Goal: Task Accomplishment & Management: Use online tool/utility

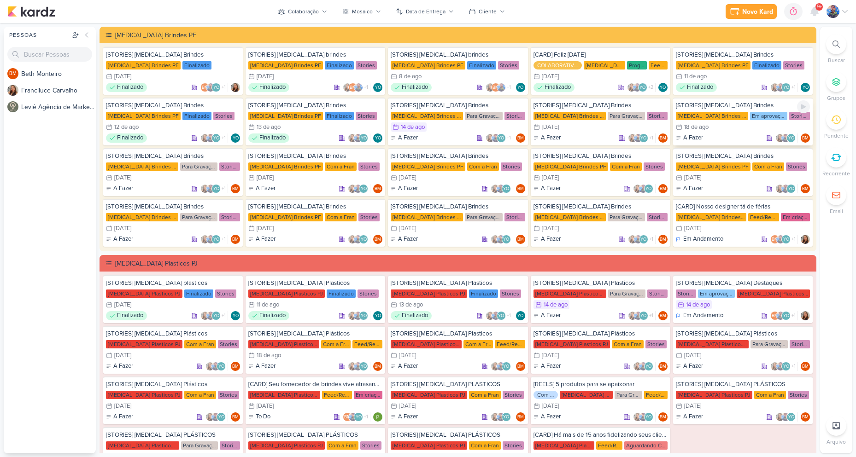
click at [719, 124] on div "18/8 18 de ago" at bounding box center [743, 127] width 134 height 9
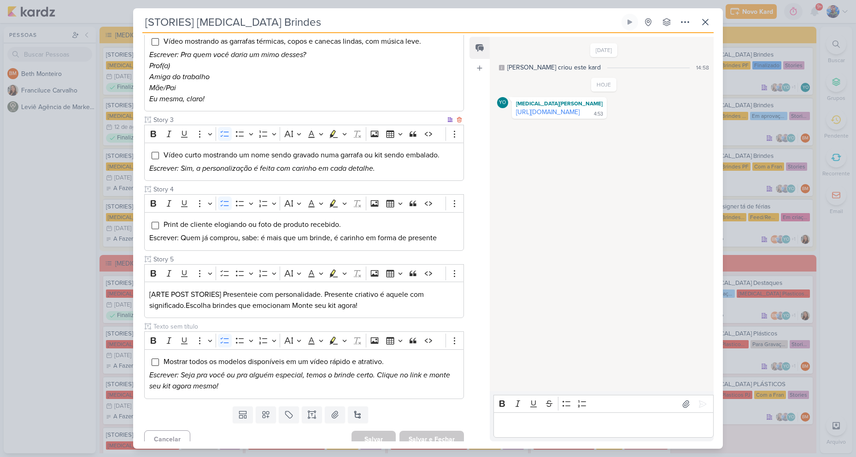
scroll to position [238, 0]
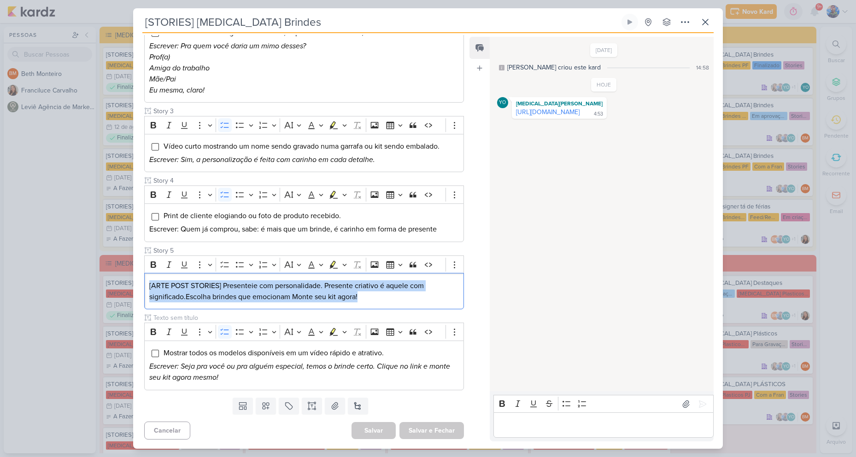
drag, startPoint x: 362, startPoint y: 298, endPoint x: 134, endPoint y: 281, distance: 228.2
click at [134, 281] on div "Cliente Allegra Brindes PF Status do Projeto" at bounding box center [300, 138] width 334 height 511
click at [347, 268] on button "Highlight" at bounding box center [344, 265] width 8 height 14
click at [305, 276] on icon "Text highlight toolbar" at bounding box center [305, 280] width 9 height 9
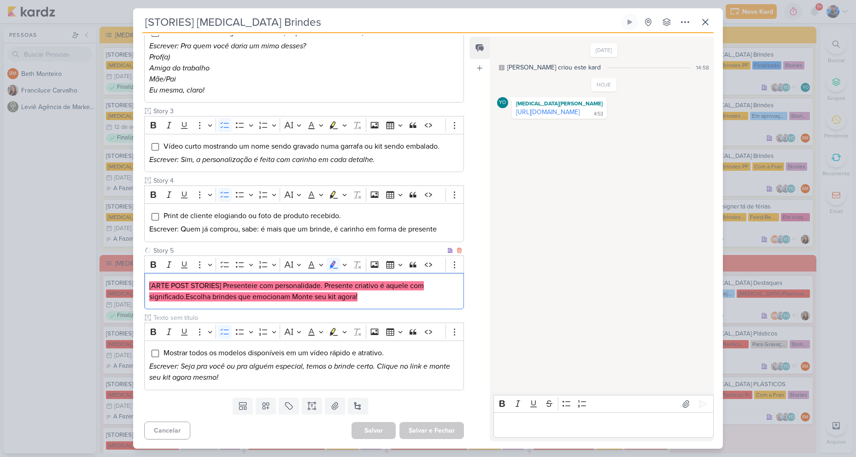
click at [360, 303] on div "[ARTE POST STORIES] Presenteie com personalidade. Presente criativo é aquele co…" at bounding box center [304, 291] width 320 height 36
click at [431, 431] on button "Salvar e Fechar" at bounding box center [431, 430] width 64 height 17
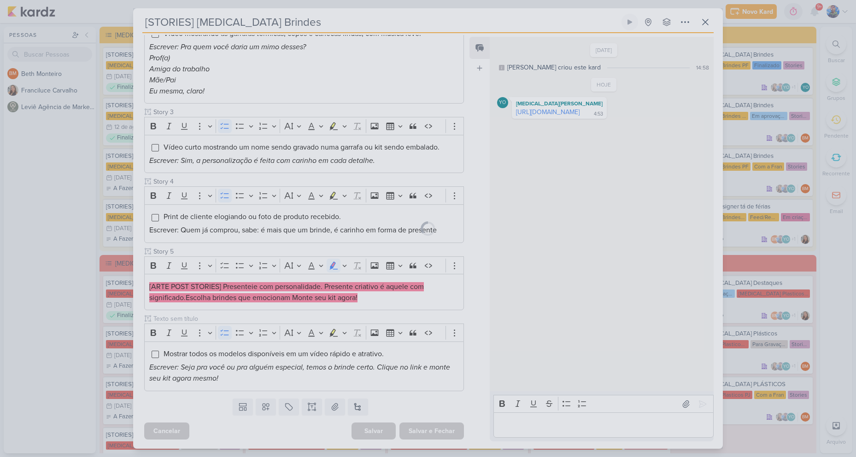
scroll to position [237, 0]
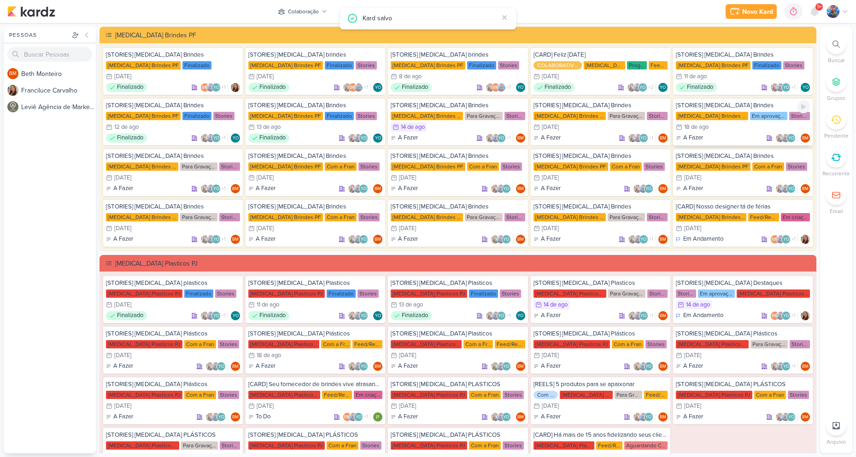
click at [703, 120] on div "Allegra Brindes PF Em aprovação Stories" at bounding box center [743, 115] width 134 height 9
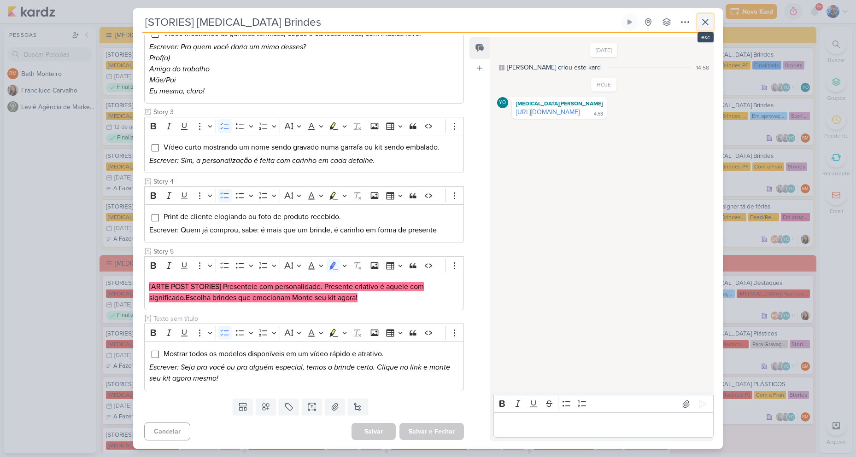
click at [712, 24] on button at bounding box center [705, 22] width 17 height 17
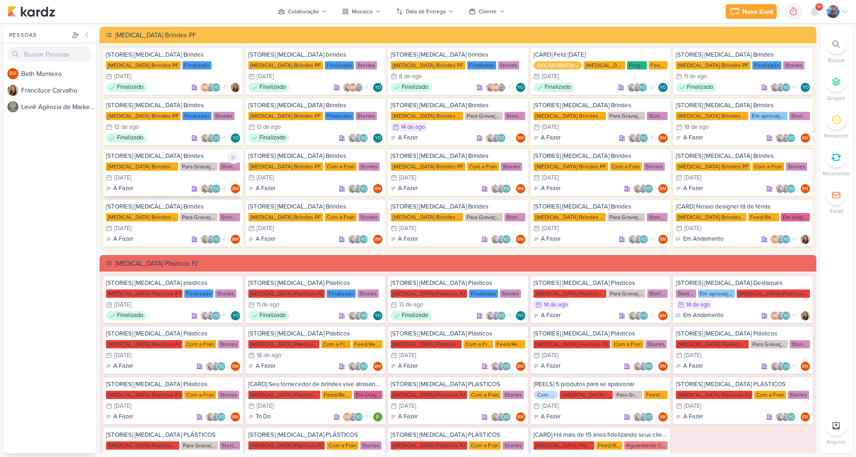
click at [131, 175] on div "[DATE]" at bounding box center [122, 178] width 17 height 6
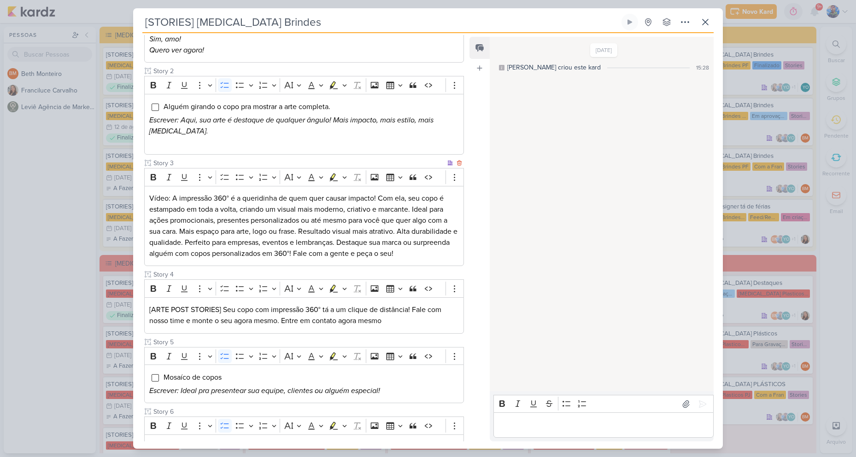
scroll to position [230, 0]
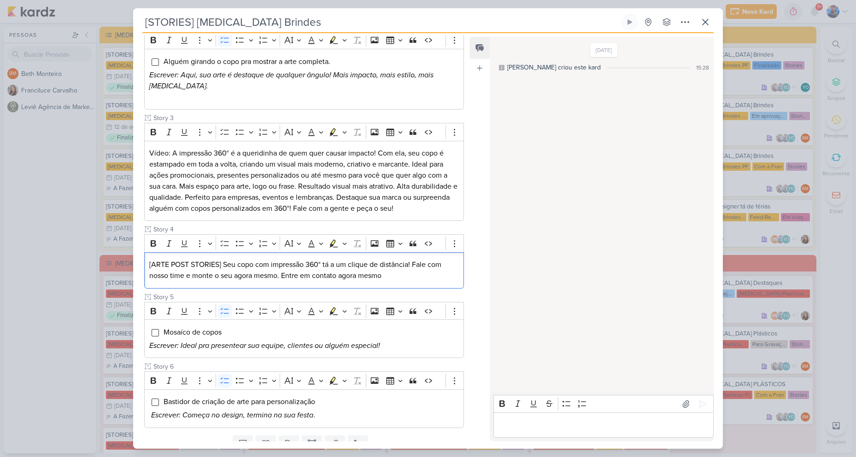
drag, startPoint x: 379, startPoint y: 275, endPoint x: 141, endPoint y: 270, distance: 238.3
click at [141, 270] on div "Cliente Allegra Brindes PF Status do Projeto" at bounding box center [300, 168] width 334 height 528
click at [346, 246] on icon "Editor toolbar" at bounding box center [344, 243] width 5 height 9
click at [301, 260] on icon "Text highlight toolbar" at bounding box center [305, 259] width 9 height 9
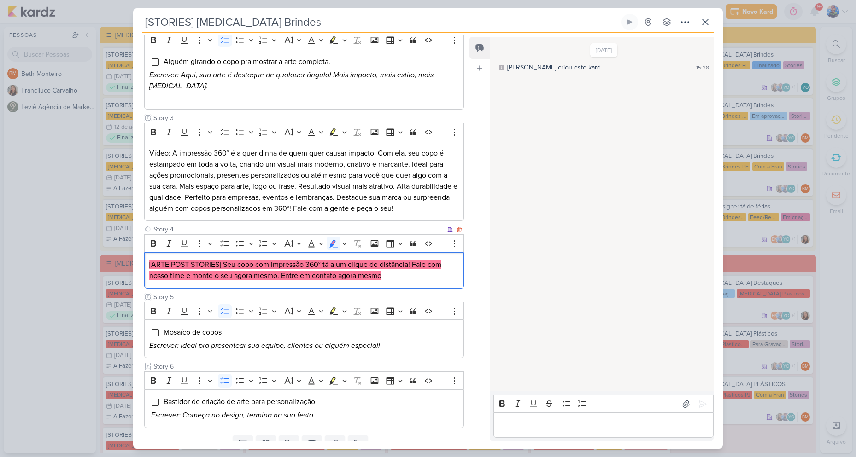
click at [392, 284] on div "[ARTE POST STORIES] Seu copo com impressão 360° tá a um clique de distância! Fa…" at bounding box center [304, 270] width 320 height 36
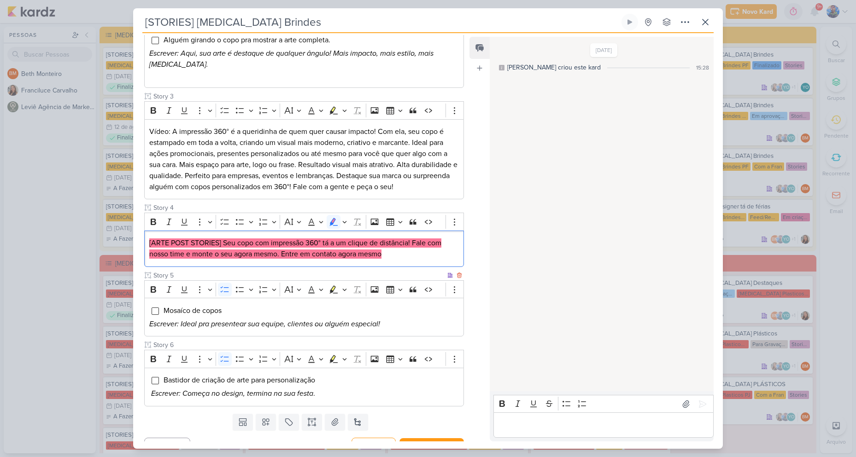
scroll to position [268, 0]
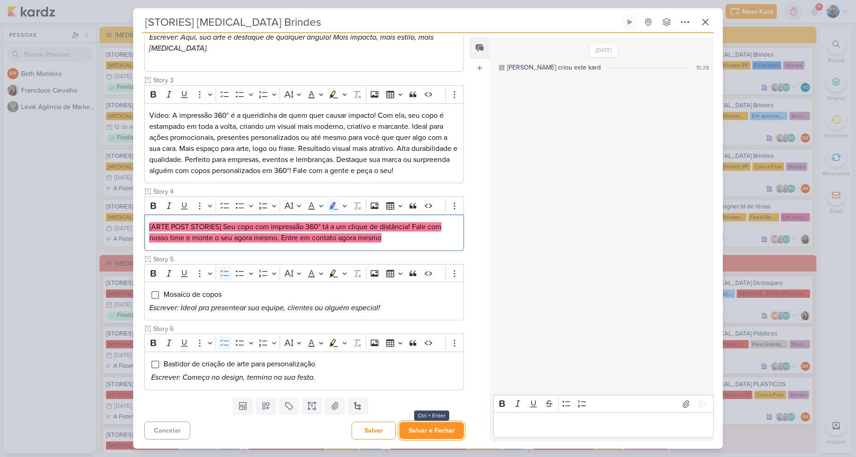
click at [445, 429] on button "Salvar e Fechar" at bounding box center [431, 430] width 64 height 17
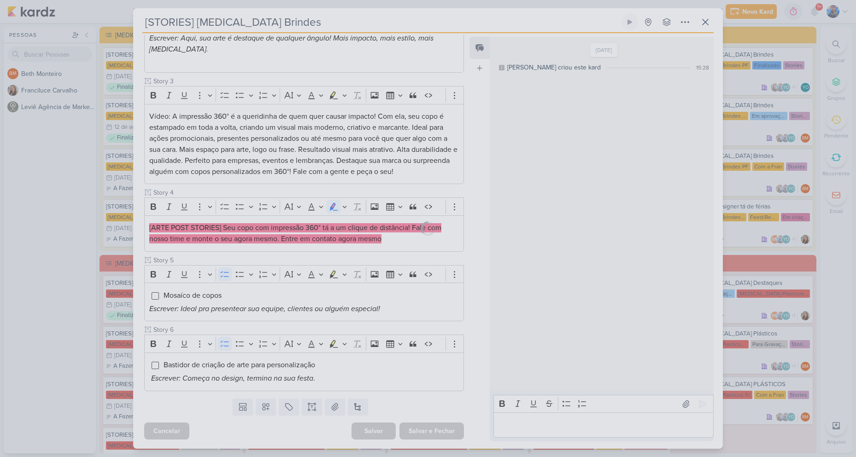
scroll to position [267, 0]
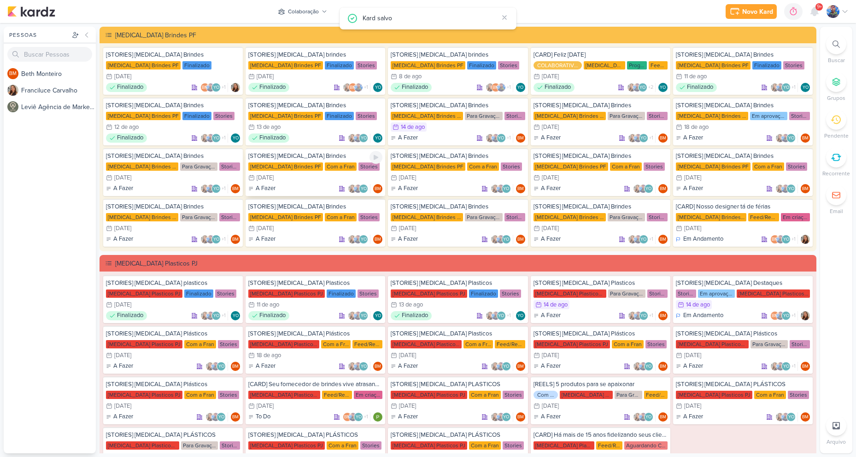
click at [316, 173] on div "20/8 20 de ago" at bounding box center [315, 177] width 134 height 9
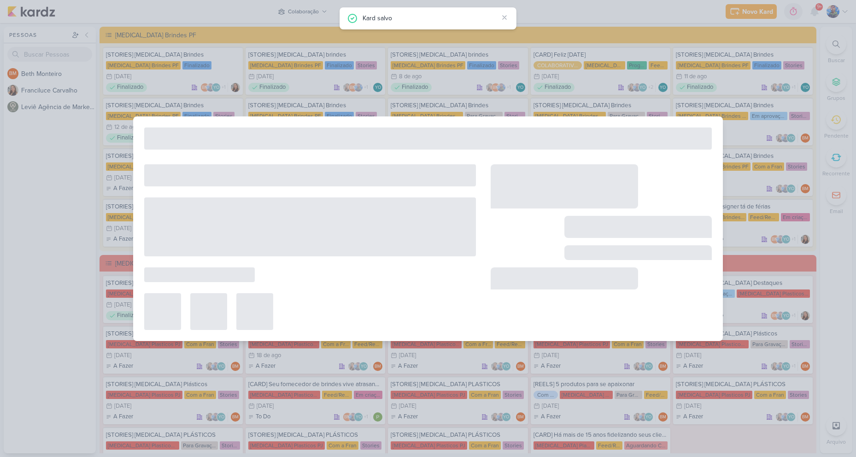
type input "20 de agosto de 2025 às 23:59"
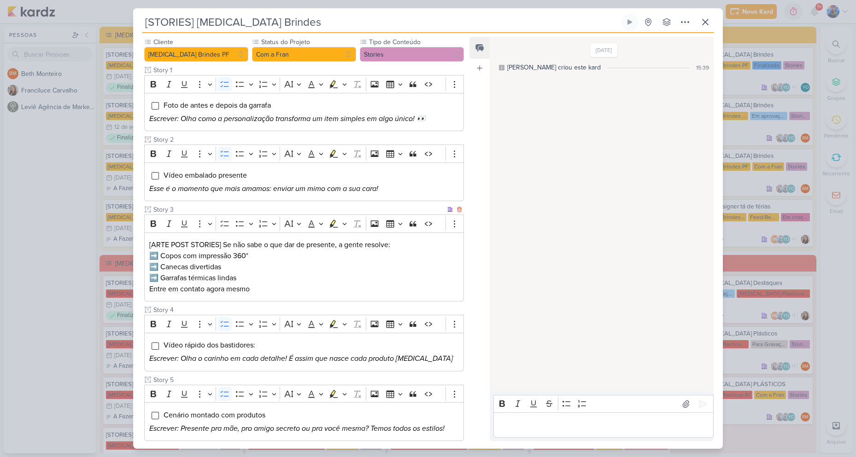
scroll to position [92, 0]
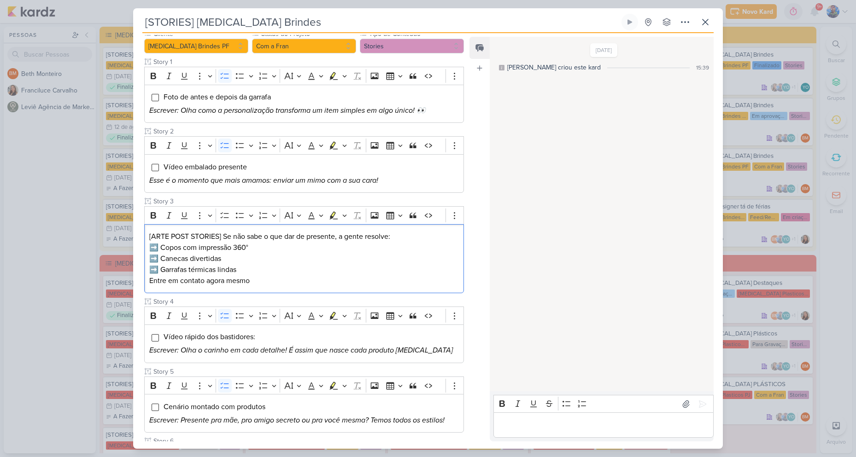
drag, startPoint x: 260, startPoint y: 286, endPoint x: 139, endPoint y: 240, distance: 129.6
click at [139, 240] on div "Cliente Allegra Brindes PF Status do Projeto" at bounding box center [300, 268] width 334 height 478
click at [347, 217] on button "Highlight" at bounding box center [344, 216] width 8 height 14
click at [304, 228] on icon "Text highlight toolbar" at bounding box center [305, 231] width 9 height 9
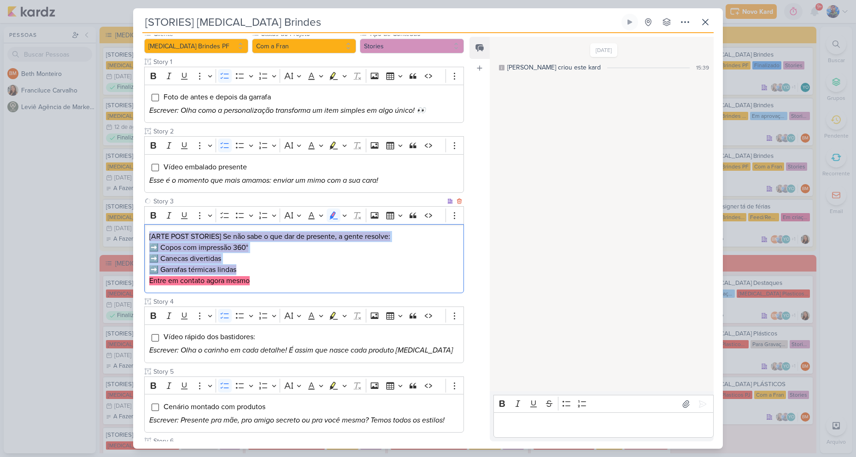
click at [371, 261] on p "➡️ Canecas divertidas" at bounding box center [304, 258] width 310 height 11
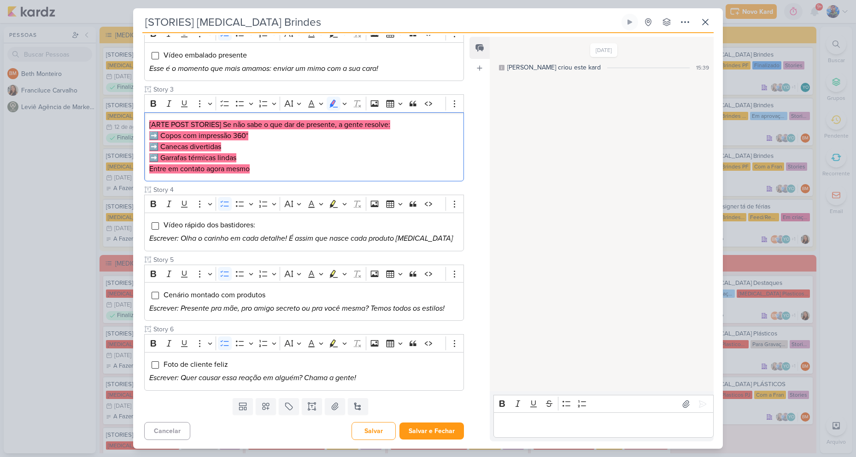
scroll to position [205, 0]
click at [426, 428] on button "Salvar e Fechar" at bounding box center [431, 430] width 64 height 17
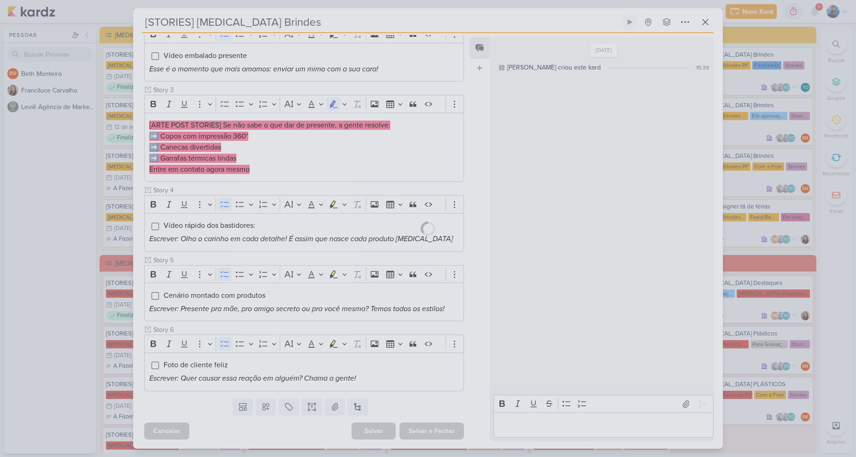
scroll to position [204, 0]
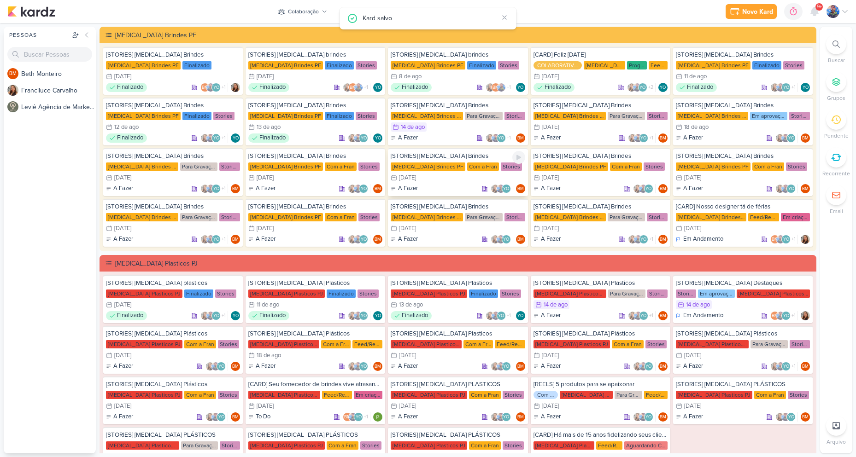
click at [470, 176] on div "21/8 21 de ago" at bounding box center [458, 177] width 134 height 9
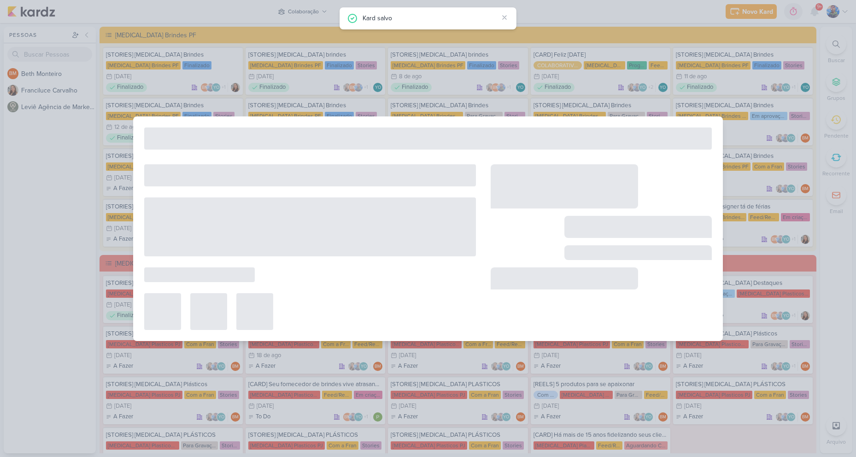
type input "[DATE] 23:59"
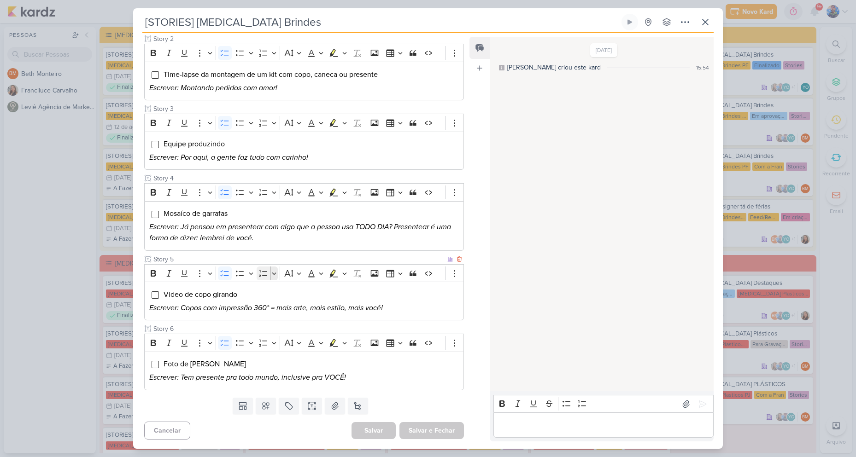
scroll to position [0, 0]
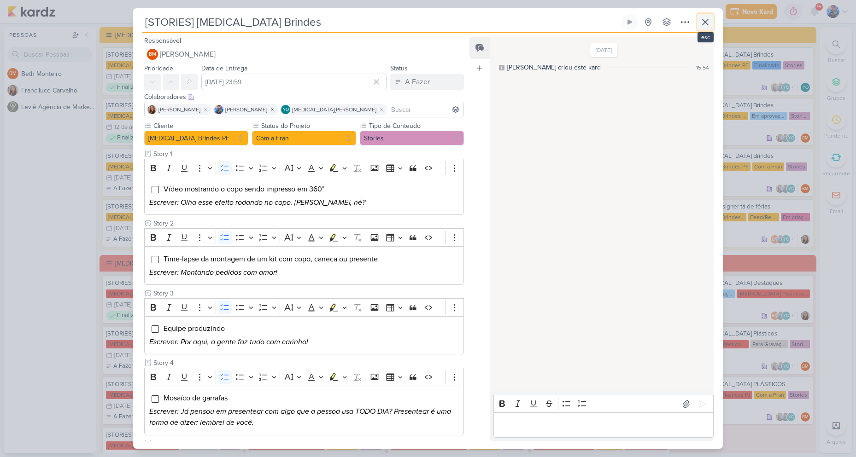
click at [704, 25] on icon at bounding box center [705, 22] width 11 height 11
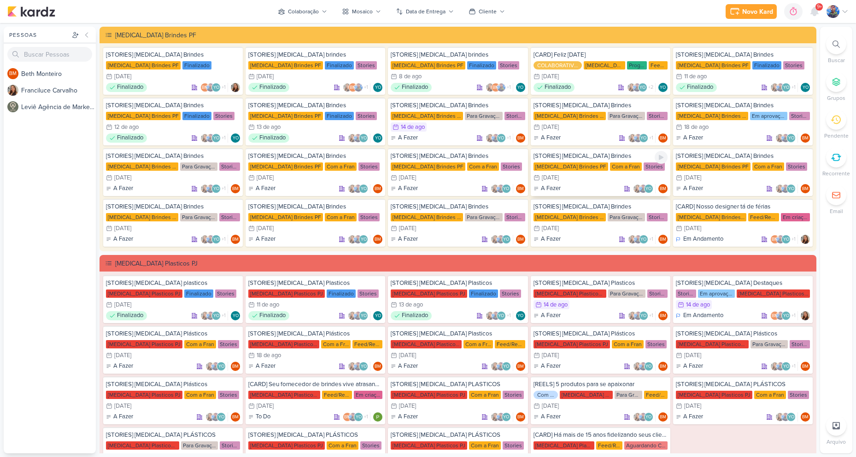
click at [559, 161] on div "[STORIES] Allegra Brindes Allegra Brindes PF Com a Fran Stories 22/8 22 de ago …" at bounding box center [601, 172] width 140 height 48
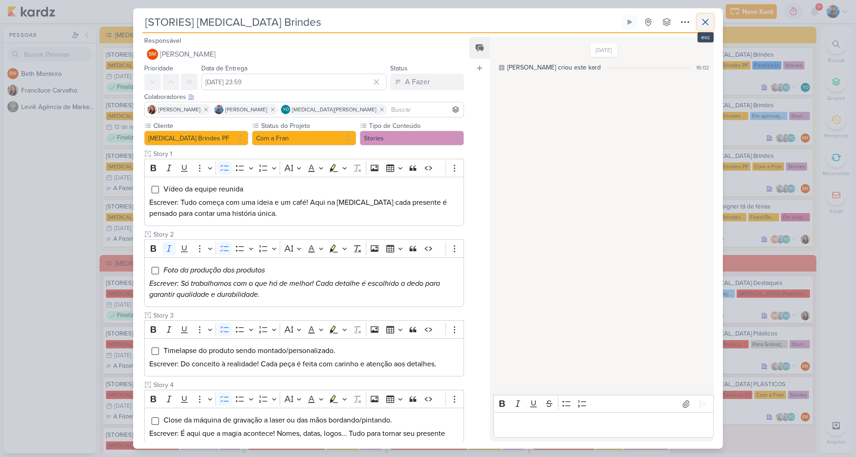
click at [707, 23] on icon at bounding box center [705, 22] width 11 height 11
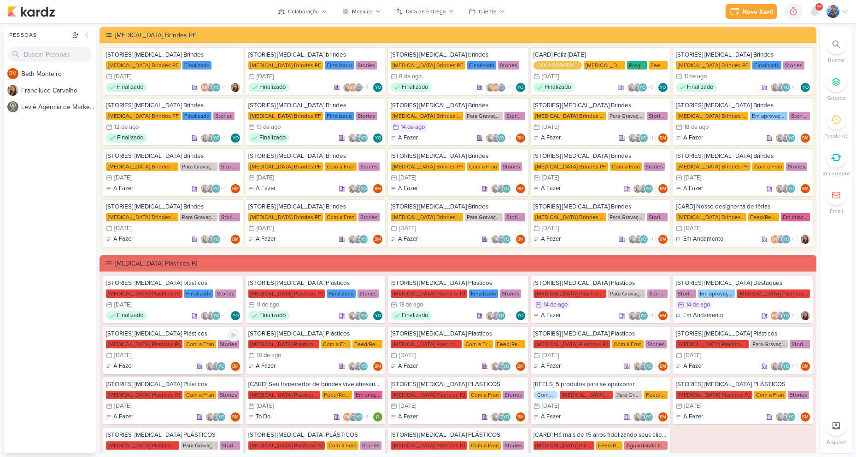
scroll to position [92, 0]
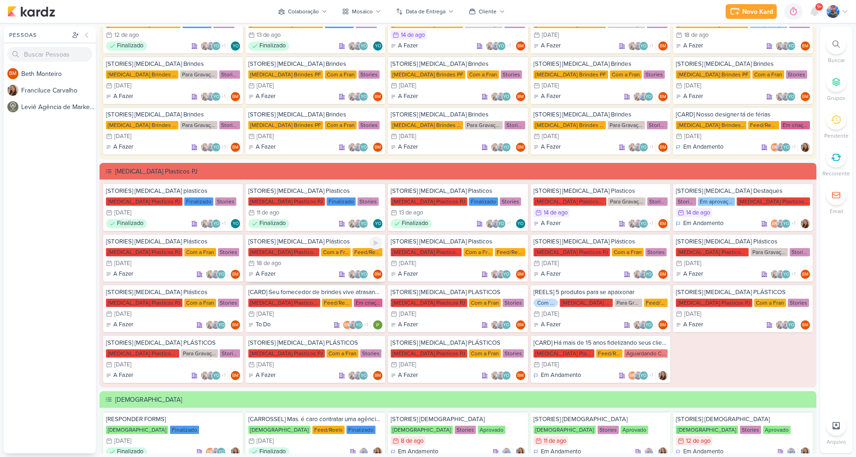
click at [305, 259] on div "18/8 18 de ago" at bounding box center [315, 263] width 134 height 9
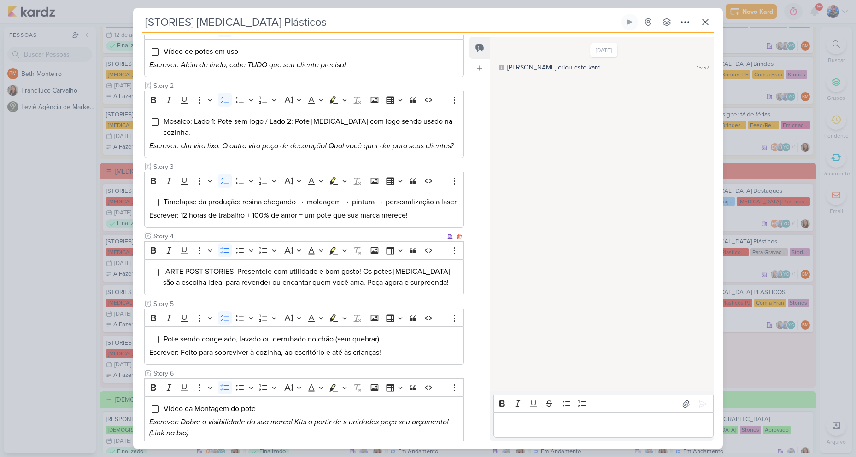
scroll to position [138, 0]
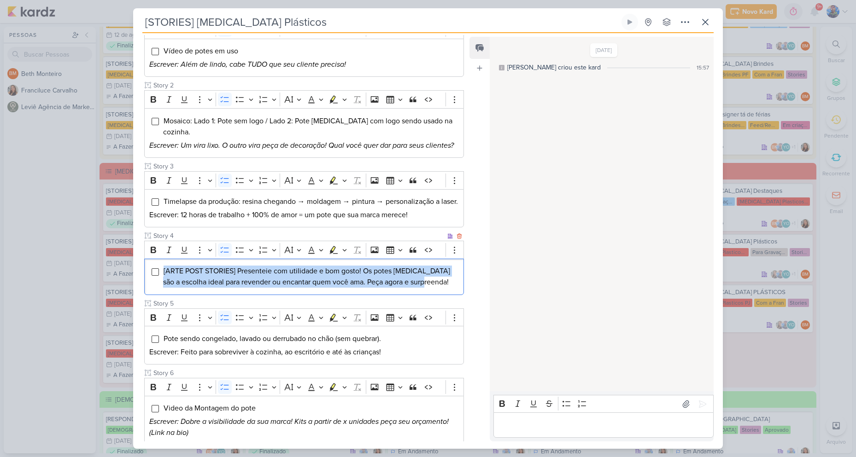
drag, startPoint x: 436, startPoint y: 293, endPoint x: 146, endPoint y: 287, distance: 290.8
click at [146, 287] on div "[ARTE POST STORIES] Presenteie com utilidade e bom gosto! Os potes Allegra são …" at bounding box center [304, 277] width 320 height 36
click at [341, 257] on button "Highlight" at bounding box center [344, 250] width 8 height 14
click at [303, 271] on icon "Text highlight toolbar" at bounding box center [305, 266] width 9 height 9
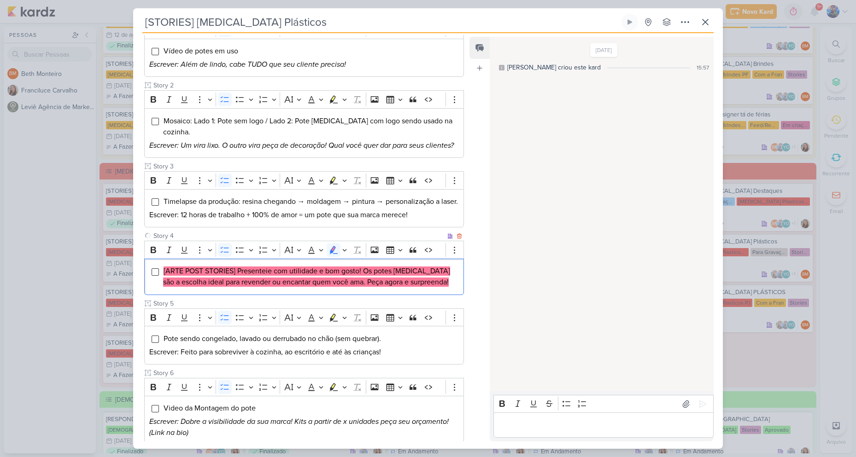
click at [440, 288] on li "[ARTE POST STORIES] Presenteie com utilidade e bom gosto! Os potes Allegra são …" at bounding box center [311, 277] width 296 height 22
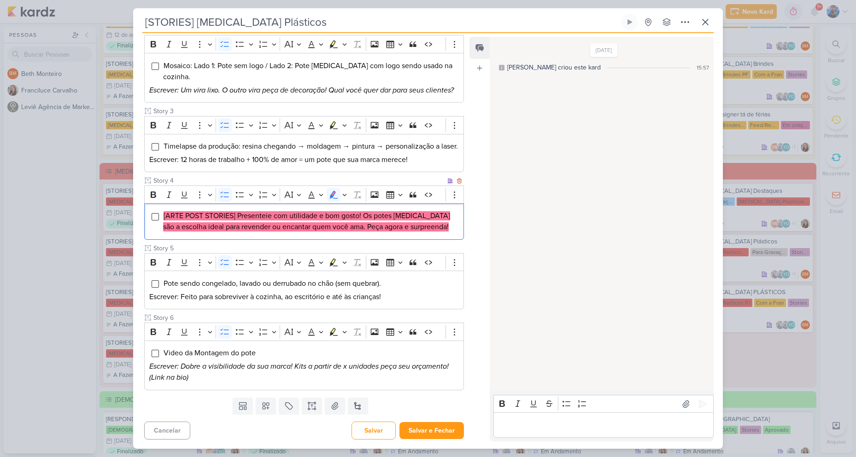
scroll to position [205, 0]
click at [421, 429] on button "Salvar e Fechar" at bounding box center [431, 430] width 64 height 17
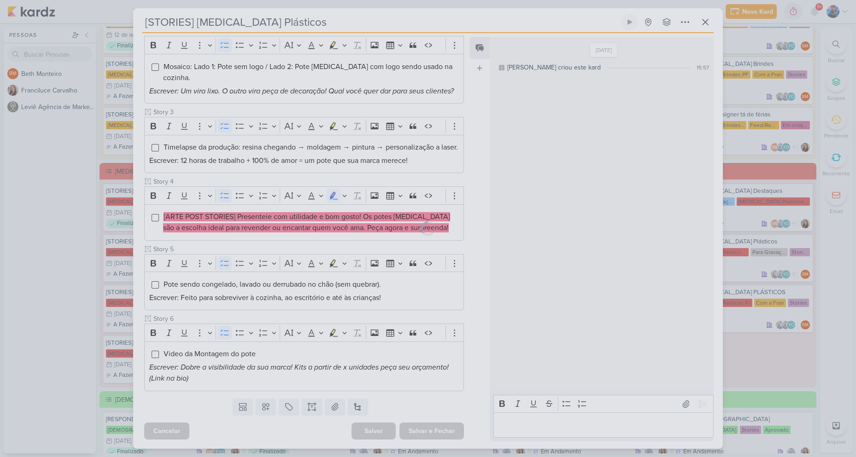
scroll to position [204, 0]
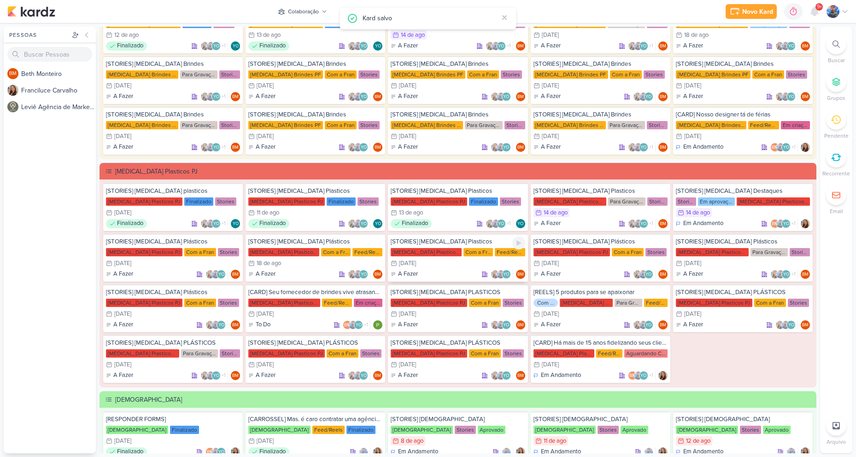
click at [448, 264] on div "19/8 19 de ago" at bounding box center [458, 263] width 134 height 9
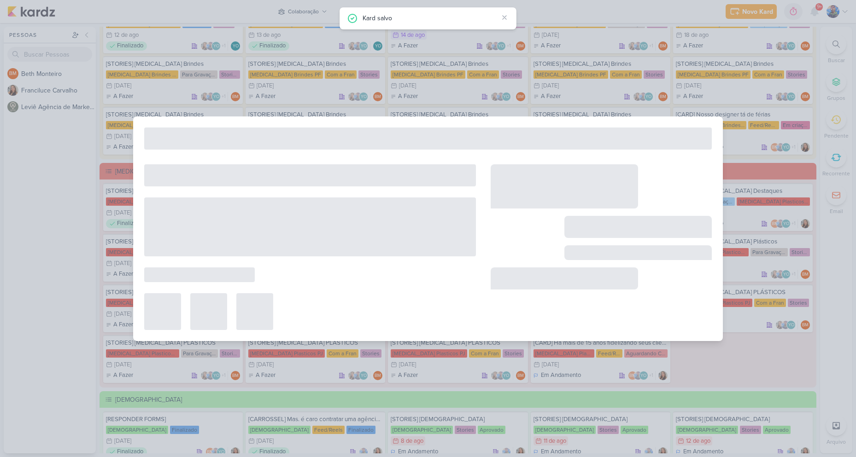
type input "[STORIES] [MEDICAL_DATA] Plasticos"
type input "19 de agosto de 2025 às 23:59"
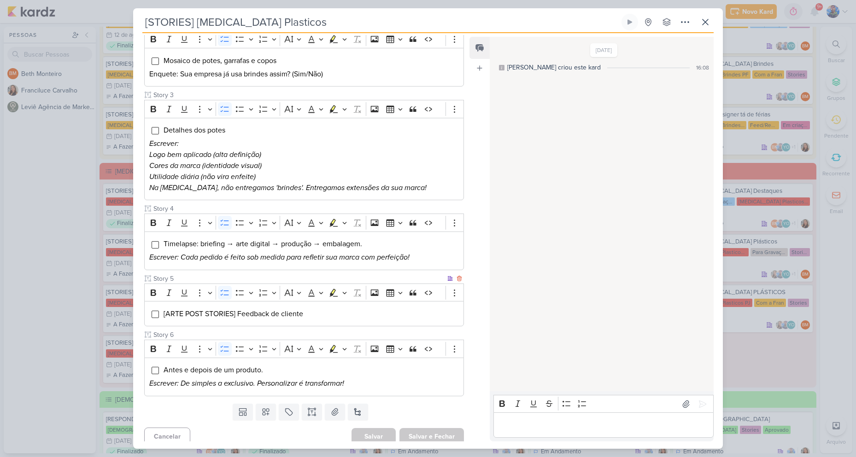
scroll to position [216, 0]
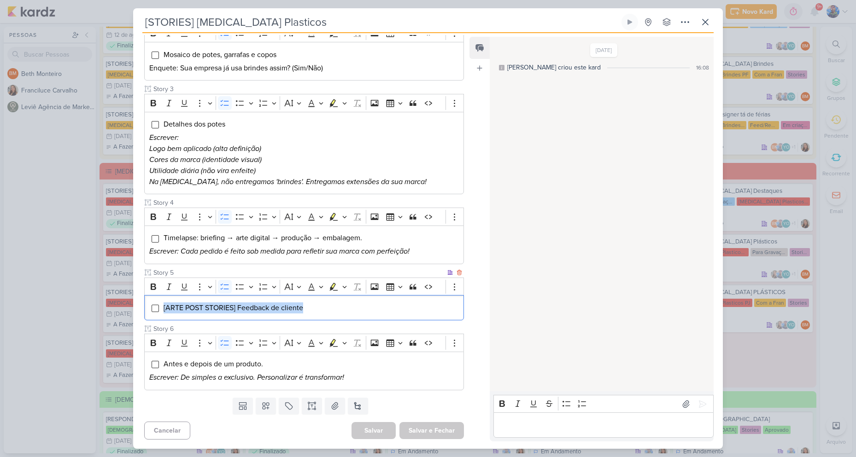
drag, startPoint x: 320, startPoint y: 310, endPoint x: 162, endPoint y: 302, distance: 158.2
click at [162, 302] on div "[ARTE POST STORIES] Feedback de cliente" at bounding box center [304, 307] width 320 height 25
click at [345, 285] on icon "Editor toolbar" at bounding box center [344, 286] width 5 height 9
click at [305, 301] on icon "Text highlight toolbar" at bounding box center [306, 303] width 8 height 8
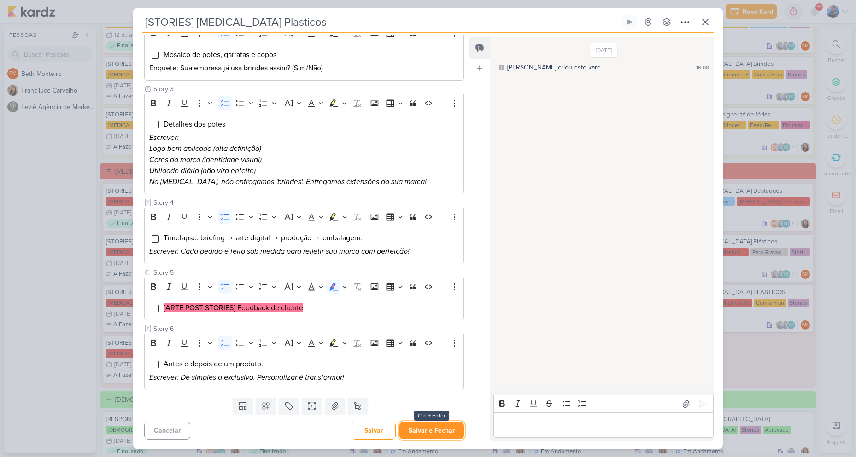
click at [413, 428] on button "Salvar e Fechar" at bounding box center [431, 430] width 64 height 17
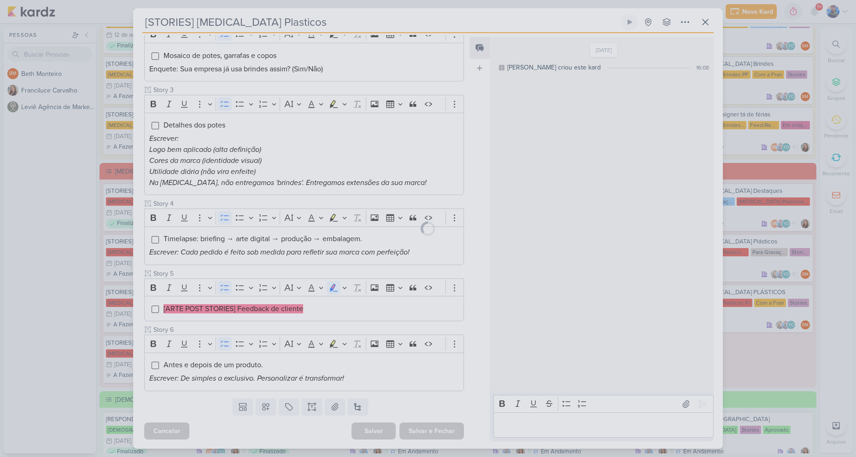
scroll to position [215, 0]
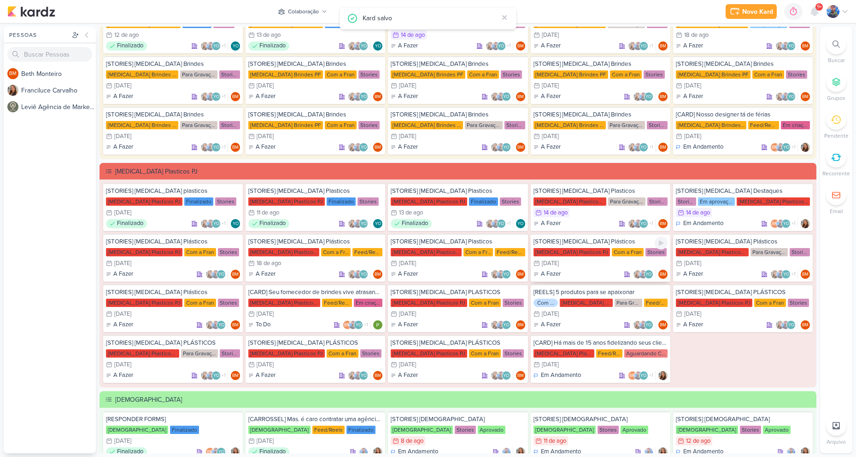
click at [556, 265] on div "[DATE]" at bounding box center [550, 264] width 17 height 6
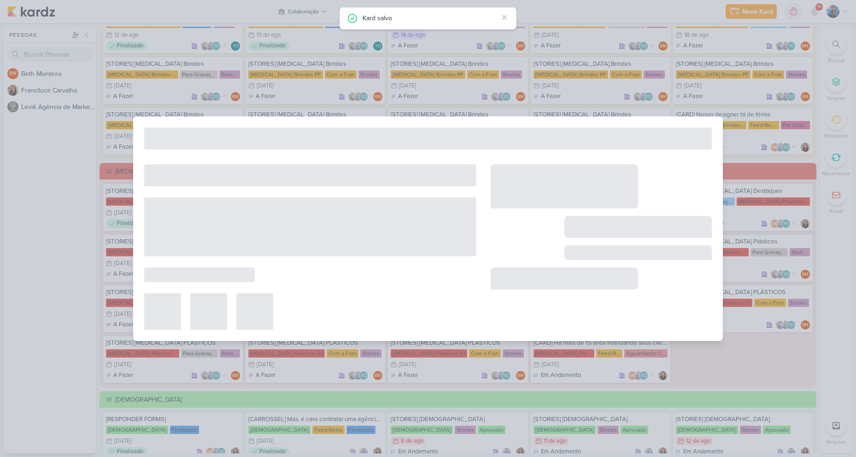
type input "[STORIES] [MEDICAL_DATA] Plásticos"
type input "20 de agosto de 2025 às 23:59"
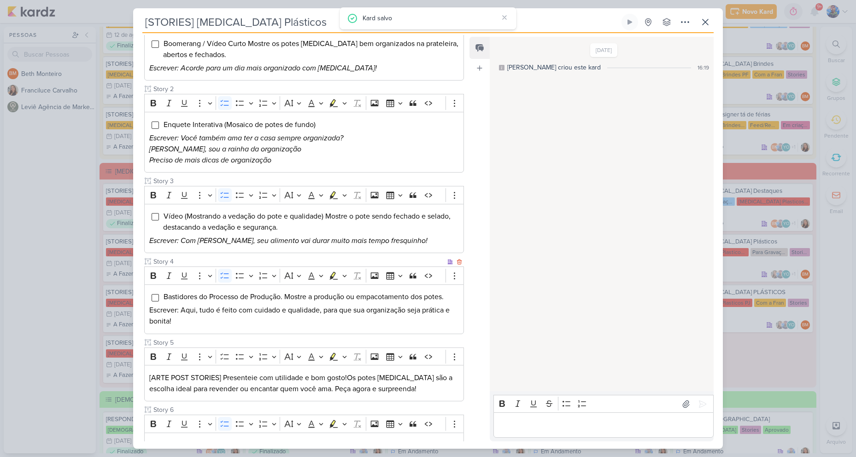
scroll to position [184, 0]
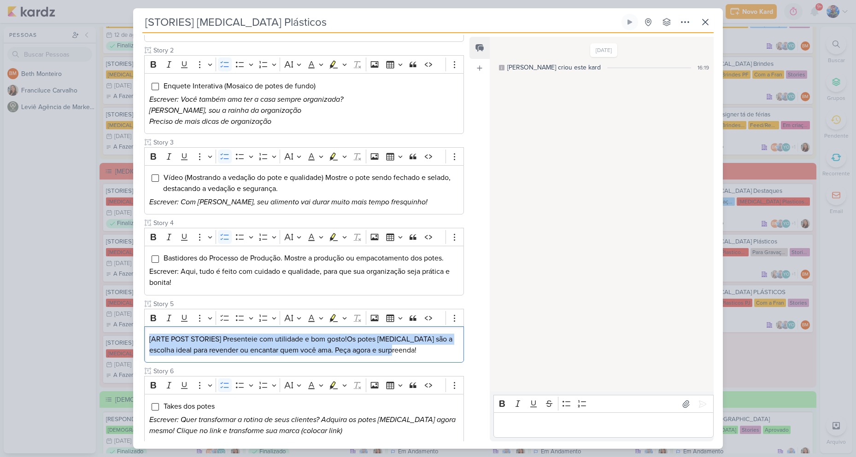
drag, startPoint x: 394, startPoint y: 349, endPoint x: 129, endPoint y: 325, distance: 266.0
click at [129, 325] on div "[STORIES] Allegra Plásticos Criado por Beth" at bounding box center [428, 228] width 856 height 457
click at [342, 319] on icon "Editor toolbar" at bounding box center [344, 318] width 5 height 9
click at [308, 333] on icon "Text highlight toolbar" at bounding box center [305, 333] width 9 height 9
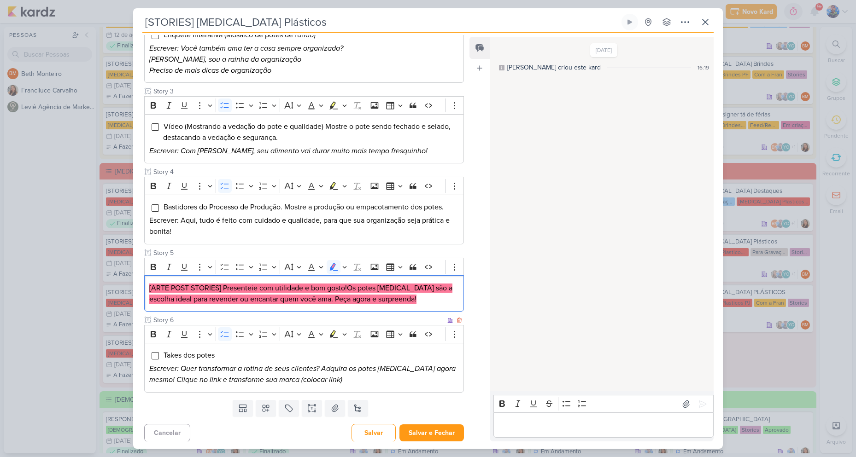
scroll to position [238, 0]
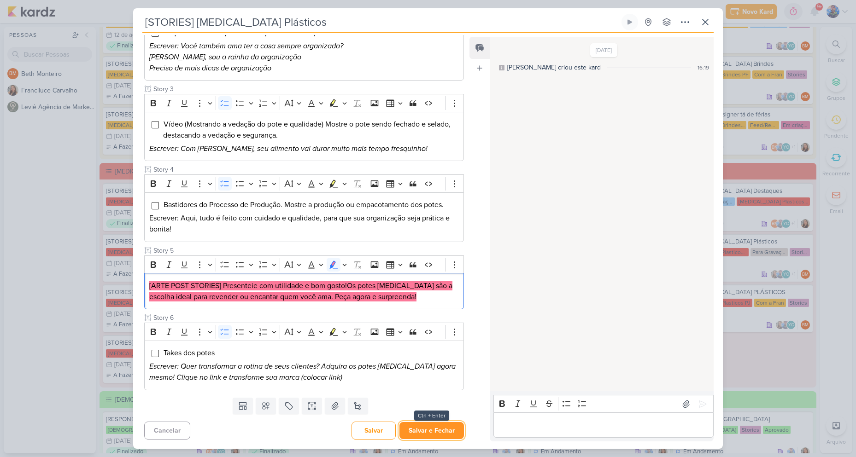
click at [414, 427] on button "Salvar e Fechar" at bounding box center [431, 430] width 64 height 17
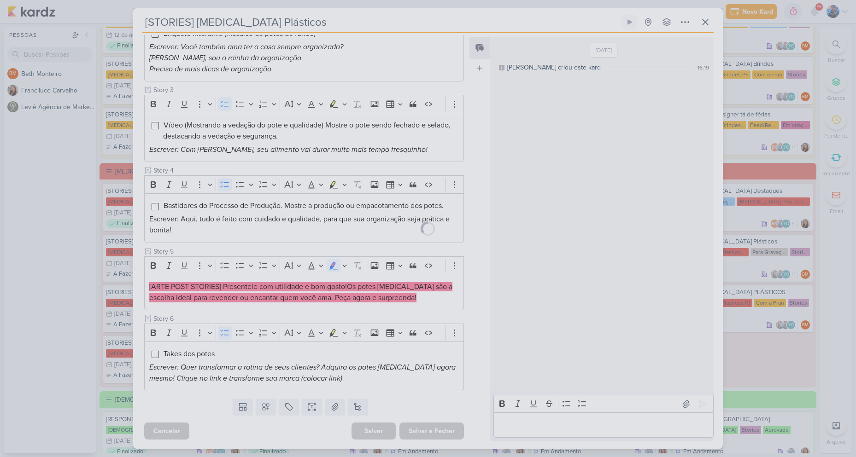
scroll to position [237, 0]
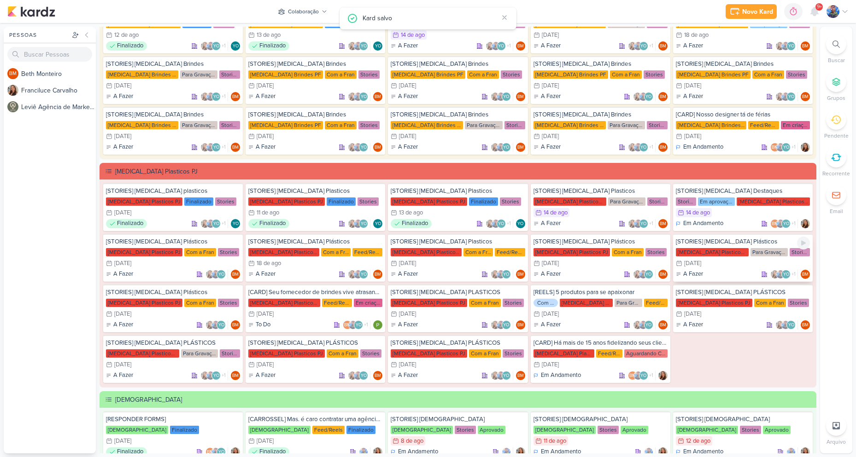
click at [715, 253] on div "[MEDICAL_DATA] Plasticos PJ" at bounding box center [712, 252] width 73 height 8
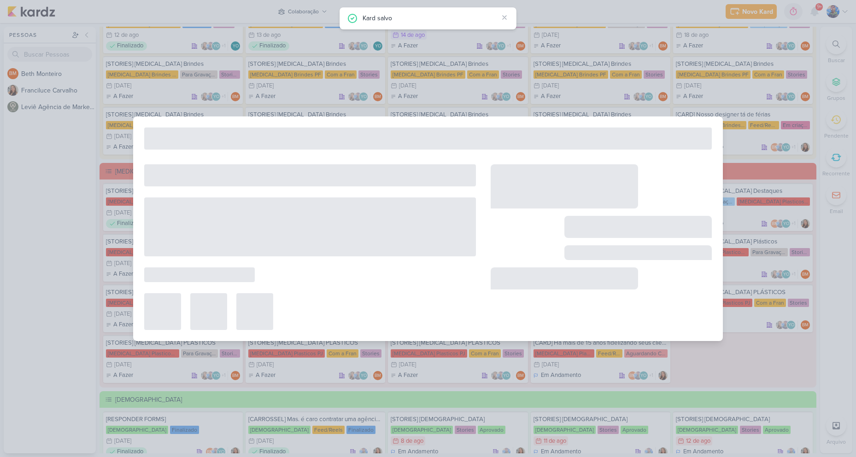
type input "[DATE] 23:59"
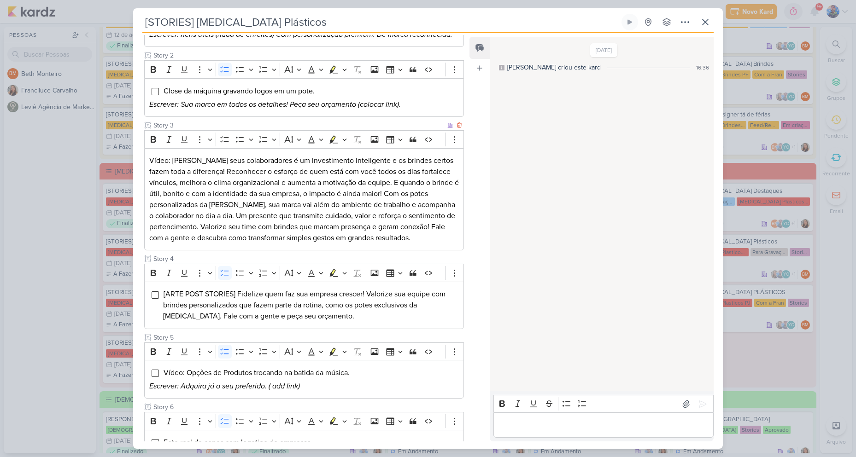
scroll to position [184, 0]
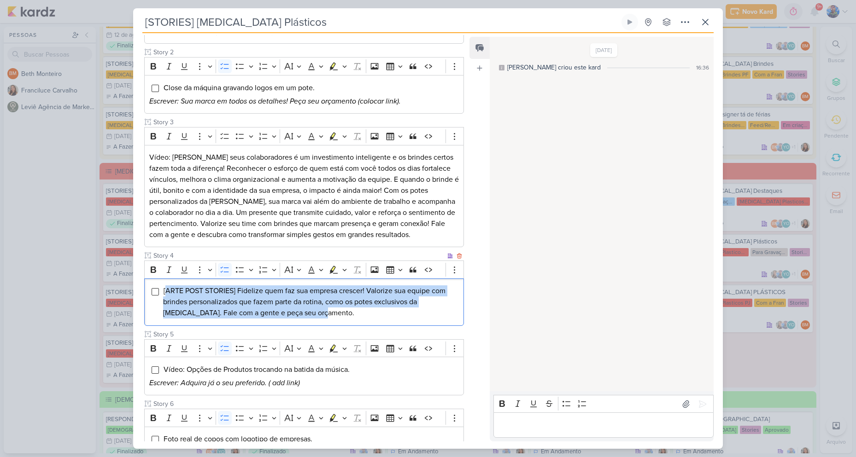
drag, startPoint x: 299, startPoint y: 310, endPoint x: 165, endPoint y: 286, distance: 135.3
click at [165, 286] on li "[ARTE POST STORIES] Fidelize quem faz sua empresa crescer! Valorize sua equipe …" at bounding box center [311, 302] width 296 height 33
click at [315, 316] on li "[ARTE POST STORIES] Fidelize quem faz sua empresa crescer! Valorize sua equipe …" at bounding box center [311, 302] width 296 height 33
drag, startPoint x: 270, startPoint y: 316, endPoint x: 157, endPoint y: 281, distance: 118.5
click at [157, 281] on div "[ARTE POST STORIES] Fidelize quem faz sua empresa crescer! Valorize sua equipe …" at bounding box center [304, 302] width 320 height 47
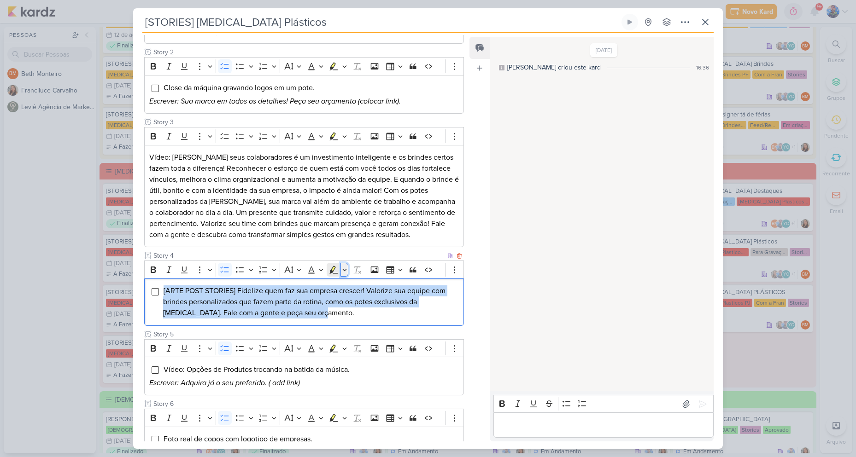
click at [343, 270] on icon "Editor toolbar" at bounding box center [344, 270] width 4 height 2
click at [305, 286] on icon "Text highlight toolbar" at bounding box center [305, 285] width 5 height 7
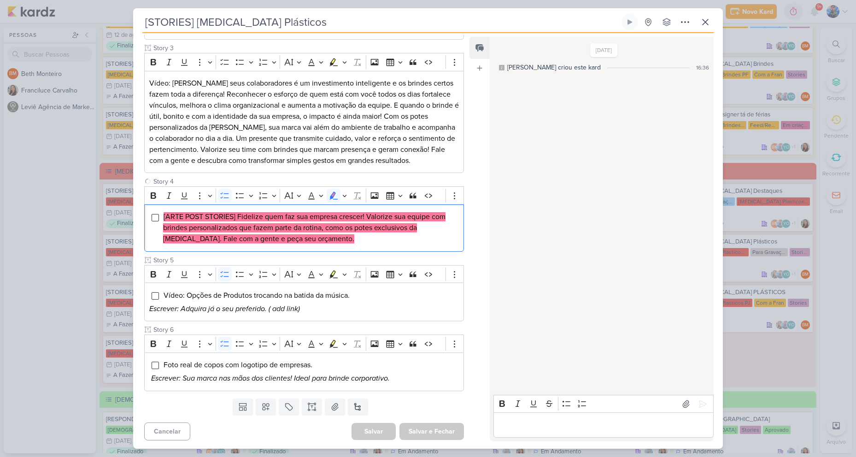
scroll to position [259, 0]
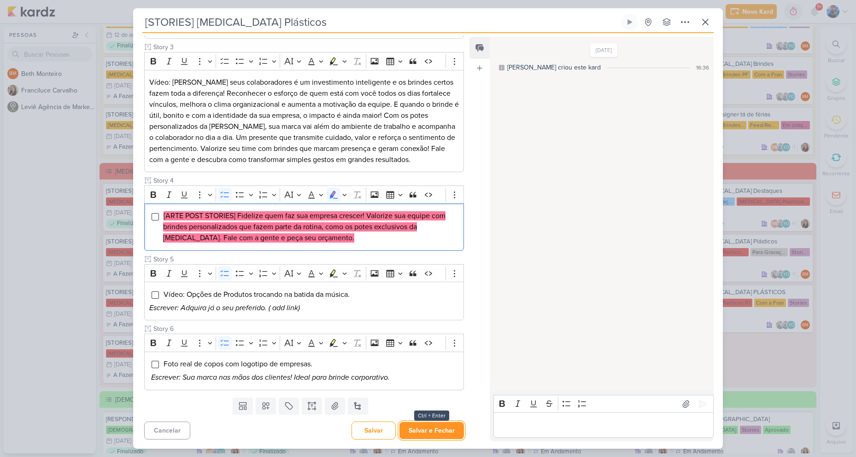
click at [421, 428] on button "Salvar e Fechar" at bounding box center [431, 430] width 64 height 17
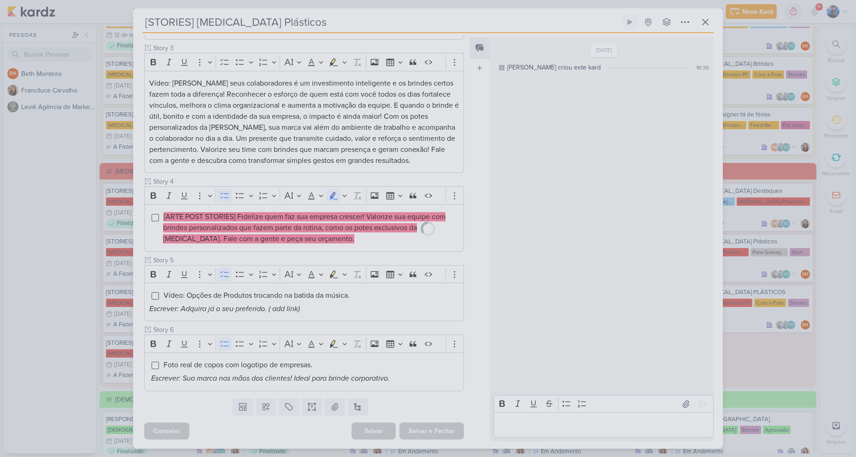
scroll to position [258, 0]
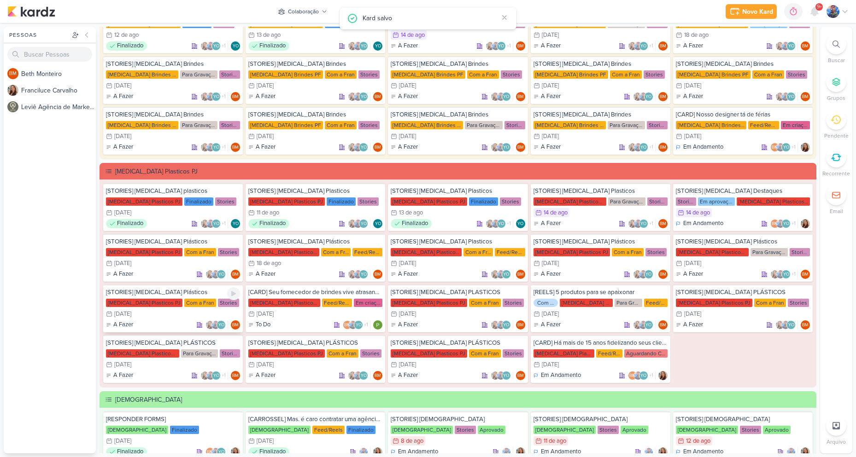
click at [154, 305] on div "[MEDICAL_DATA] Plasticos PJ" at bounding box center [144, 303] width 76 height 8
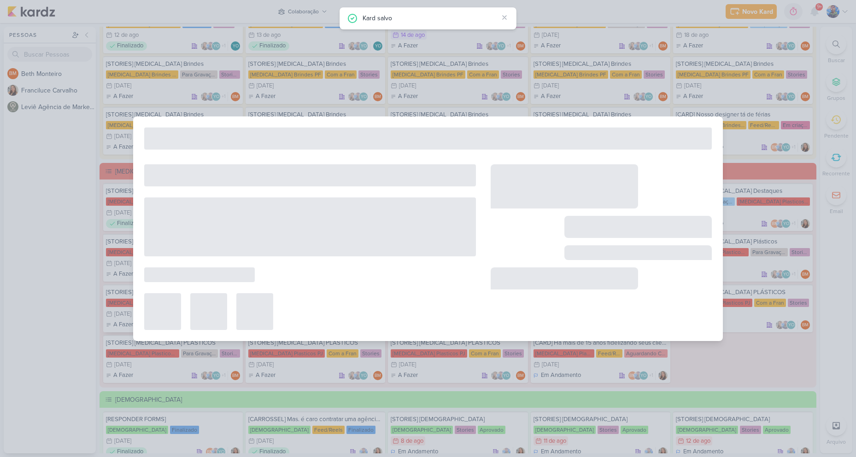
type input "[DATE] 23:59"
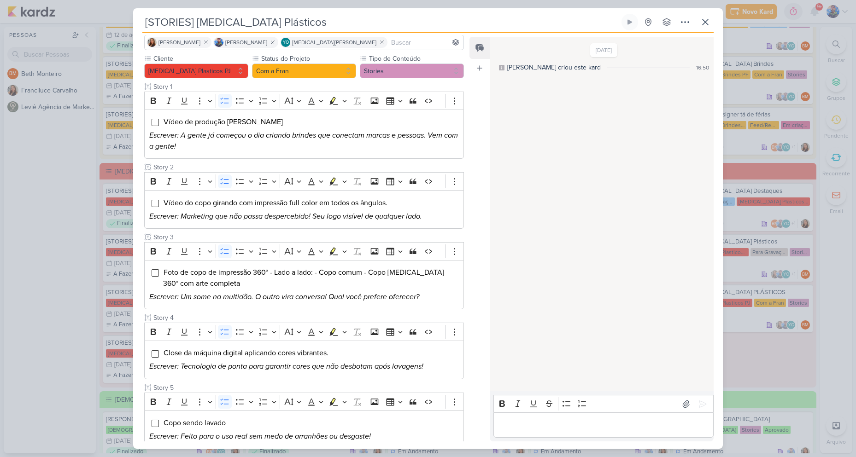
scroll to position [92, 0]
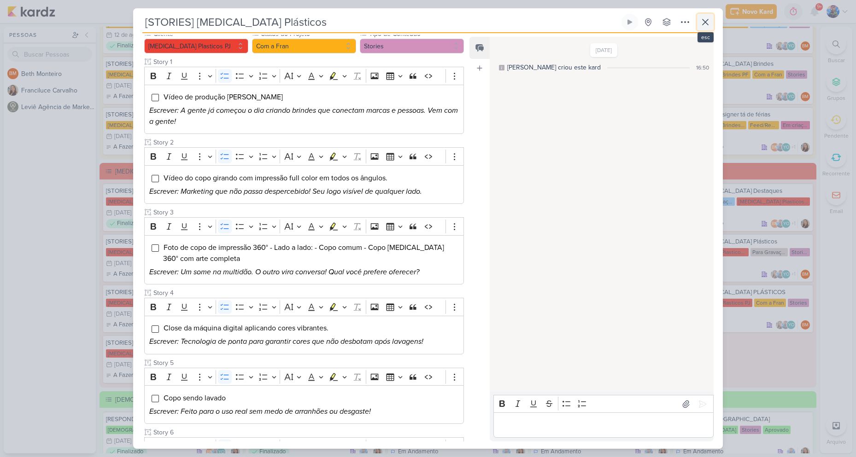
click at [703, 23] on icon at bounding box center [705, 22] width 11 height 11
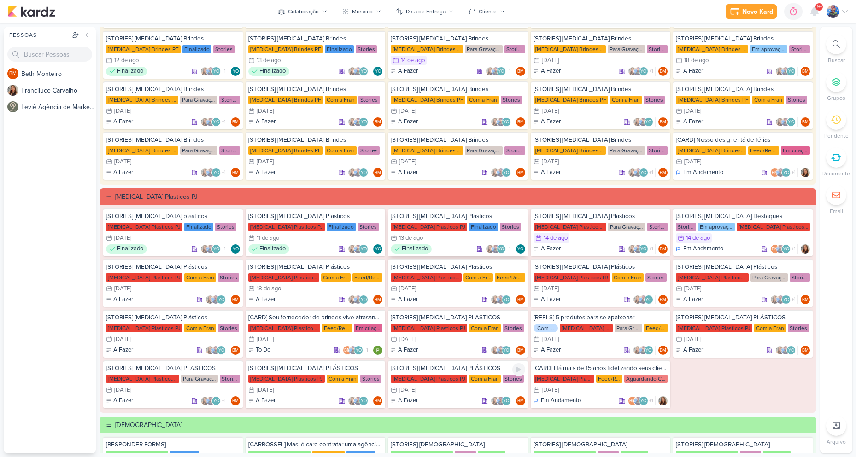
scroll to position [0, 0]
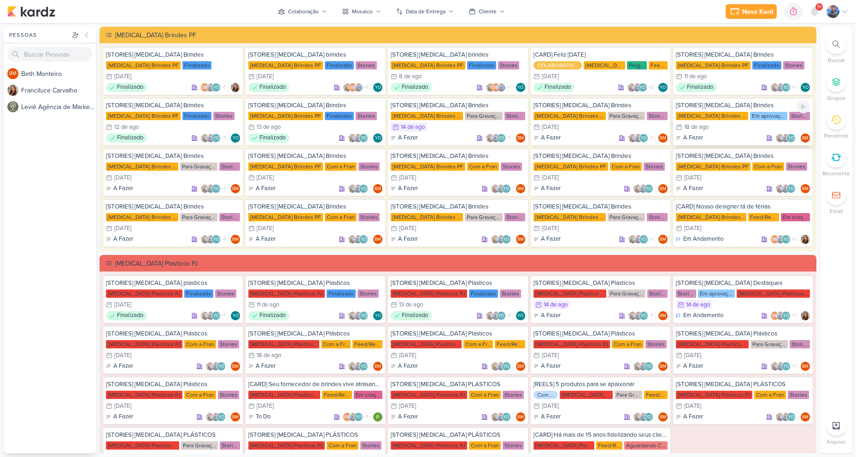
click at [750, 117] on div "Em aprovação" at bounding box center [768, 116] width 37 height 8
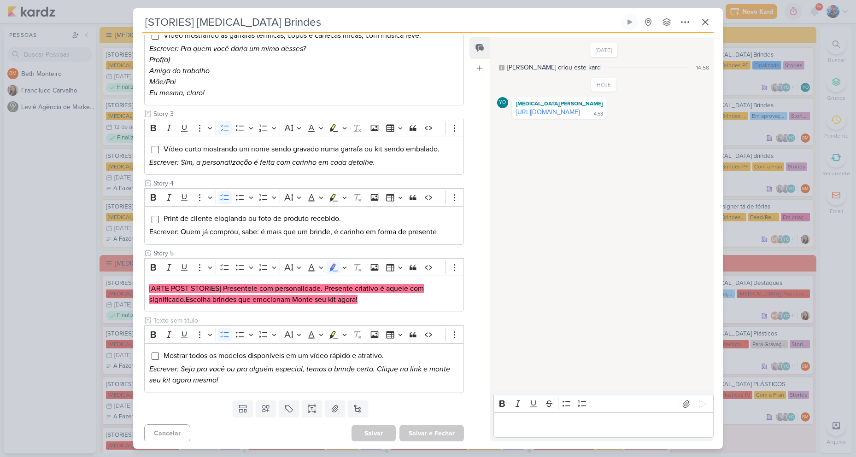
scroll to position [238, 0]
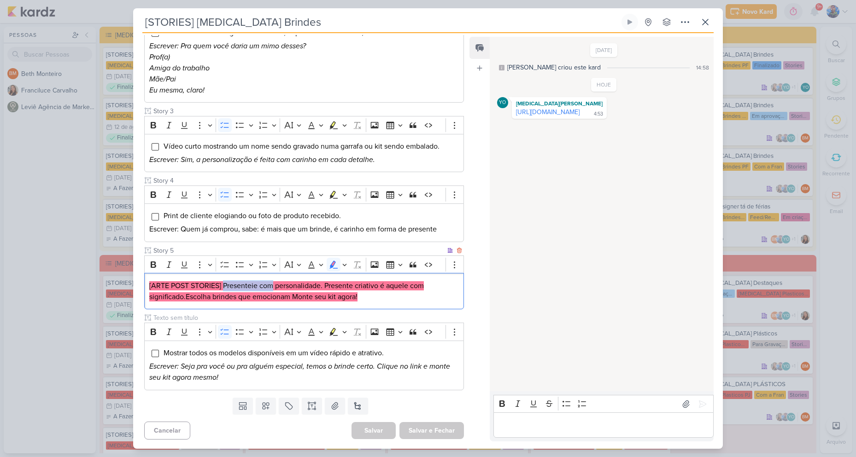
drag, startPoint x: 223, startPoint y: 285, endPoint x: 273, endPoint y: 283, distance: 50.2
click at [273, 283] on mark "[ARTE POST STORIES] Presenteie com personalidade. Presente criativo é aquele co…" at bounding box center [286, 291] width 275 height 20
copy mark "Presenteie com"
click at [306, 293] on mark "[ARTE POST STORIES] Presenteie com personalidade. Presente criativo é aquele co…" at bounding box center [286, 291] width 275 height 20
drag, startPoint x: 275, startPoint y: 286, endPoint x: 322, endPoint y: 290, distance: 47.1
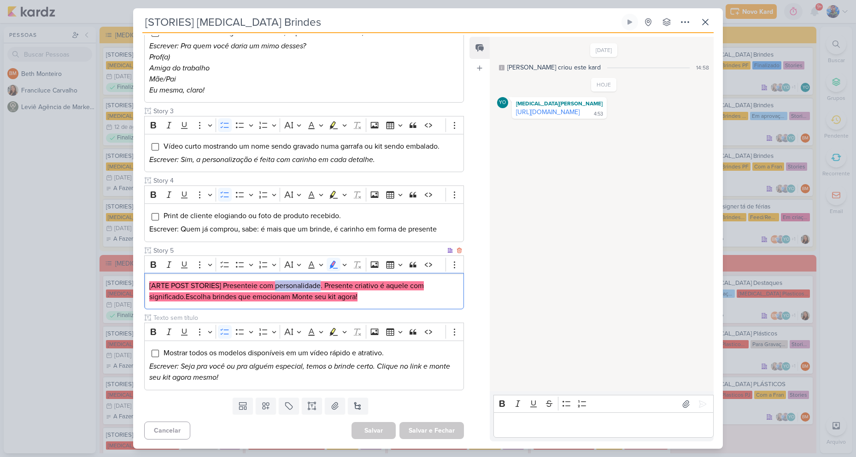
click at [322, 290] on mark "[ARTE POST STORIES] Presenteie com personalidade. Presente criativo é aquele co…" at bounding box center [286, 291] width 275 height 20
copy mark "personalidade"
drag, startPoint x: 407, startPoint y: 280, endPoint x: 372, endPoint y: 283, distance: 35.7
click at [407, 280] on div "[ARTE POST STORIES] Presenteie com personalidade. Presente criativo é aquele co…" at bounding box center [304, 291] width 320 height 36
drag, startPoint x: 324, startPoint y: 284, endPoint x: 186, endPoint y: 296, distance: 138.7
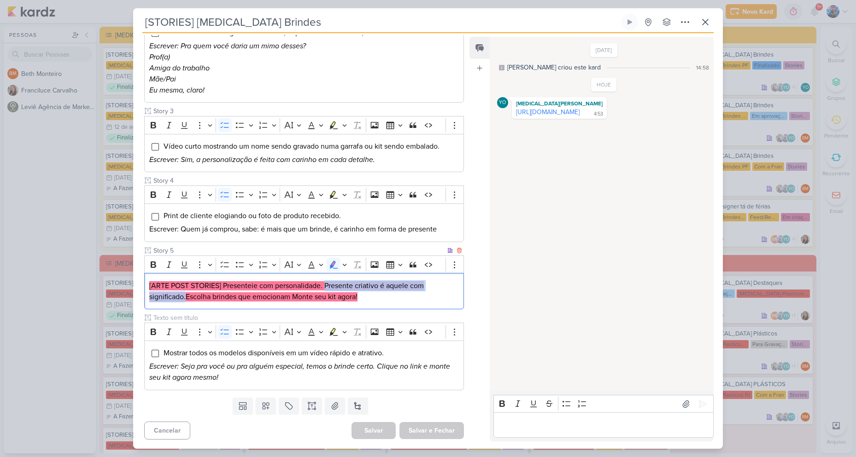
click at [186, 296] on mark "[ARTE POST STORIES] Presenteie com personalidade. Presente criativo é aquele co…" at bounding box center [286, 291] width 275 height 20
copy mark "Presente criativo é aquele com significado."
click at [293, 294] on mark "[ARTE POST STORIES] Presenteie com personalidade. Presente criativo é aquele co…" at bounding box center [286, 291] width 275 height 20
drag, startPoint x: 186, startPoint y: 295, endPoint x: 361, endPoint y: 305, distance: 175.4
click at [361, 305] on div "[ARTE POST STORIES] Presenteie com personalidade. Presente criativo é aquele co…" at bounding box center [304, 291] width 320 height 36
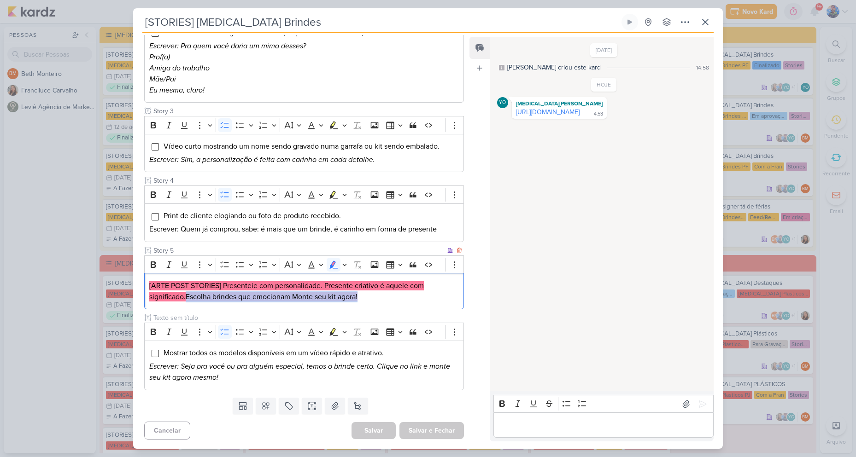
copy mark "Escolha brindes que emocionam Monte seu kit agora!"
click at [349, 290] on mark "[ARTE POST STORIES] Presenteie com personalidade. Presente criativo é aquele co…" at bounding box center [286, 291] width 275 height 20
drag, startPoint x: 375, startPoint y: 299, endPoint x: 119, endPoint y: 287, distance: 256.4
click at [119, 287] on div "[STORIES] Allegra Brindes Criado por Beth" at bounding box center [428, 228] width 856 height 457
click at [345, 268] on icon "Editor toolbar" at bounding box center [344, 264] width 5 height 9
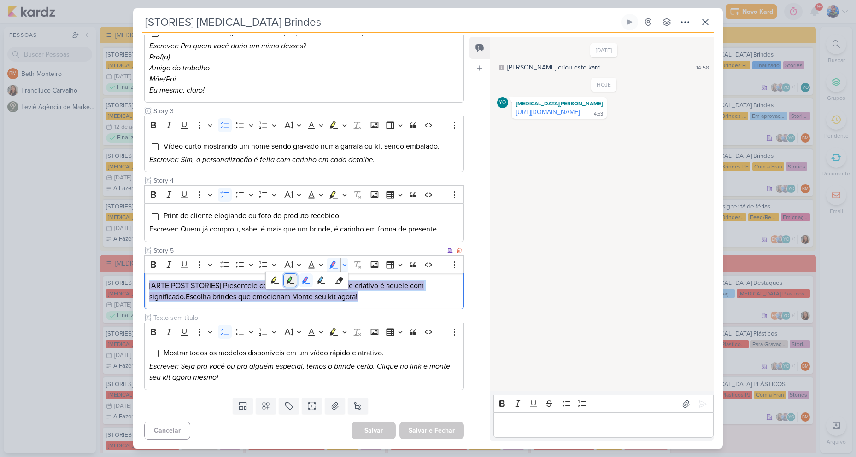
click at [291, 279] on icon "Text highlight toolbar" at bounding box center [289, 280] width 5 height 7
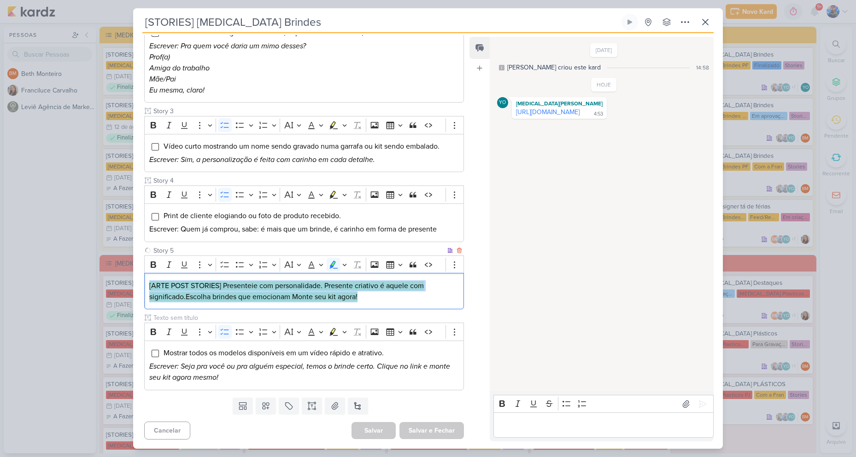
click at [385, 289] on mark "[ARTE POST STORIES] Presenteie com personalidade. Presente criativo é aquele co…" at bounding box center [286, 291] width 275 height 20
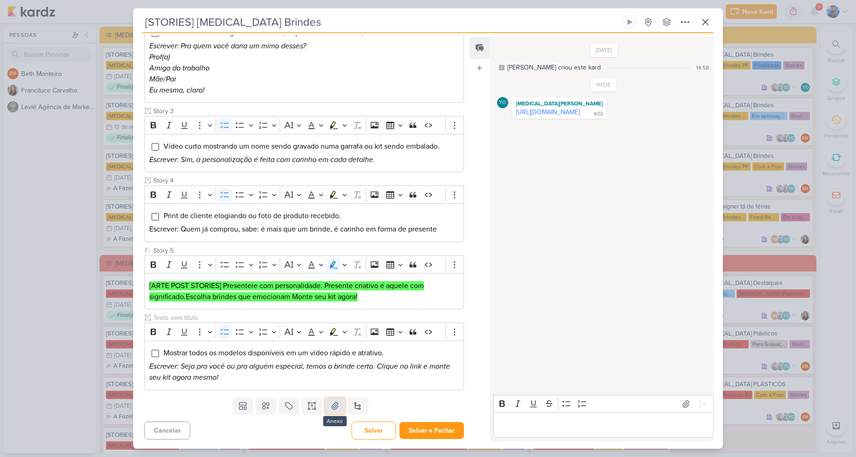
click at [336, 410] on icon at bounding box center [334, 406] width 9 height 9
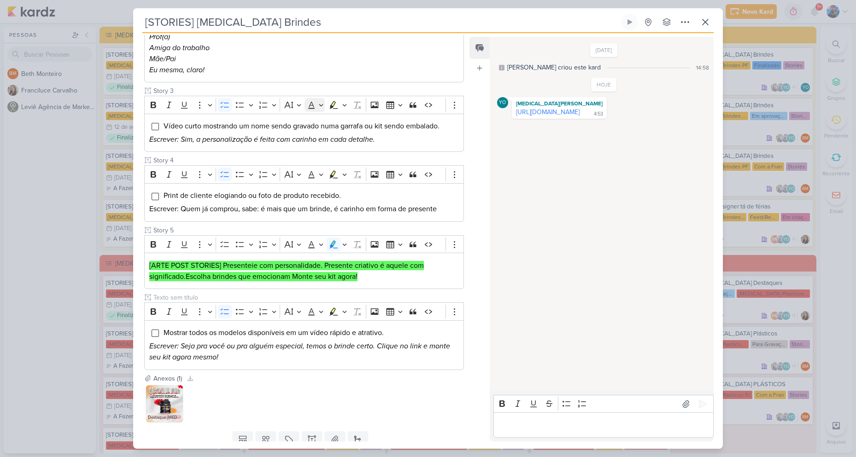
scroll to position [292, 0]
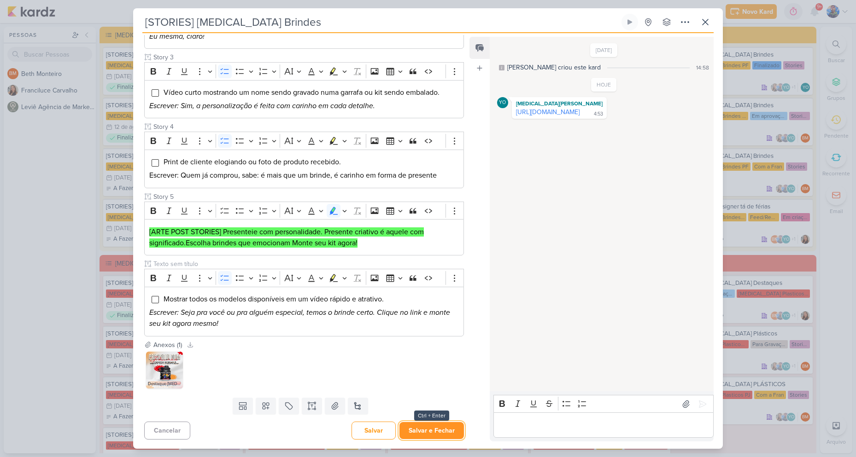
click at [415, 428] on button "Salvar e Fechar" at bounding box center [431, 430] width 64 height 17
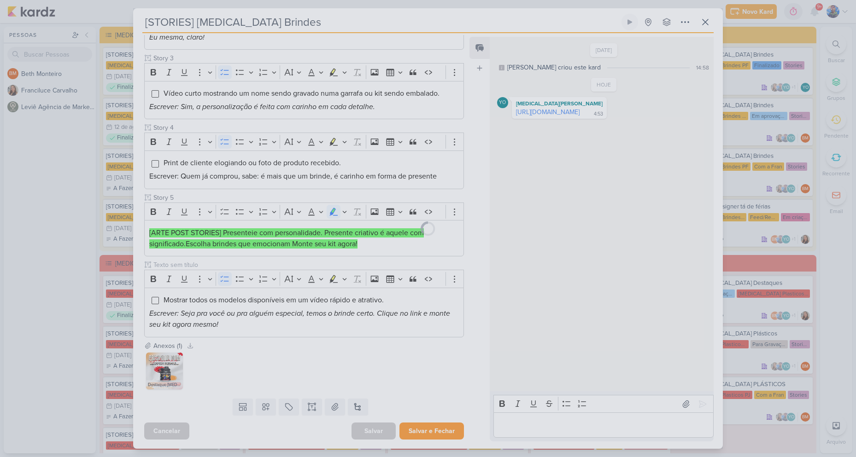
scroll to position [291, 0]
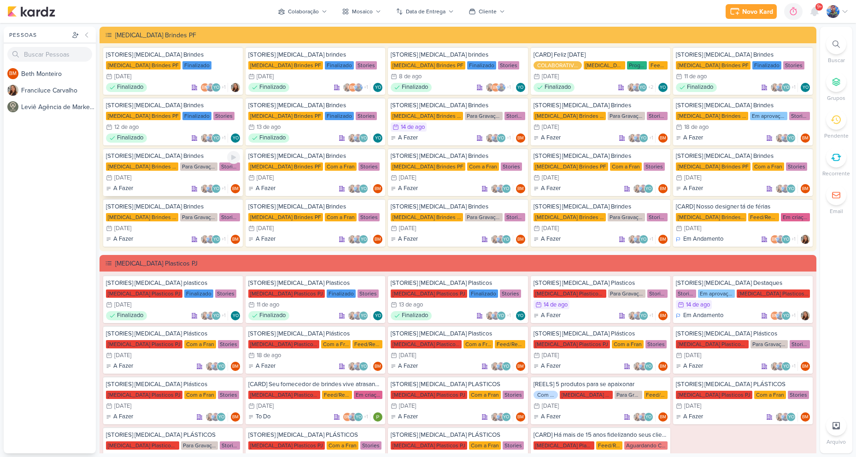
click at [138, 169] on div "[MEDICAL_DATA] Brindes PF" at bounding box center [142, 167] width 72 height 8
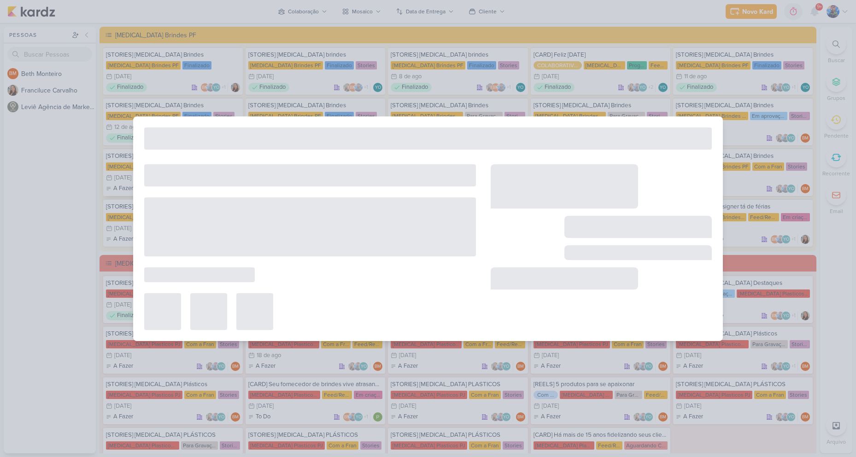
type input "19 de agosto de 2025 às 23:59"
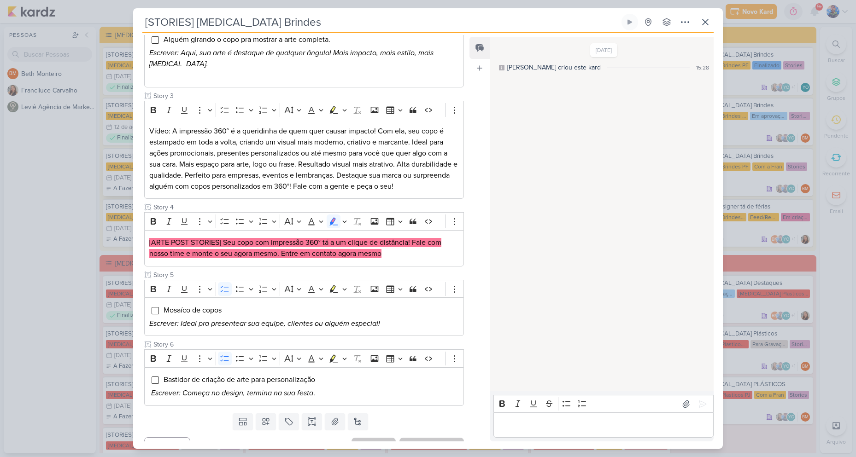
scroll to position [268, 0]
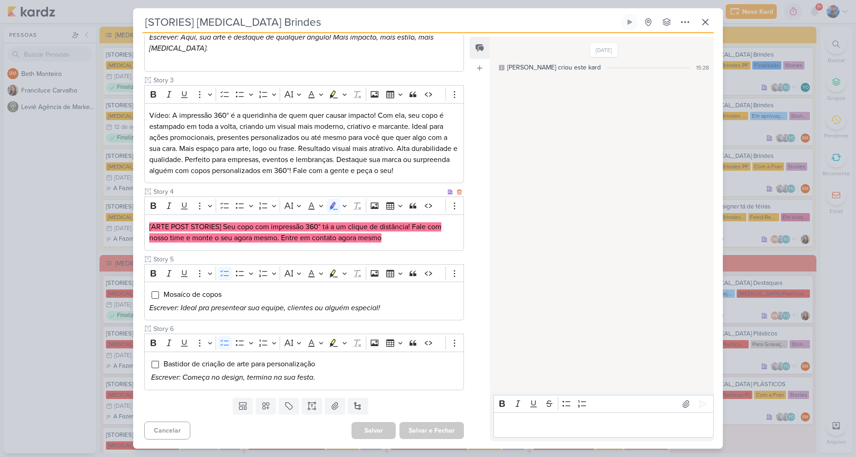
click at [404, 235] on p "[ARTE POST STORIES] Seu copo com impressão 360° tá a um clique de distância! Fa…" at bounding box center [304, 233] width 310 height 22
drag, startPoint x: 223, startPoint y: 225, endPoint x: 269, endPoint y: 223, distance: 46.6
click at [269, 223] on mark "[ARTE POST STORIES] Seu copo com impressão 360° tá a um clique de distância! Fa…" at bounding box center [295, 233] width 292 height 20
copy mark "Seu copo com"
click at [280, 224] on mark "[ARTE POST STORIES] Seu copo com impressão 360° tá a um clique de distância! Fa…" at bounding box center [295, 233] width 292 height 20
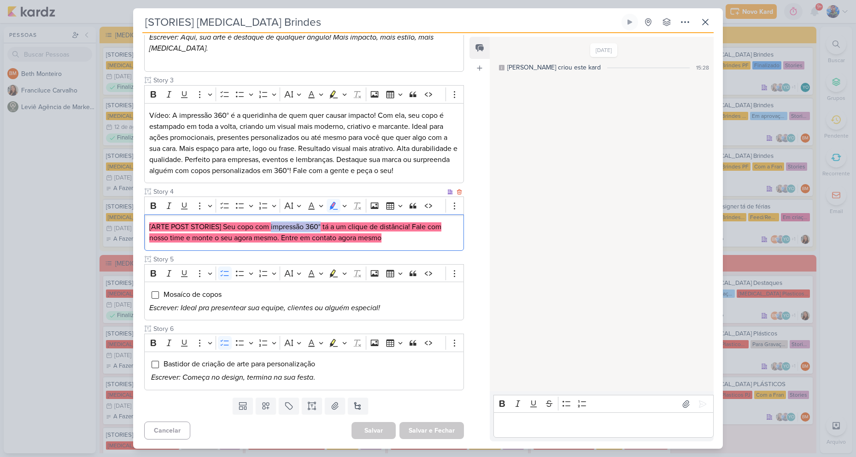
drag, startPoint x: 271, startPoint y: 227, endPoint x: 321, endPoint y: 226, distance: 49.8
click at [321, 226] on mark "[ARTE POST STORIES] Seu copo com impressão 360° tá a um clique de distância! Fa…" at bounding box center [295, 233] width 292 height 20
copy mark "impressão 360°"
click at [366, 237] on mark "[ARTE POST STORIES] Seu copo com impressão 360° tá a um clique de distância! Fa…" at bounding box center [295, 233] width 292 height 20
drag, startPoint x: 323, startPoint y: 226, endPoint x: 414, endPoint y: 232, distance: 90.5
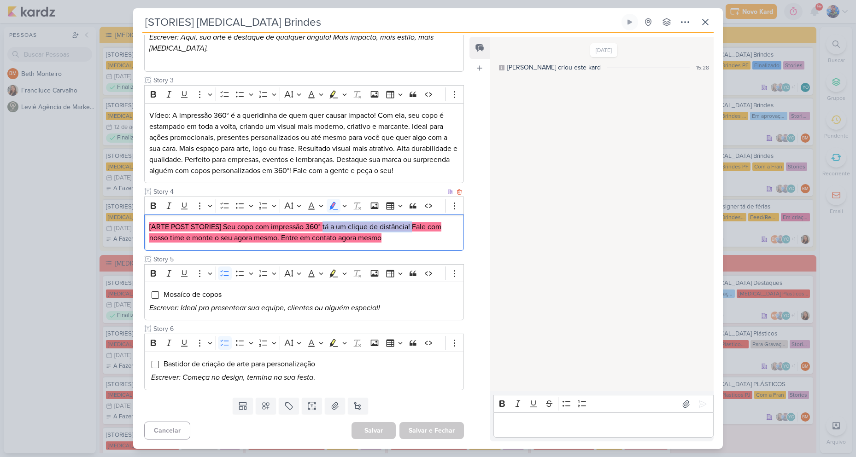
click at [414, 232] on p "[ARTE POST STORIES] Seu copo com impressão 360° tá a um clique de distância! Fa…" at bounding box center [304, 233] width 310 height 22
copy mark "tá a um clique de distância!"
click at [430, 233] on p "[ARTE POST STORIES] Seu copo com impressão 360° tá a um clique de distância! Fa…" at bounding box center [304, 233] width 310 height 22
drag, startPoint x: 412, startPoint y: 226, endPoint x: 281, endPoint y: 241, distance: 132.7
click at [281, 241] on mark "[ARTE POST STORIES] Seu copo com impressão 360° tá a um clique de distância! Fa…" at bounding box center [295, 233] width 292 height 20
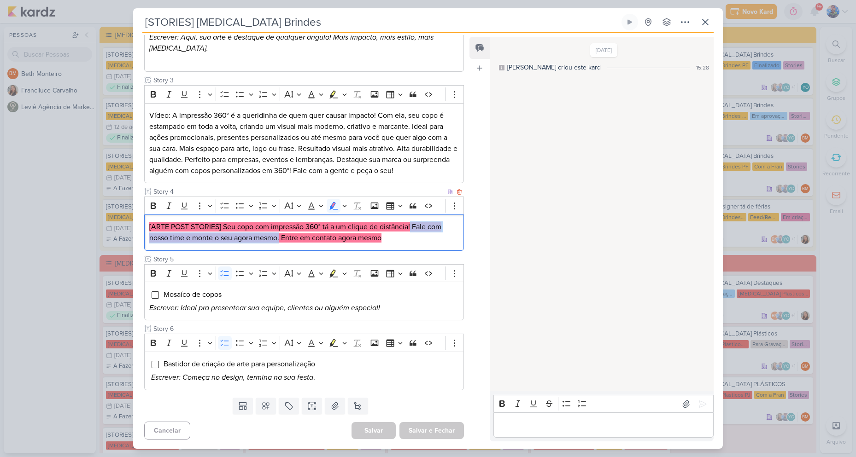
copy mark "Fale com nosso time e monte o seu agora mesmo."
click at [309, 244] on p "[ARTE POST STORIES] Seu copo com impressão 360° tá a um clique de distância! Fa…" at bounding box center [304, 233] width 310 height 22
drag, startPoint x: 282, startPoint y: 238, endPoint x: 388, endPoint y: 241, distance: 105.6
click at [388, 241] on p "[ARTE POST STORIES] Seu copo com impressão 360° tá a um clique de distância! Fa…" at bounding box center [304, 233] width 310 height 22
copy mark "Entre em contato agora mesmo"
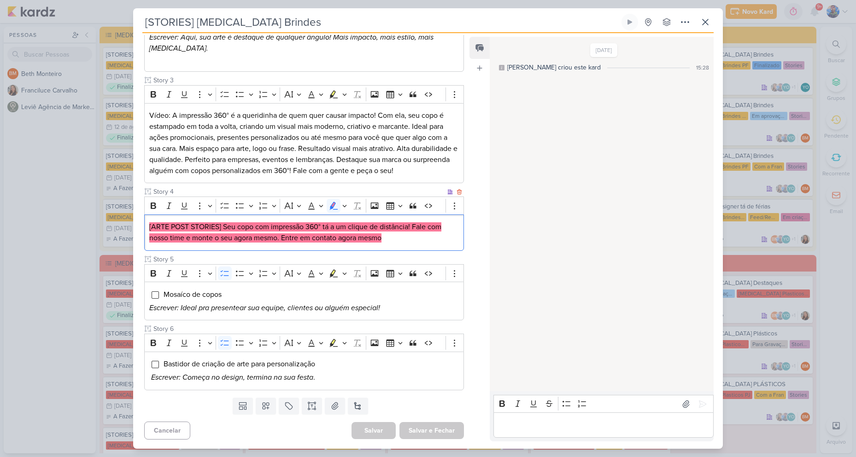
click at [395, 233] on p "[ARTE POST STORIES] Seu copo com impressão 360° tá a um clique de distância! Fa…" at bounding box center [304, 233] width 310 height 22
drag, startPoint x: 394, startPoint y: 242, endPoint x: 125, endPoint y: 223, distance: 269.7
click at [125, 223] on div "[STORIES] Allegra Brindes Criado por Beth" at bounding box center [428, 228] width 856 height 457
click at [344, 206] on icon "Editor toolbar" at bounding box center [344, 206] width 4 height 2
click at [292, 220] on icon "Text highlight toolbar" at bounding box center [290, 222] width 8 height 8
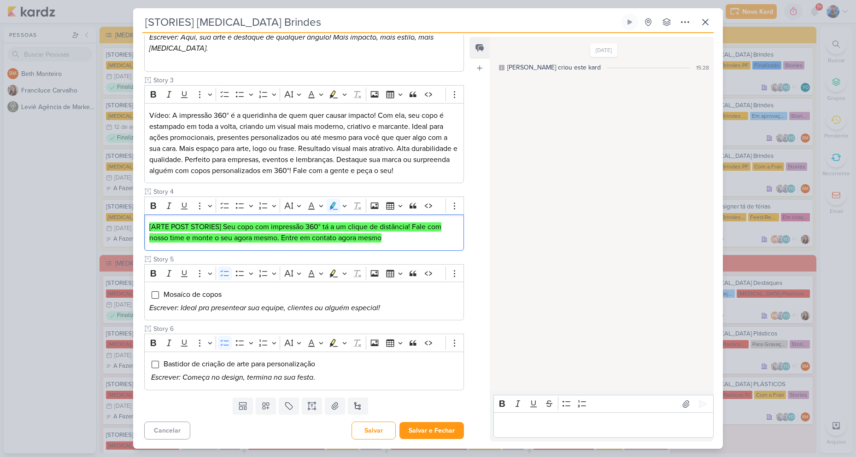
click at [507, 241] on div "4/8/25 Beth criou este kard 15:28" at bounding box center [601, 215] width 223 height 354
click at [398, 241] on p "[ARTE POST STORIES] Seu copo com impressão 360° tá a um clique de distância! Fa…" at bounding box center [304, 233] width 310 height 22
click at [431, 243] on p "[ARTE POST STORIES] Seu copo com impressão 360° tá a um clique de distância! Fa…" at bounding box center [304, 233] width 310 height 22
click at [395, 235] on p "[ARTE POST STORIES] Seu copo com impressão 360° tá a um clique de distância! Fa…" at bounding box center [304, 233] width 310 height 22
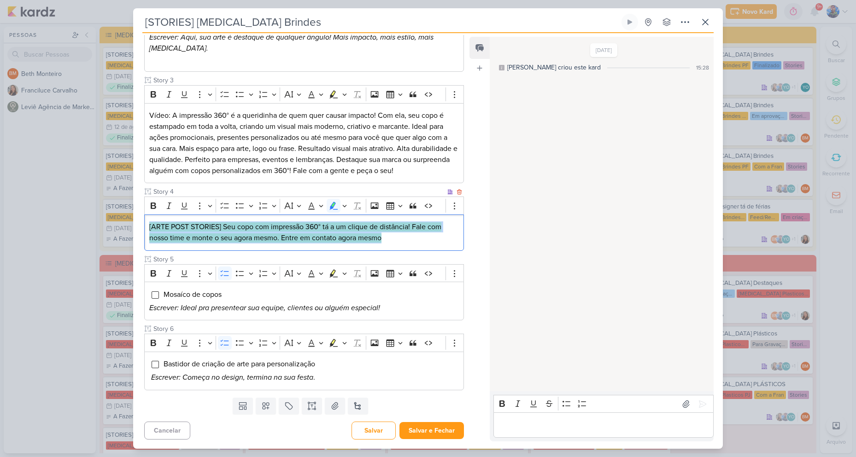
drag, startPoint x: 376, startPoint y: 240, endPoint x: 147, endPoint y: 225, distance: 229.0
click at [147, 225] on div "[ARTE POST STORIES] Seu copo com impressão 360° tá a um clique de distância! Fa…" at bounding box center [304, 233] width 320 height 36
click at [405, 236] on p "[ARTE POST STORIES] Seu copo com impressão 360° tá a um clique de distância! Fa…" at bounding box center [304, 233] width 310 height 22
drag, startPoint x: 405, startPoint y: 236, endPoint x: 124, endPoint y: 229, distance: 281.6
click at [124, 229] on div "[STORIES] Allegra Brindes Criado por Beth" at bounding box center [428, 228] width 856 height 457
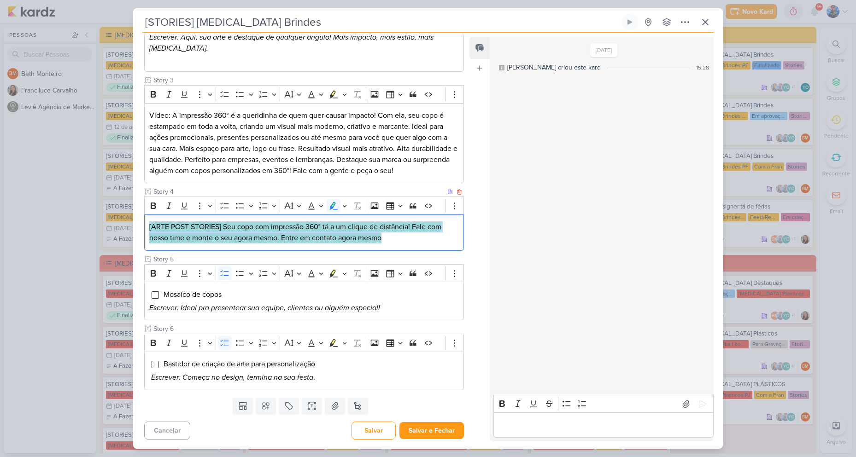
click at [404, 238] on p "[ARTE POST STORIES] Seu copo com impressão 360° tá a um clique de distância! Fa…" at bounding box center [304, 233] width 310 height 22
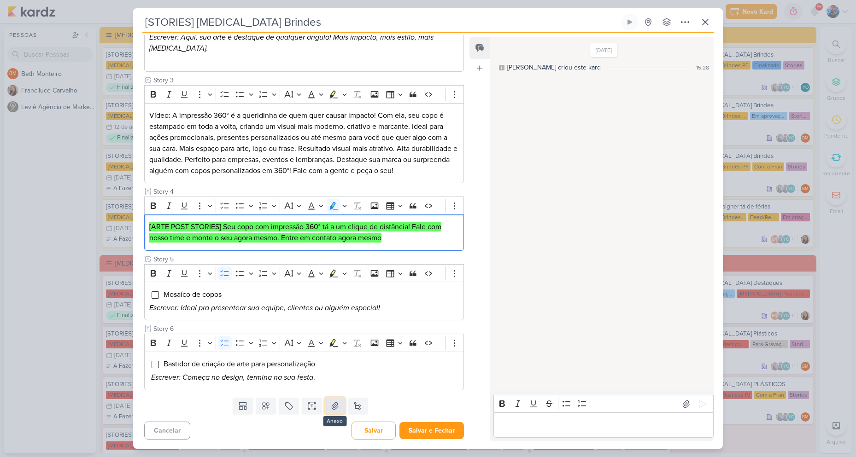
click at [330, 404] on icon at bounding box center [334, 406] width 9 height 9
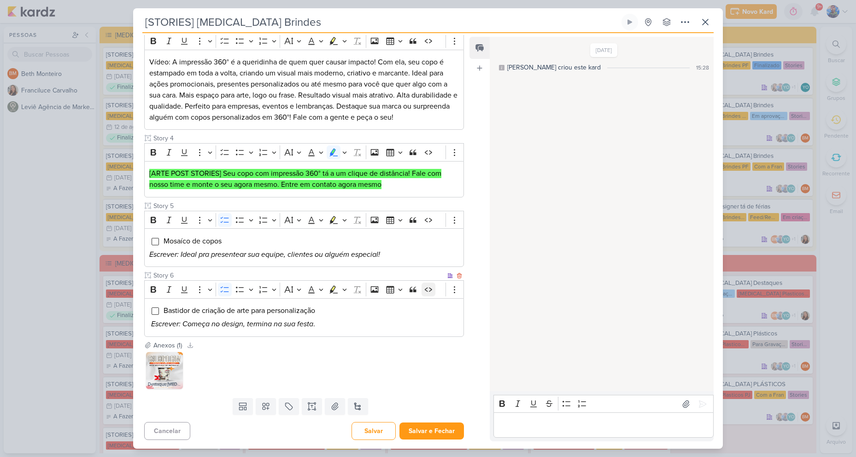
scroll to position [322, 0]
click at [443, 431] on button "Salvar e Fechar" at bounding box center [431, 430] width 64 height 17
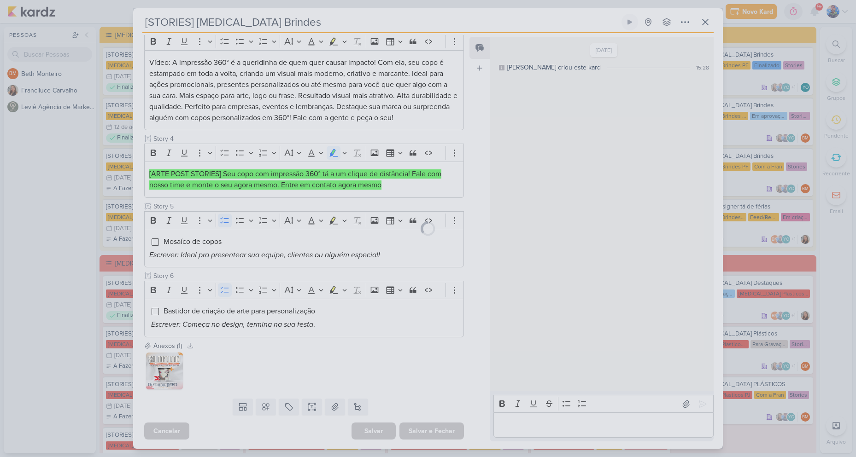
scroll to position [321, 0]
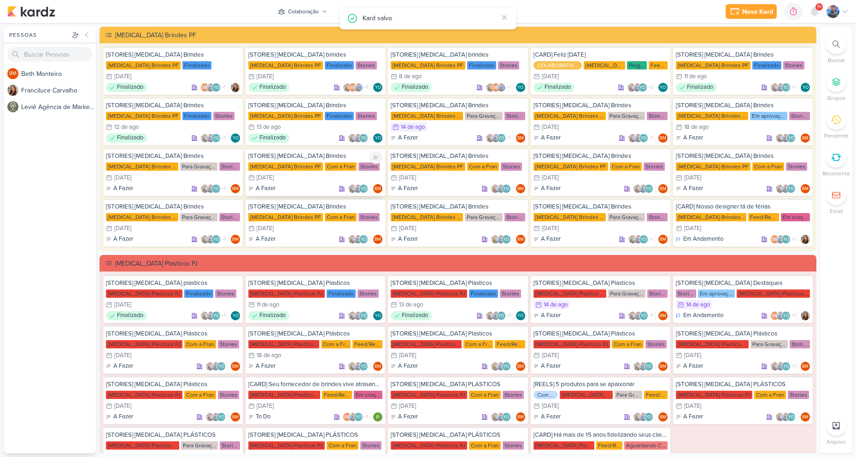
click at [293, 171] on div "Allegra Brindes PF Com a Fran Stories" at bounding box center [315, 166] width 134 height 9
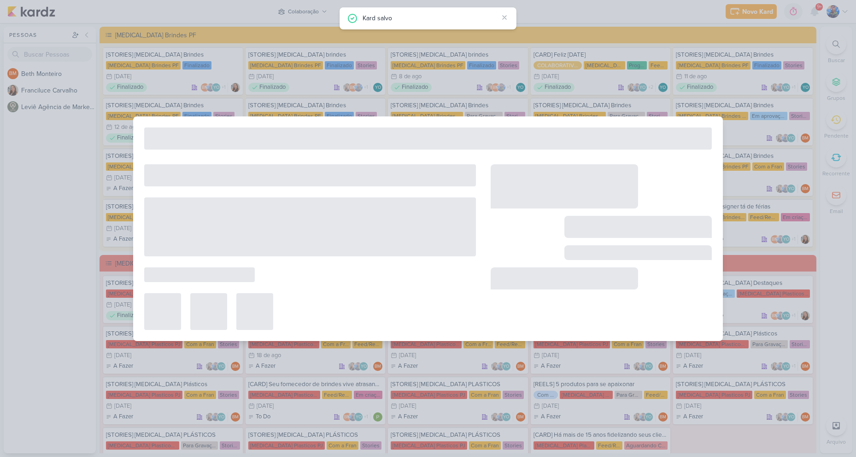
type input "20 de agosto de 2025 às 23:59"
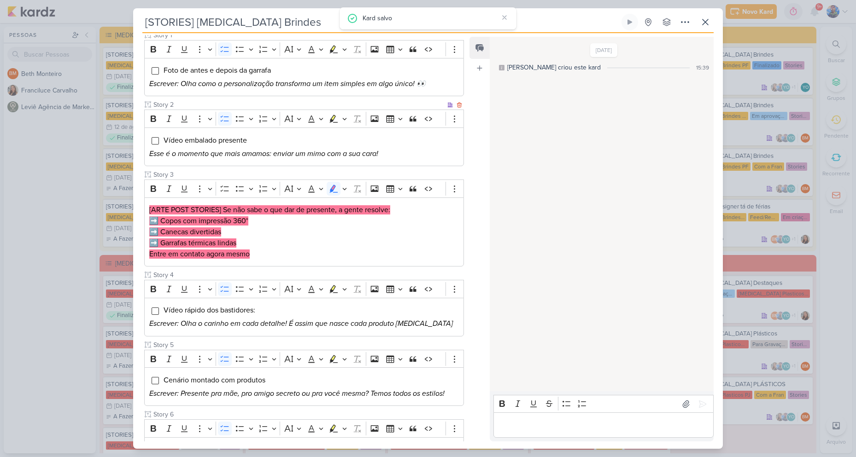
scroll to position [138, 0]
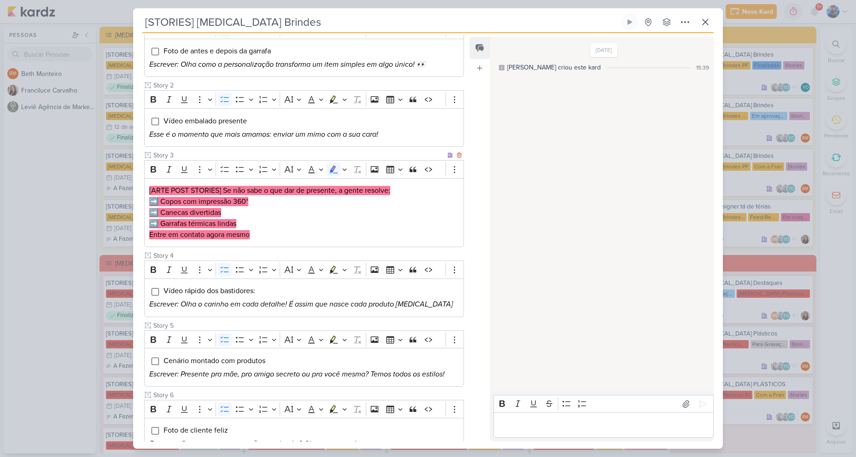
click at [250, 230] on p "Entre em contato agora mesmo" at bounding box center [304, 234] width 310 height 11
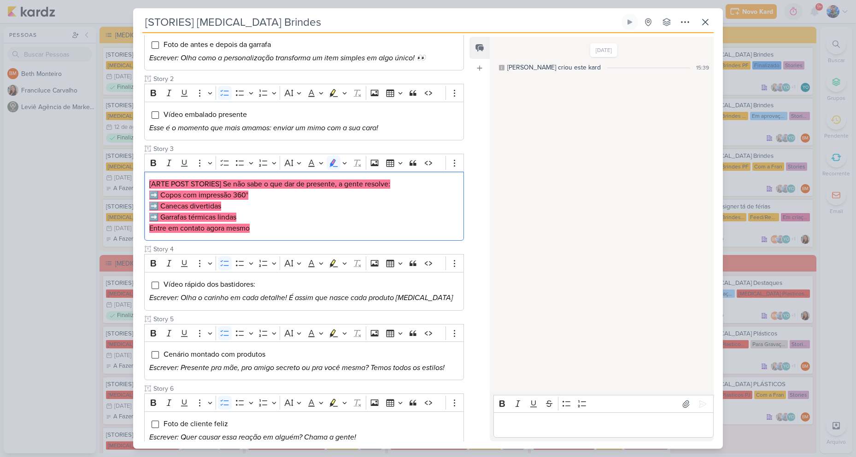
scroll to position [0, 0]
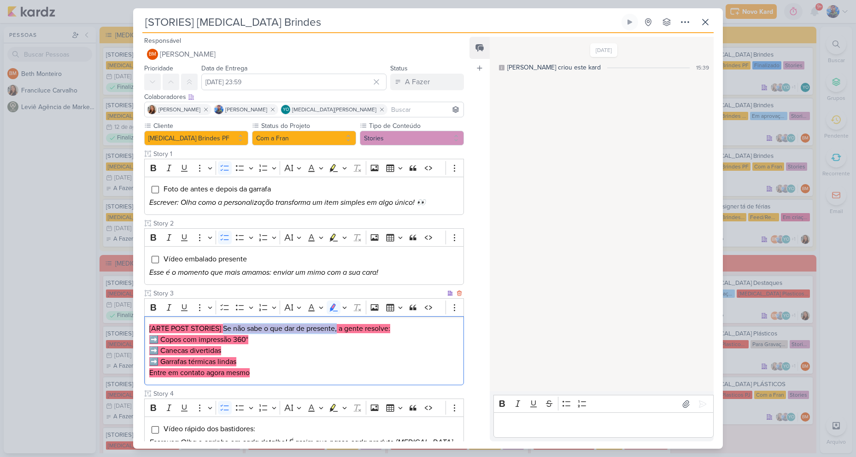
drag, startPoint x: 224, startPoint y: 329, endPoint x: 338, endPoint y: 329, distance: 113.8
click at [338, 329] on mark "[ARTE POST STORIES] Se não sabe o que dar de presente, a gente resolve:" at bounding box center [269, 328] width 241 height 9
copy mark "Se não sabe o que dar de presente,"
click at [336, 330] on mark "[ARTE POST STORIES] Se não sabe o que dar de presente, a gente resolve:" at bounding box center [269, 328] width 241 height 9
drag, startPoint x: 339, startPoint y: 331, endPoint x: 223, endPoint y: 330, distance: 116.6
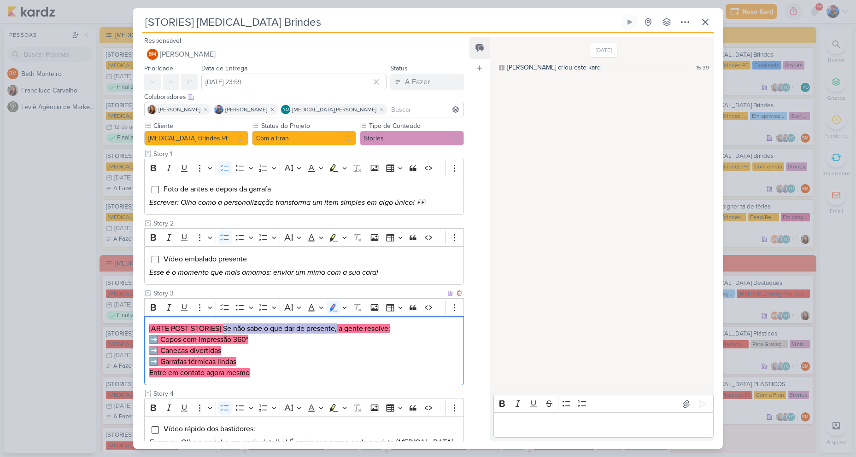
click at [223, 330] on mark "[ARTE POST STORIES] Se não sabe o que dar de presente, a gente resolve:" at bounding box center [269, 328] width 241 height 9
click at [353, 329] on mark "[ARTE POST STORIES] Se não sabe o que dar de presente, a gente resolve:" at bounding box center [269, 328] width 241 height 9
drag, startPoint x: 340, startPoint y: 333, endPoint x: 395, endPoint y: 335, distance: 54.4
click at [395, 335] on div "[ARTE POST STORIES] Se não sabe o que dar de presente, a gente resolve: ➡️ Copo…" at bounding box center [304, 351] width 320 height 70
drag, startPoint x: 390, startPoint y: 331, endPoint x: 359, endPoint y: 330, distance: 30.9
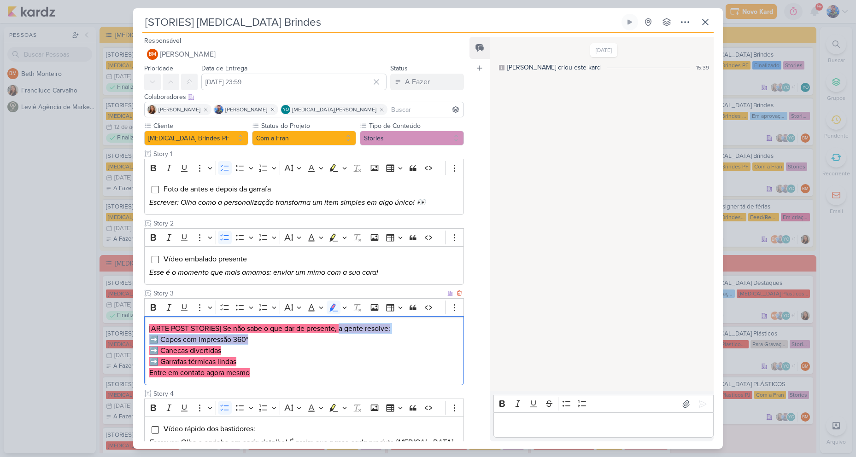
click at [389, 331] on mark "[ARTE POST STORIES] Se não sabe o que dar de presente, a gente resolve:" at bounding box center [269, 328] width 241 height 9
click at [338, 328] on mark "[ARTE POST STORIES] Se não sabe o que dar de presente, a gente resolve:" at bounding box center [269, 328] width 241 height 9
drag, startPoint x: 341, startPoint y: 328, endPoint x: 396, endPoint y: 333, distance: 55.0
click at [396, 333] on p "[ARTE POST STORIES] Se não sabe o que dar de presente, a gente resolve:" at bounding box center [304, 328] width 310 height 11
drag, startPoint x: 243, startPoint y: 346, endPoint x: 214, endPoint y: 348, distance: 29.1
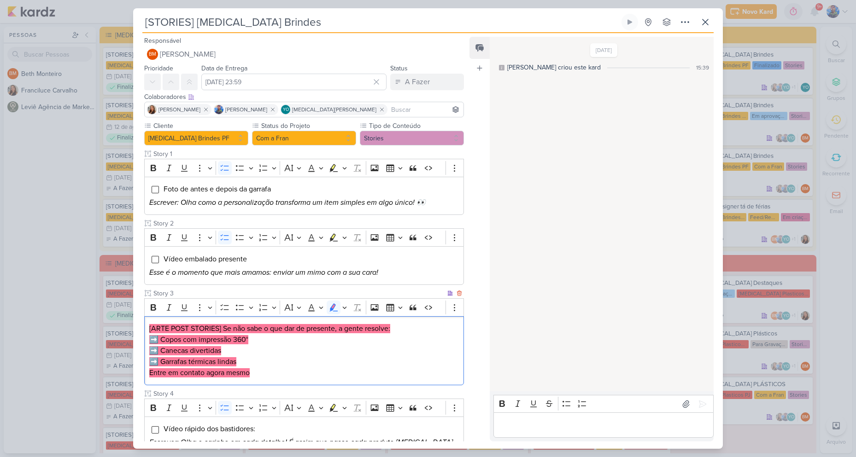
click at [243, 346] on p "➡️ Canecas divertidas" at bounding box center [304, 351] width 310 height 11
drag, startPoint x: 161, startPoint y: 339, endPoint x: 262, endPoint y: 339, distance: 100.9
click at [262, 339] on p "➡️ Copos com impressão 360°" at bounding box center [304, 339] width 310 height 11
drag, startPoint x: 222, startPoint y: 353, endPoint x: 162, endPoint y: 352, distance: 59.9
click at [162, 352] on mark "➡️ Canecas divertidas" at bounding box center [185, 350] width 72 height 9
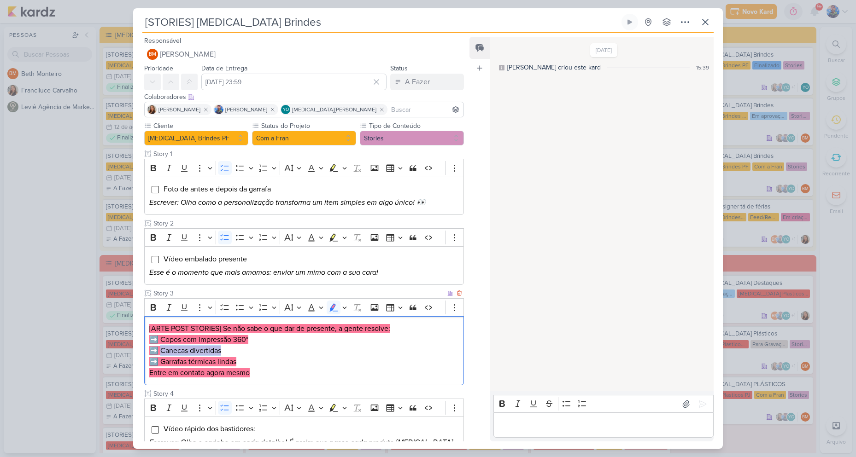
drag, startPoint x: 243, startPoint y: 361, endPoint x: 158, endPoint y: 363, distance: 84.8
click at [158, 363] on p "➡️ Garrafas térmicas lindas" at bounding box center [304, 362] width 310 height 11
click at [254, 378] on p "Entre em contato agora mesmo" at bounding box center [304, 373] width 310 height 11
click at [258, 363] on p "➡️ Garrafas térmicas lindas" at bounding box center [304, 362] width 310 height 11
drag, startPoint x: 261, startPoint y: 379, endPoint x: 137, endPoint y: 318, distance: 138.0
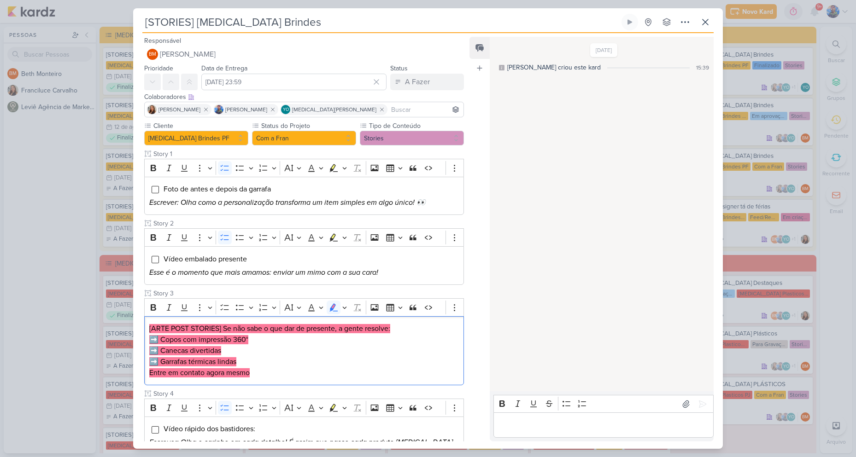
click at [137, 318] on div "Cliente Allegra Brindes PF Status do Projeto" at bounding box center [300, 360] width 334 height 478
click at [347, 310] on button "Highlight" at bounding box center [344, 308] width 8 height 14
click at [291, 322] on icon "Text highlight toolbar" at bounding box center [289, 323] width 5 height 7
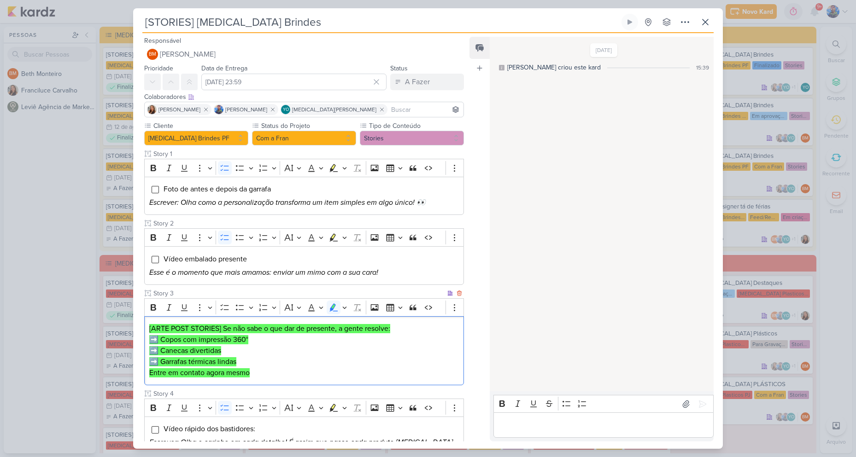
click at [345, 337] on p "➡️ Copos com impressão 360°" at bounding box center [304, 339] width 310 height 11
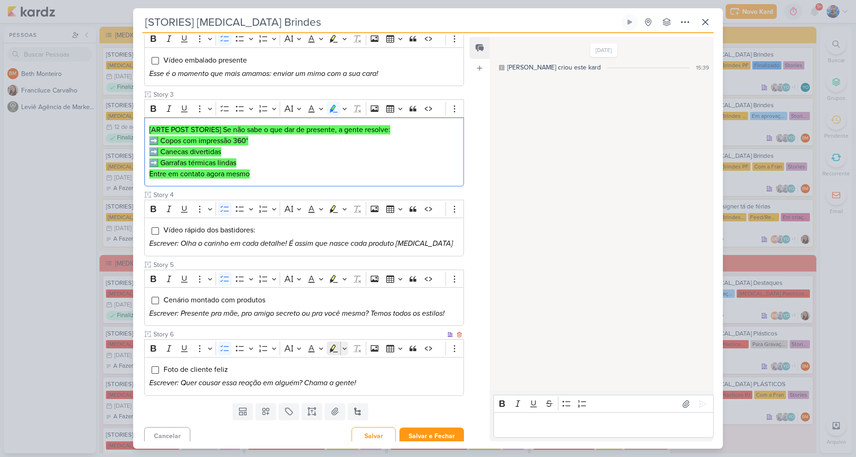
scroll to position [205, 0]
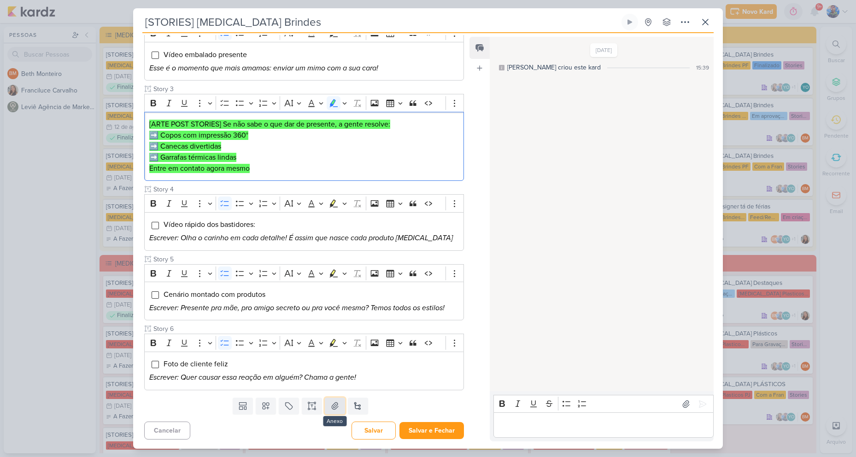
click at [342, 405] on button at bounding box center [335, 406] width 20 height 17
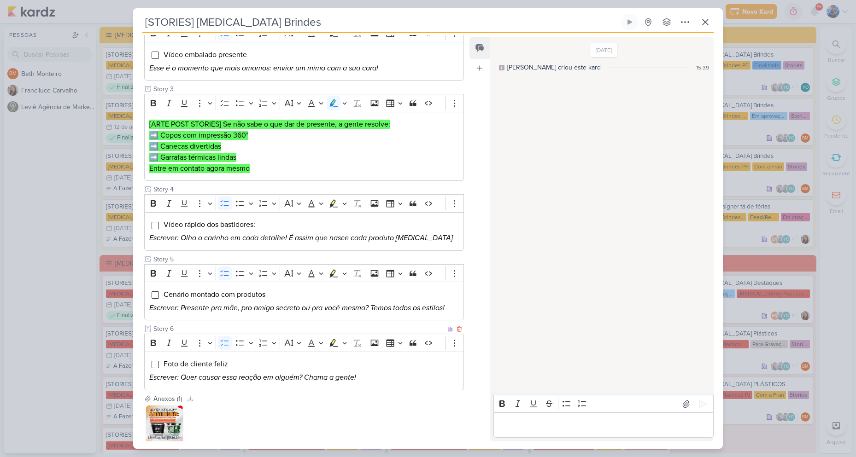
scroll to position [258, 0]
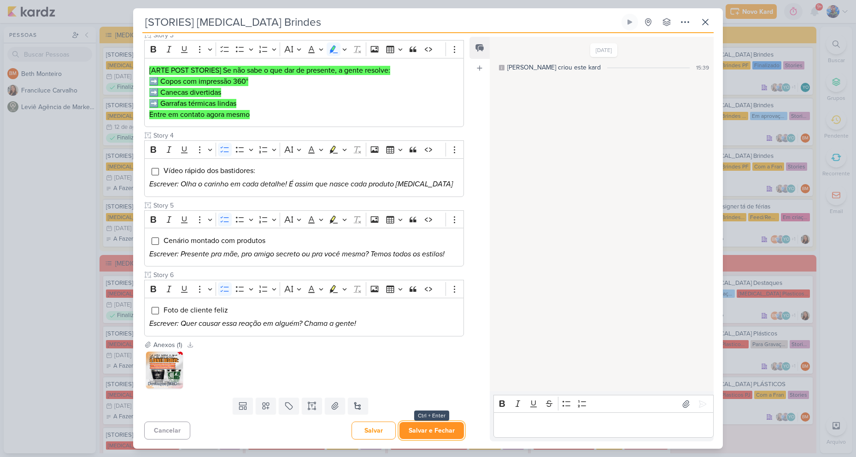
click at [438, 432] on button "Salvar e Fechar" at bounding box center [431, 430] width 64 height 17
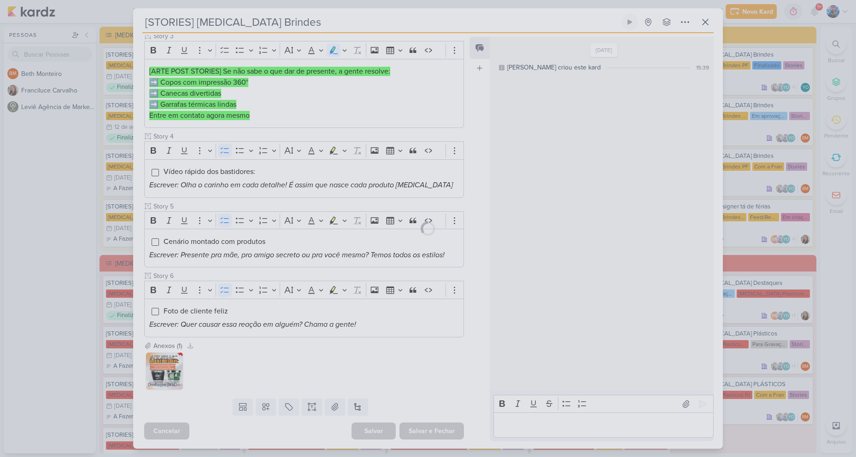
scroll to position [258, 0]
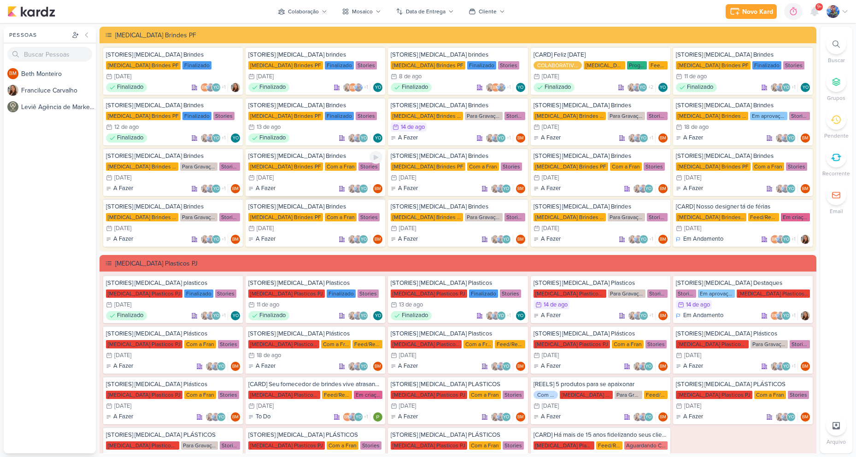
click at [325, 170] on div "Com a Fran" at bounding box center [341, 167] width 32 height 8
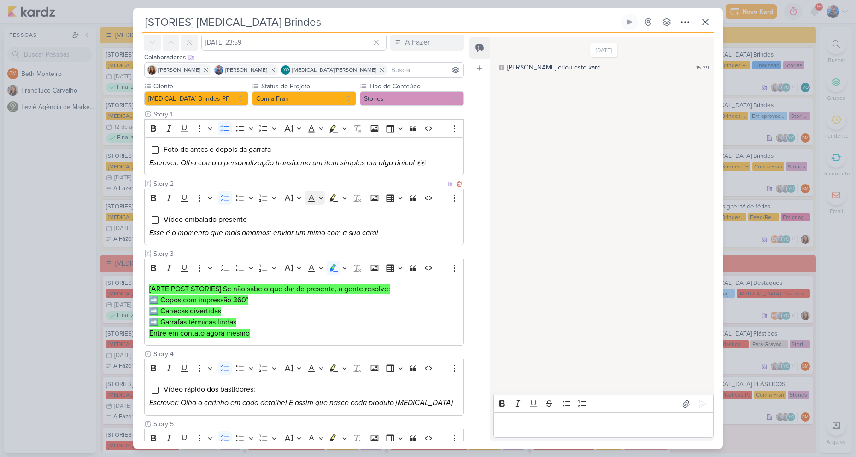
scroll to position [0, 0]
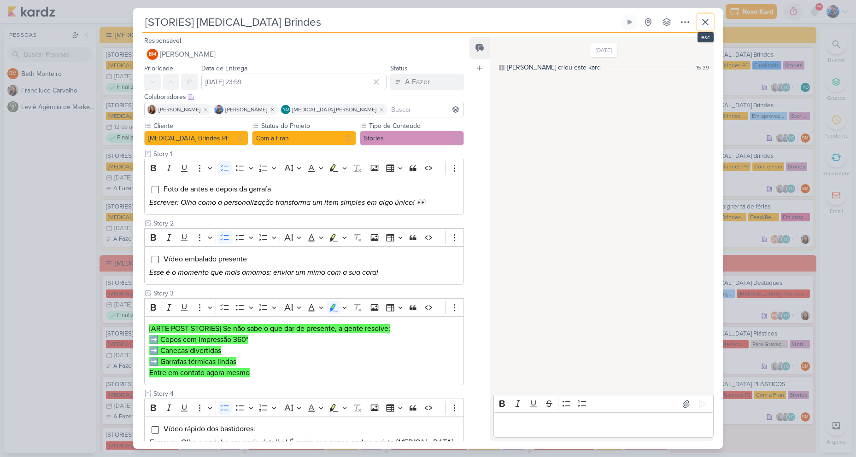
click at [705, 18] on icon at bounding box center [705, 22] width 11 height 11
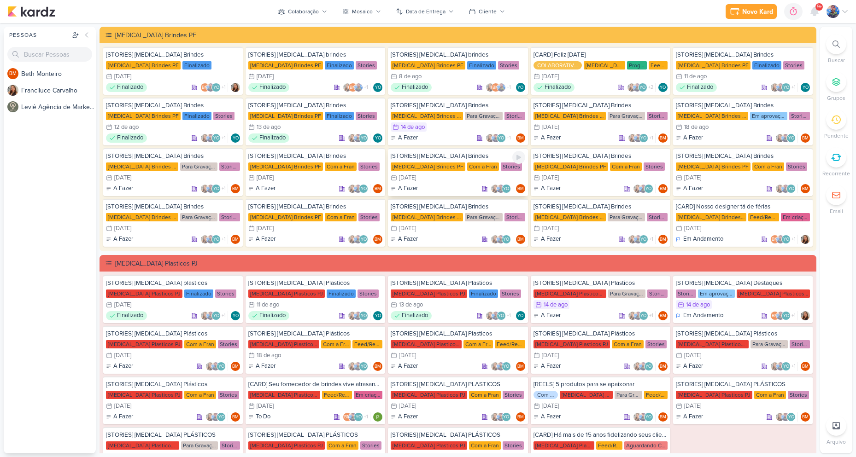
click at [463, 171] on div "Allegra Brindes PF Com a Fran Stories" at bounding box center [458, 166] width 134 height 9
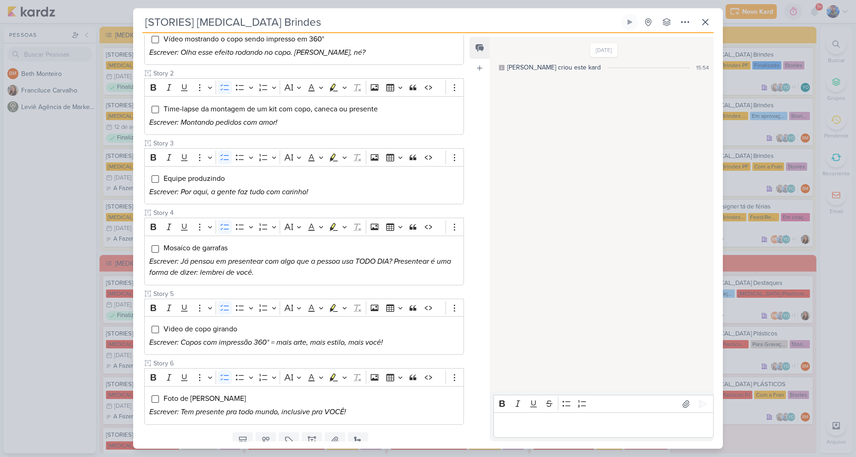
scroll to position [185, 0]
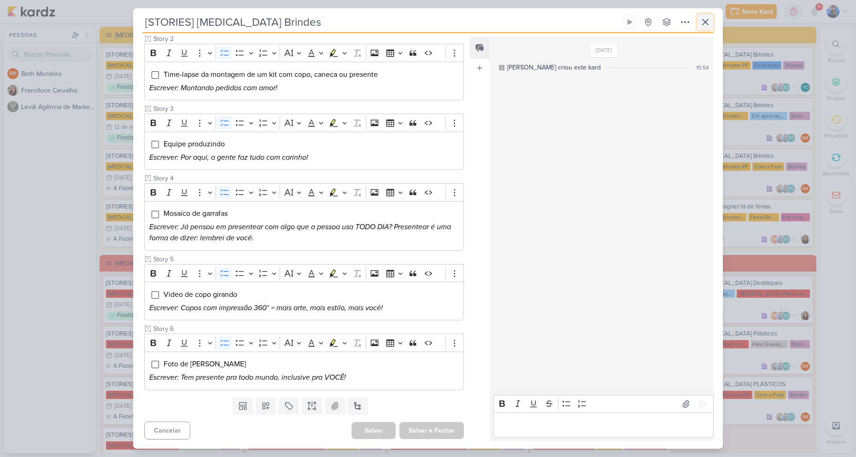
click at [708, 25] on icon at bounding box center [705, 22] width 11 height 11
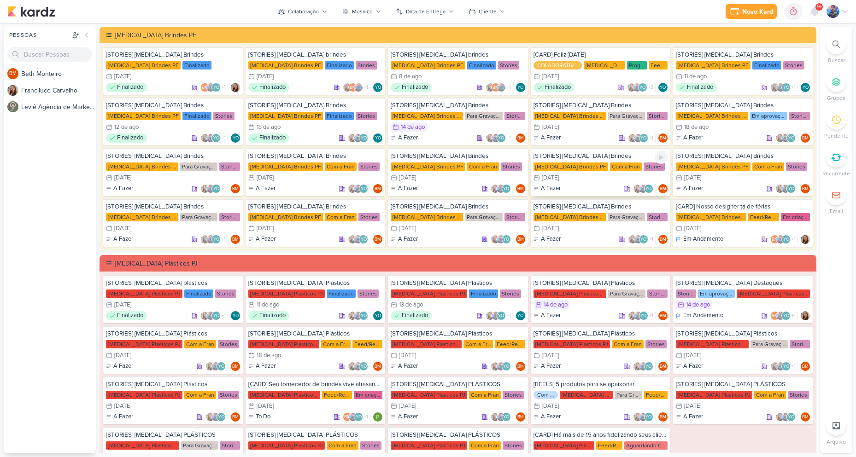
click at [577, 170] on div "[MEDICAL_DATA] Brindes PF" at bounding box center [570, 167] width 75 height 8
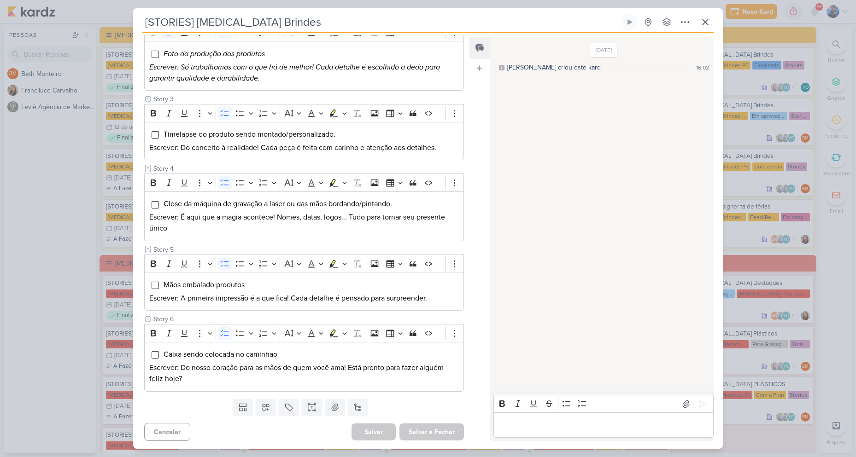
scroll to position [218, 0]
click at [703, 20] on icon at bounding box center [706, 22] width 6 height 6
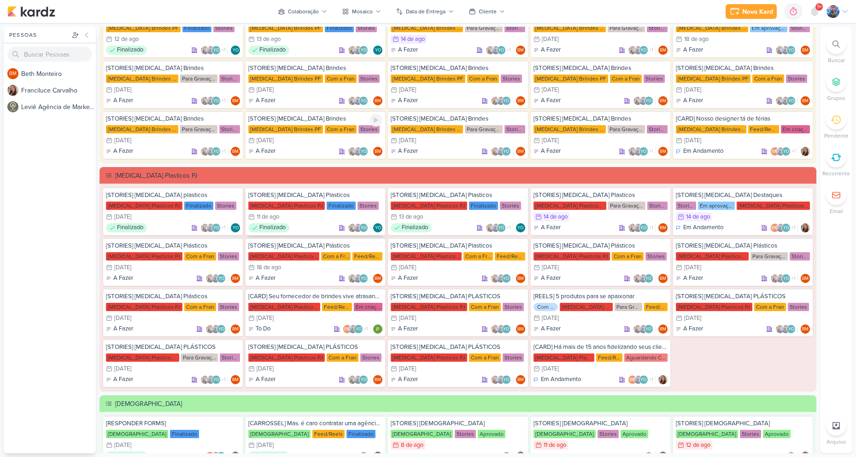
scroll to position [92, 0]
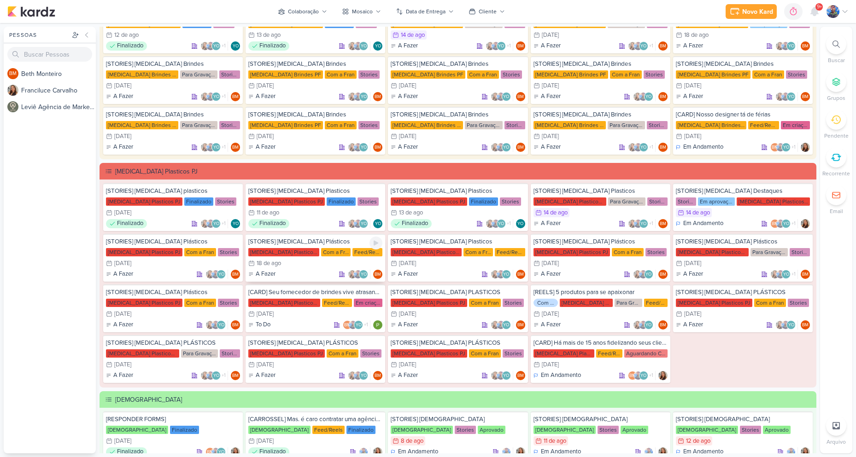
click at [308, 260] on div "18/8 18 de ago" at bounding box center [315, 263] width 134 height 9
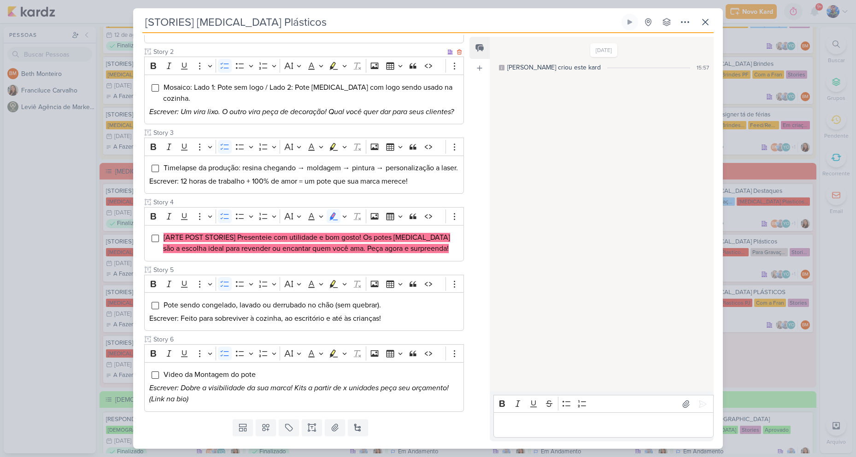
scroll to position [184, 0]
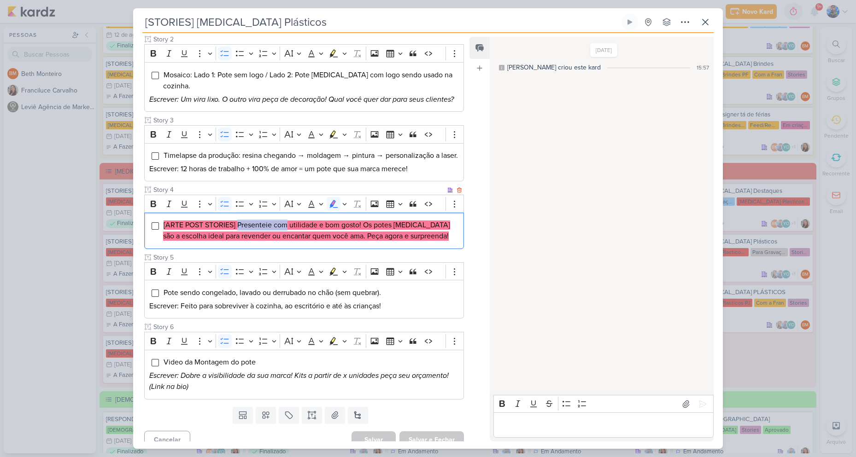
drag, startPoint x: 237, startPoint y: 235, endPoint x: 287, endPoint y: 241, distance: 50.1
click at [287, 241] on span "[ARTE POST STORIES] Presenteie com utilidade e bom gosto! Os potes Allegra são …" at bounding box center [306, 231] width 287 height 20
click at [302, 232] on mark "[ARTE POST STORIES] Presenteie com utilidade e bom gosto! Os potes Allegra são …" at bounding box center [306, 231] width 287 height 20
drag, startPoint x: 289, startPoint y: 234, endPoint x: 318, endPoint y: 237, distance: 28.7
click at [318, 237] on mark "[ARTE POST STORIES] Presenteie com utilidade e bom gosto! Os potes Allegra são …" at bounding box center [306, 231] width 287 height 20
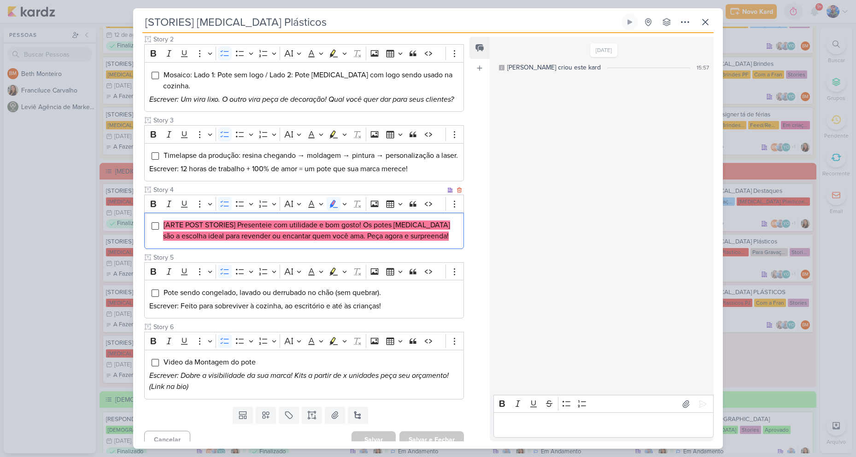
click at [319, 238] on mark "[ARTE POST STORIES] Presenteie com utilidade e bom gosto! Os potes Allegra são …" at bounding box center [306, 231] width 287 height 20
drag, startPoint x: 320, startPoint y: 238, endPoint x: 363, endPoint y: 237, distance: 42.9
click at [363, 237] on mark "[ARTE POST STORIES] Presenteie com utilidade e bom gosto! Os potes Allegra são …" at bounding box center [306, 231] width 287 height 20
drag, startPoint x: 337, startPoint y: 237, endPoint x: 327, endPoint y: 236, distance: 9.7
click at [336, 237] on mark "[ARTE POST STORIES] Presenteie com utilidade e bom gosto! Os potes Allegra são …" at bounding box center [306, 231] width 287 height 20
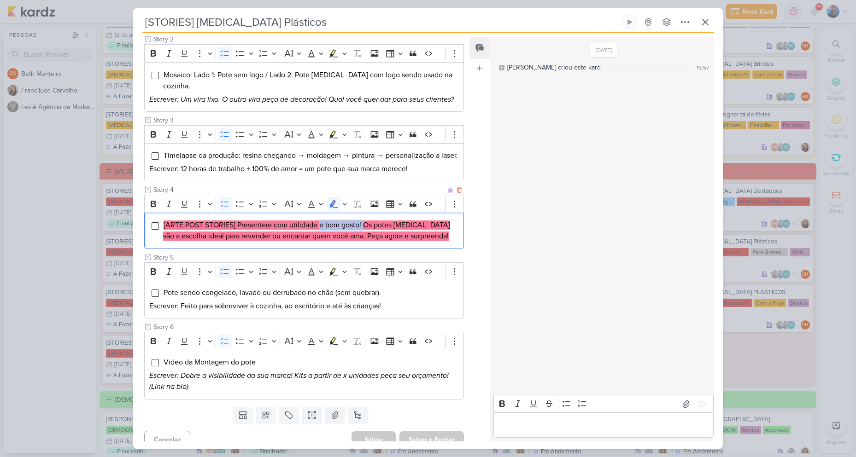
click at [323, 235] on mark "[ARTE POST STORIES] Presenteie com utilidade e bom gosto! Os potes Allegra são …" at bounding box center [306, 231] width 287 height 20
click at [322, 234] on mark "[ARTE POST STORIES] Presenteie com utilidade e bom gosto! Os potes Allegra são …" at bounding box center [306, 231] width 287 height 20
click at [320, 233] on mark "[ARTE POST STORIES] Presenteie com utilidade e bom gosto! Os potes Allegra são …" at bounding box center [306, 231] width 287 height 20
click at [319, 234] on mark "[ARTE POST STORIES] Presenteie com utilidade e bom gosto! Os potes Allegra são …" at bounding box center [306, 231] width 287 height 20
click at [324, 236] on mark "[ARTE POST STORIES] Presenteie com utilidade e bom gosto! Os potes Allegra são …" at bounding box center [306, 231] width 287 height 20
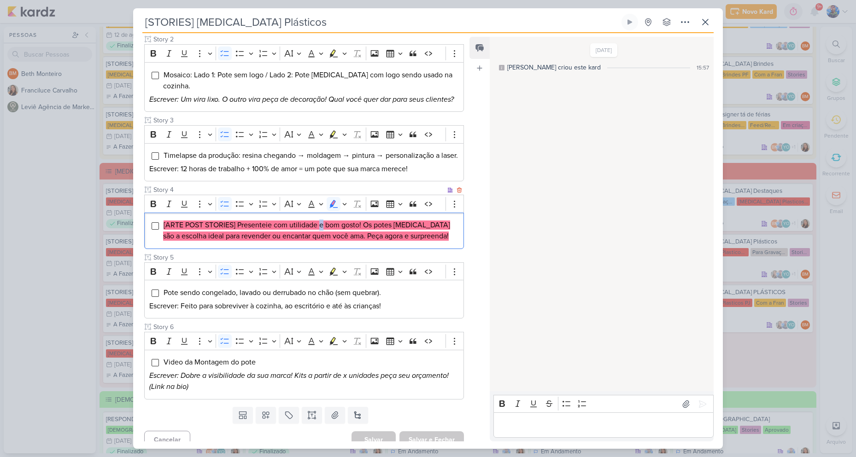
click at [320, 235] on mark "[ARTE POST STORIES] Presenteie com utilidade e bom gosto! Os potes Allegra são …" at bounding box center [306, 231] width 287 height 20
click at [328, 237] on mark "[ARTE POST STORIES] Presenteie com utilidade e bom gosto! Os potes Allegra são …" at bounding box center [306, 231] width 287 height 20
drag, startPoint x: 326, startPoint y: 236, endPoint x: 363, endPoint y: 238, distance: 36.9
click at [363, 238] on mark "[ARTE POST STORIES] Presenteie com utilidade e bom gosto! Os potes Allegra são …" at bounding box center [306, 231] width 287 height 20
click at [368, 232] on mark "[ARTE POST STORIES] Presenteie com utilidade e bom gosto! Os potes Allegra são …" at bounding box center [306, 231] width 287 height 20
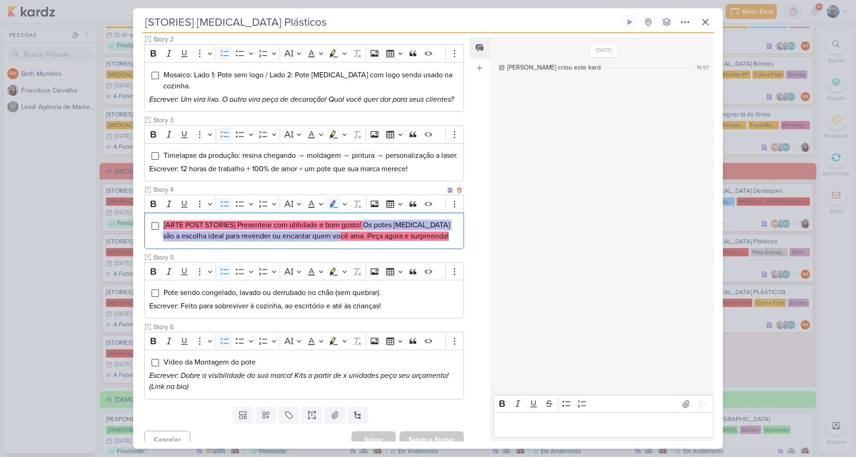
drag, startPoint x: 364, startPoint y: 234, endPoint x: 348, endPoint y: 258, distance: 28.2
click at [348, 249] on div "[ARTE POST STORIES] Presenteie com utilidade e bom gosto! Os potes Allegra são …" at bounding box center [304, 231] width 320 height 36
click at [393, 241] on mark "[ARTE POST STORIES] Presenteie com utilidade e bom gosto! Os potes Allegra são …" at bounding box center [306, 231] width 287 height 20
drag, startPoint x: 352, startPoint y: 248, endPoint x: 435, endPoint y: 250, distance: 82.5
click at [435, 242] on li "[ARTE POST STORIES] Presenteie com utilidade e bom gosto! Os potes Allegra são …" at bounding box center [311, 231] width 296 height 22
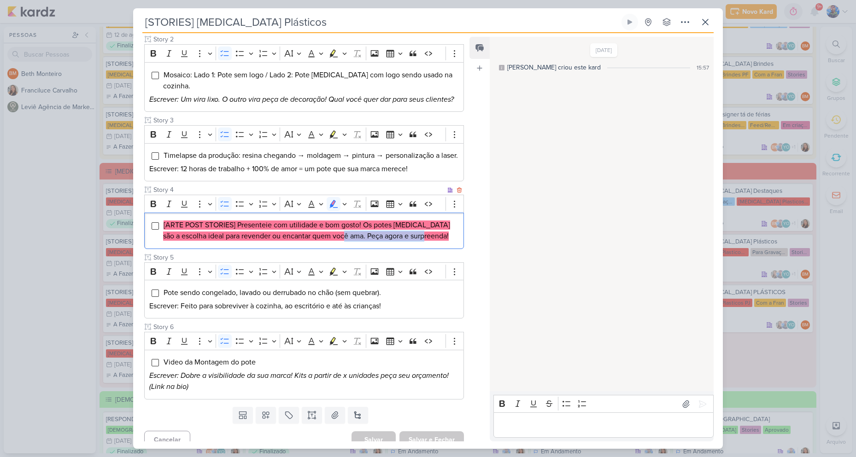
click at [439, 249] on div "[ARTE POST STORIES] Presenteie com utilidade e bom gosto! Os potes Allegra são …" at bounding box center [304, 231] width 320 height 36
drag, startPoint x: 406, startPoint y: 247, endPoint x: 389, endPoint y: 245, distance: 16.7
click at [389, 242] on li "[ARTE POST STORIES] Presenteie com utilidade e bom gosto! Os potes Allegra são …" at bounding box center [311, 231] width 296 height 22
click at [348, 211] on button "Highlight" at bounding box center [344, 204] width 8 height 14
click at [294, 225] on button "Green marker" at bounding box center [290, 220] width 14 height 14
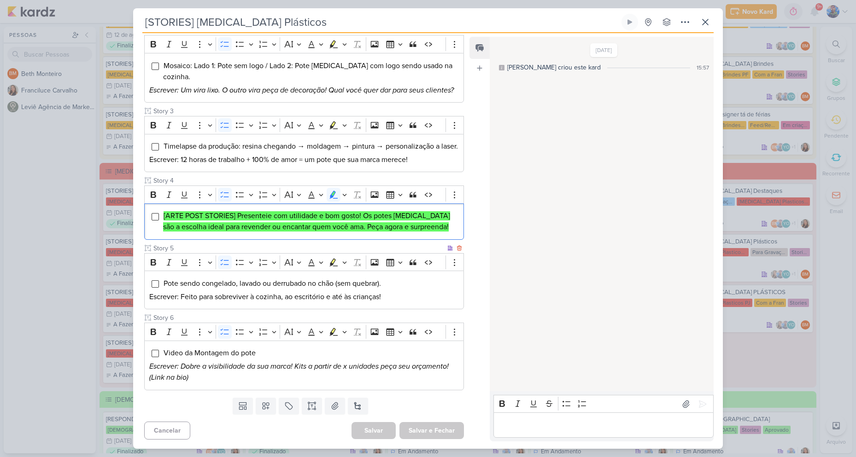
scroll to position [205, 0]
click at [378, 397] on div "Templates Campos Personalizados Marcadores Caixa De Texto Anexo Novo Subkard" at bounding box center [300, 406] width 334 height 24
click at [332, 405] on icon at bounding box center [334, 406] width 9 height 9
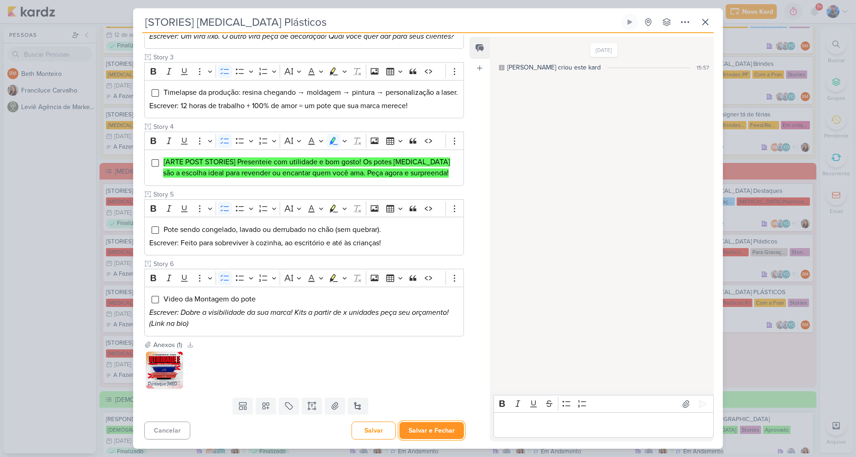
click at [421, 426] on button "Salvar e Fechar" at bounding box center [431, 430] width 64 height 17
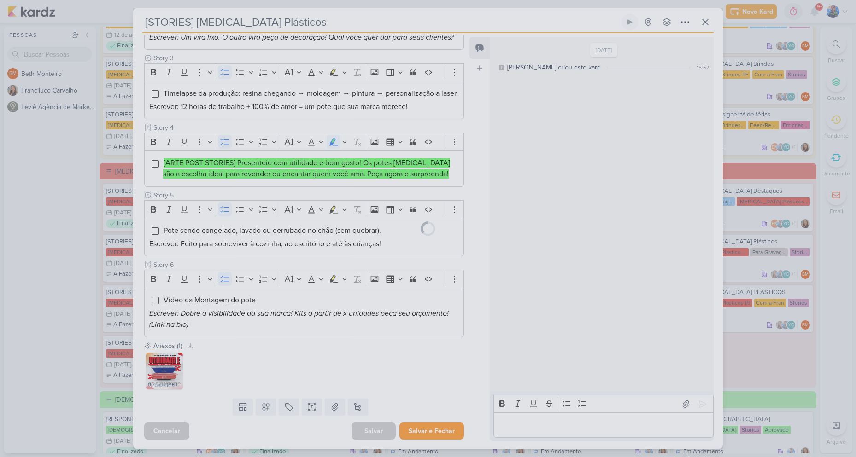
scroll to position [258, 0]
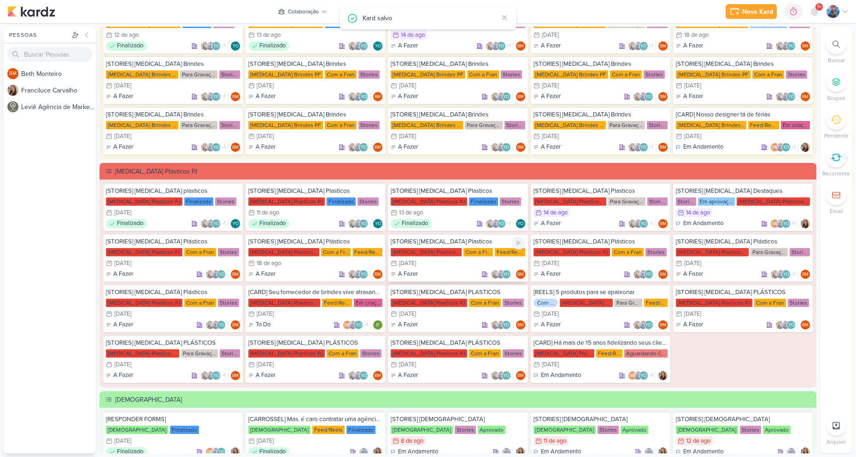
click at [438, 257] on div "Allegra Plasticos PJ Com a Fran Feed/Reels" at bounding box center [458, 252] width 134 height 9
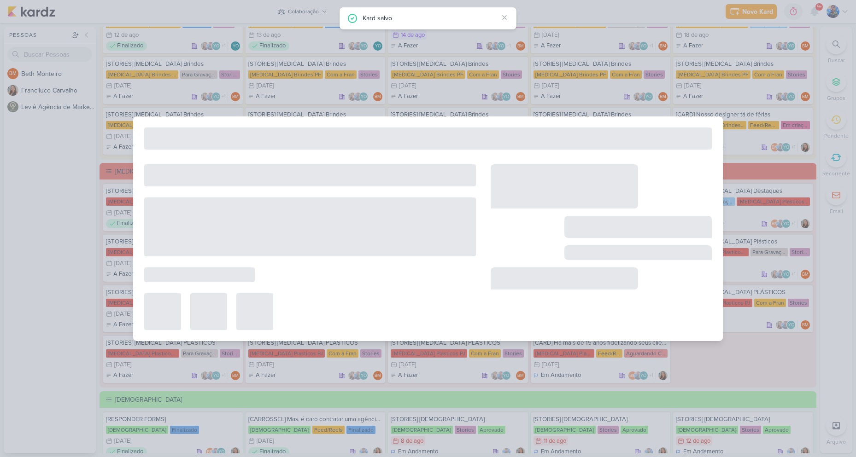
type input "[STORIES] [MEDICAL_DATA] Plasticos"
type input "19 de agosto de 2025 às 23:59"
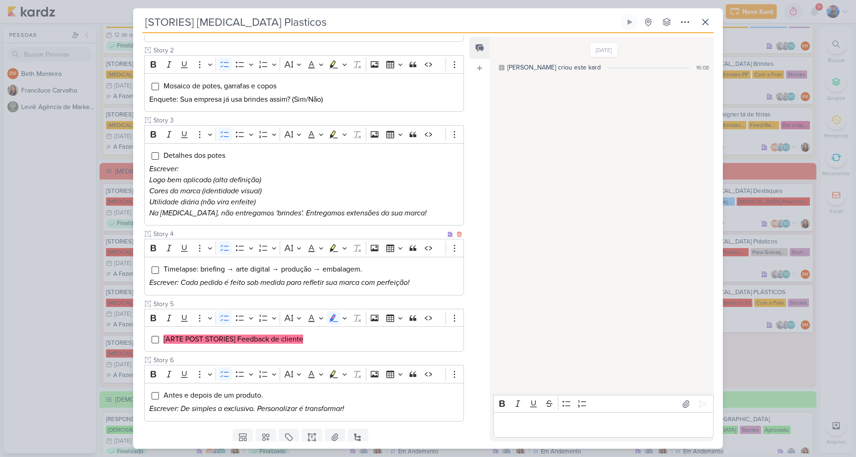
scroll to position [216, 0]
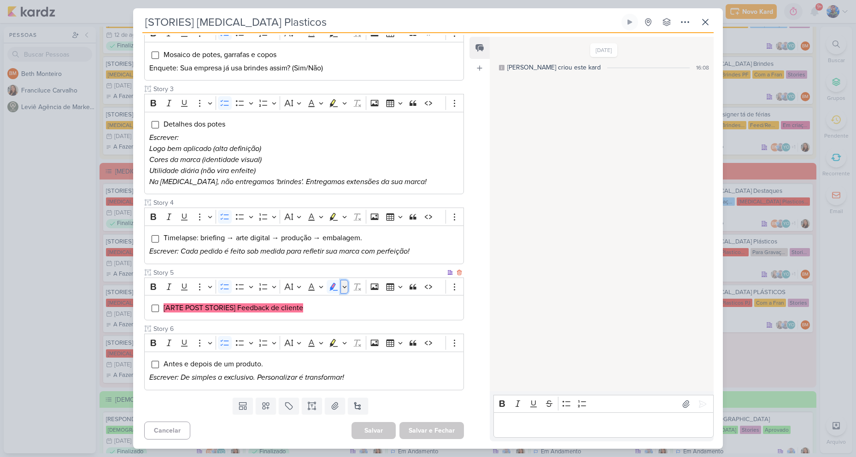
click at [345, 286] on icon "Editor toolbar" at bounding box center [344, 286] width 5 height 9
click at [322, 304] on icon "Text highlight toolbar" at bounding box center [320, 302] width 9 height 9
click at [361, 325] on input "Story 6" at bounding box center [308, 329] width 312 height 10
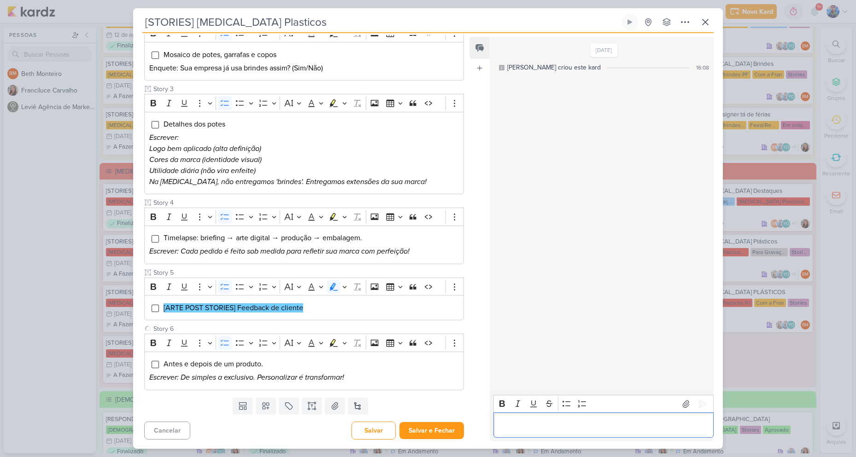
click at [554, 427] on p "Editor editing area: main" at bounding box center [603, 425] width 211 height 11
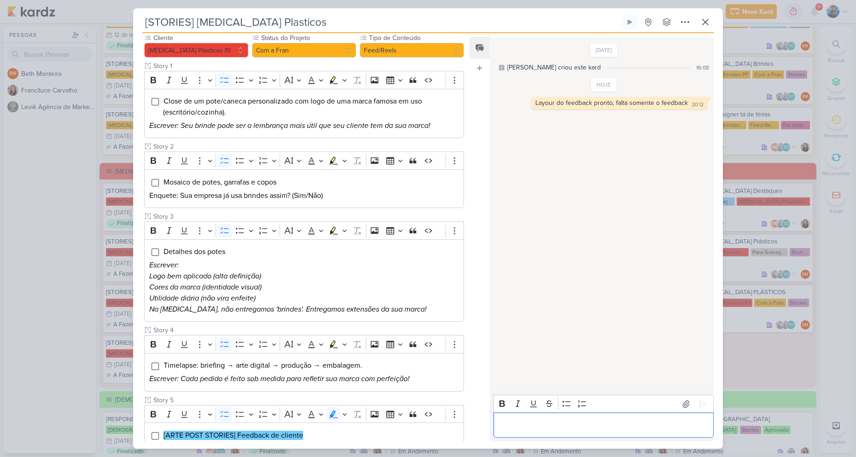
scroll to position [0, 0]
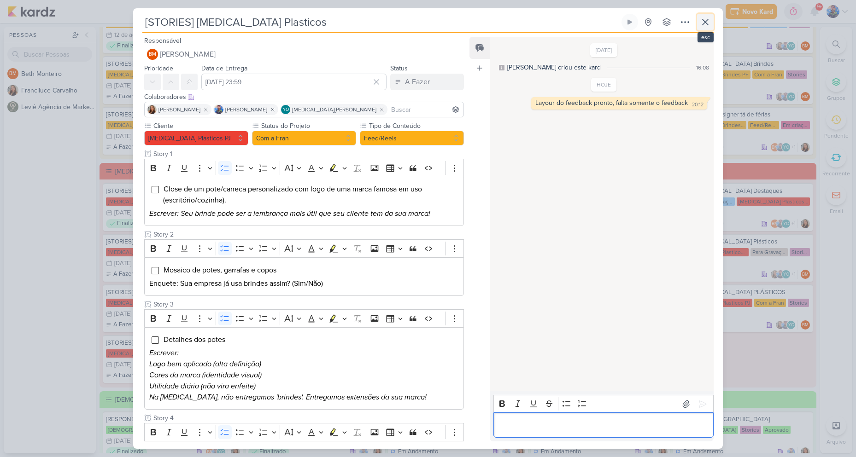
click at [704, 20] on icon at bounding box center [705, 22] width 11 height 11
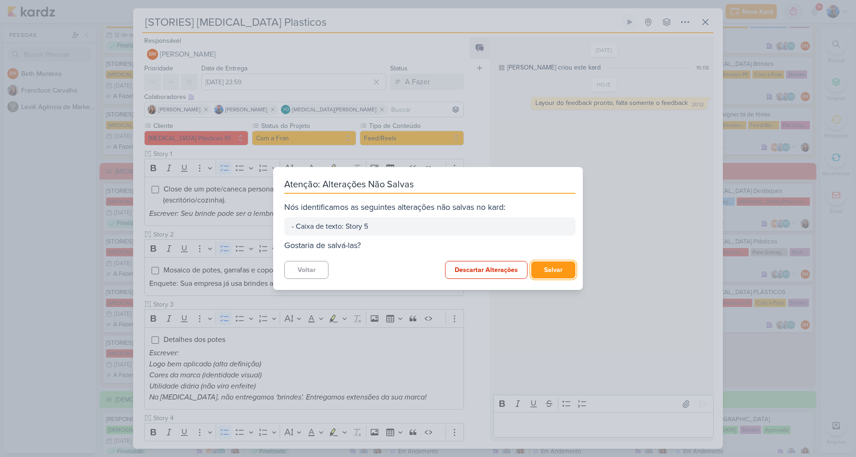
click at [557, 265] on button "Salvar" at bounding box center [553, 270] width 44 height 17
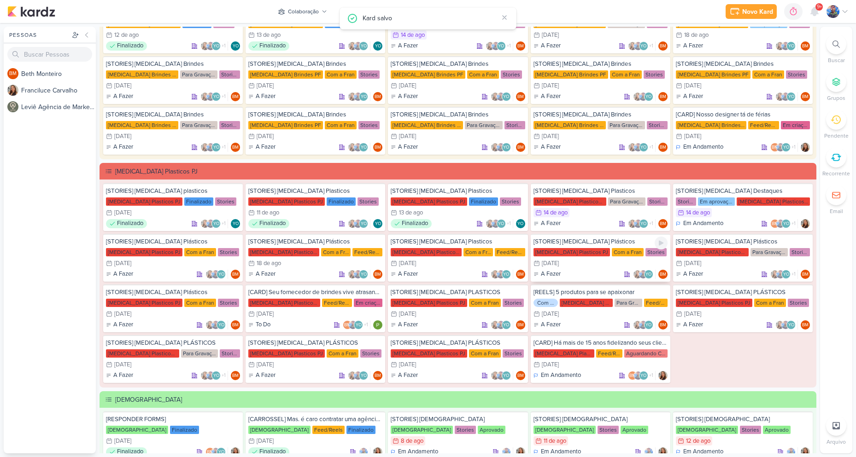
click at [600, 264] on div "20/8 20 de ago" at bounding box center [600, 263] width 134 height 9
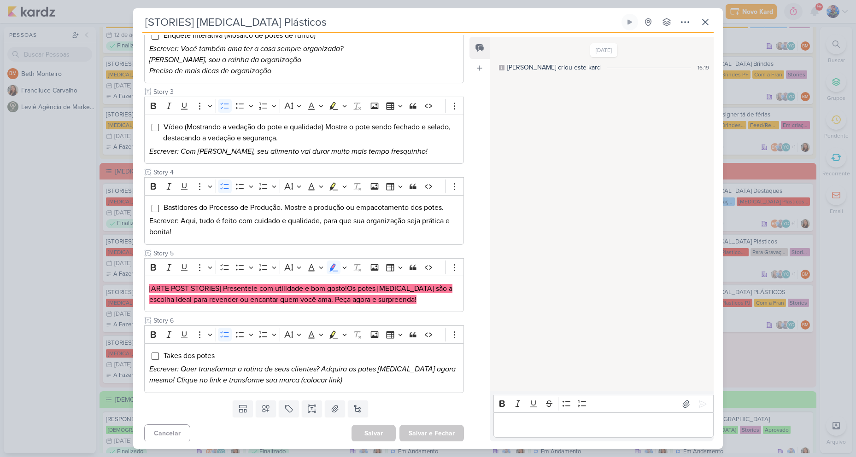
scroll to position [238, 0]
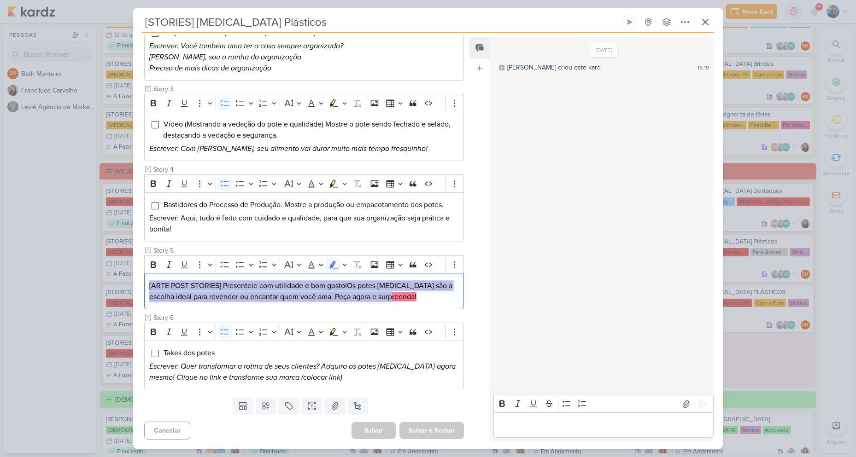
drag, startPoint x: 397, startPoint y: 299, endPoint x: 228, endPoint y: 288, distance: 169.4
click at [127, 289] on div "[STORIES] Allegra Plásticos Criado por Beth" at bounding box center [428, 228] width 856 height 457
click at [346, 265] on icon "Editor toolbar" at bounding box center [344, 265] width 4 height 2
click at [288, 285] on icon "Text highlight toolbar" at bounding box center [290, 280] width 9 height 9
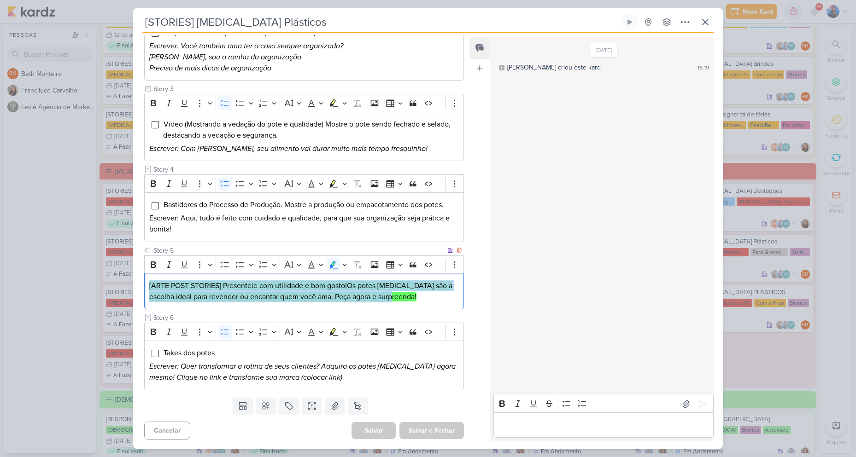
click at [398, 301] on p "[ARTE POST STORIES] Presenteie com utilidade e bom gosto!Os potes Allegra são a…" at bounding box center [304, 292] width 310 height 22
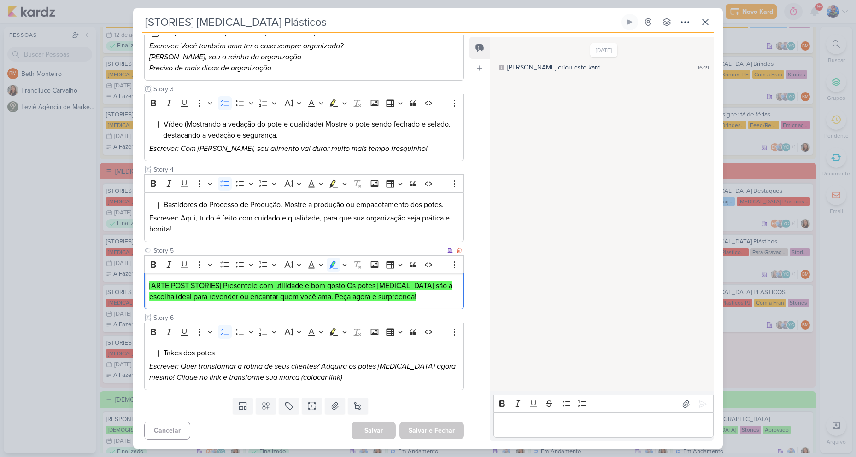
click at [399, 300] on p "[ARTE POST STORIES] Presenteie com utilidade e bom gosto!Os potes Allegra são a…" at bounding box center [304, 292] width 310 height 22
click at [330, 409] on icon at bounding box center [334, 406] width 9 height 9
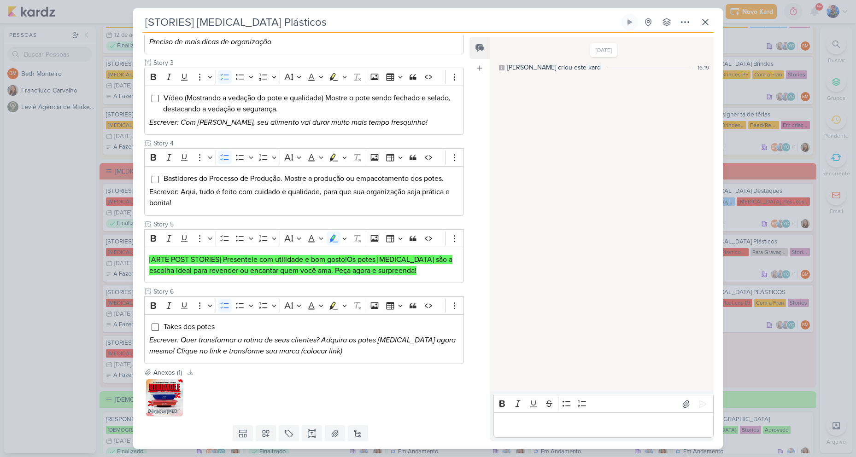
scroll to position [292, 0]
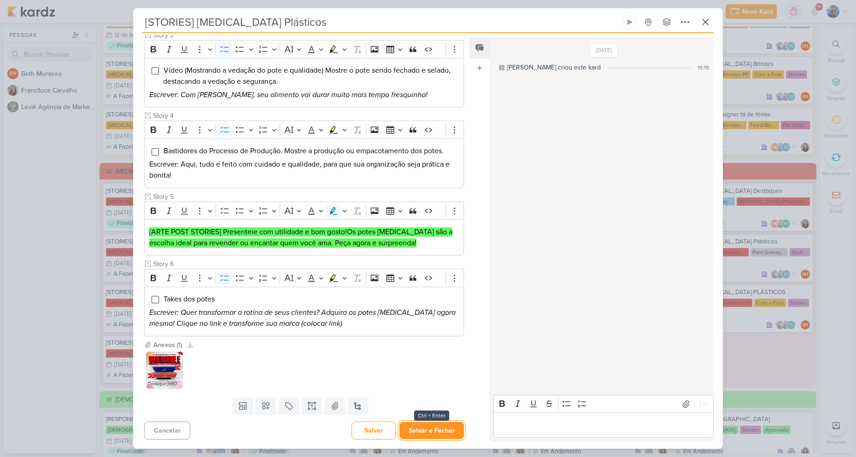
click at [433, 434] on button "Salvar e Fechar" at bounding box center [431, 430] width 64 height 17
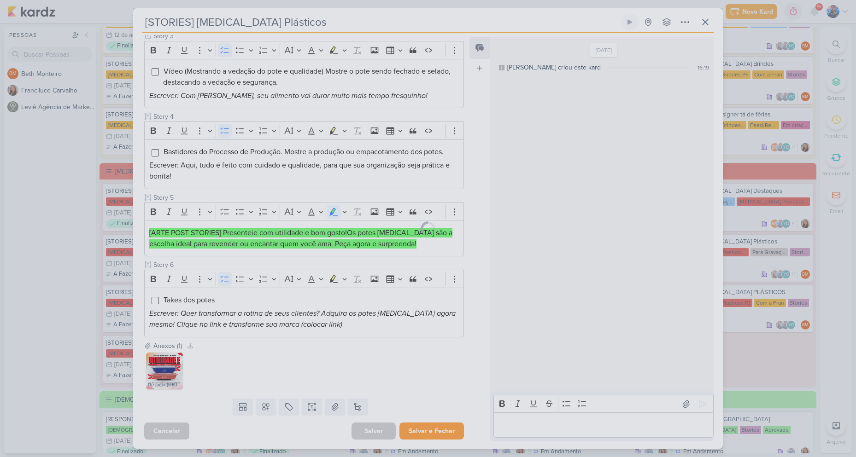
scroll to position [291, 0]
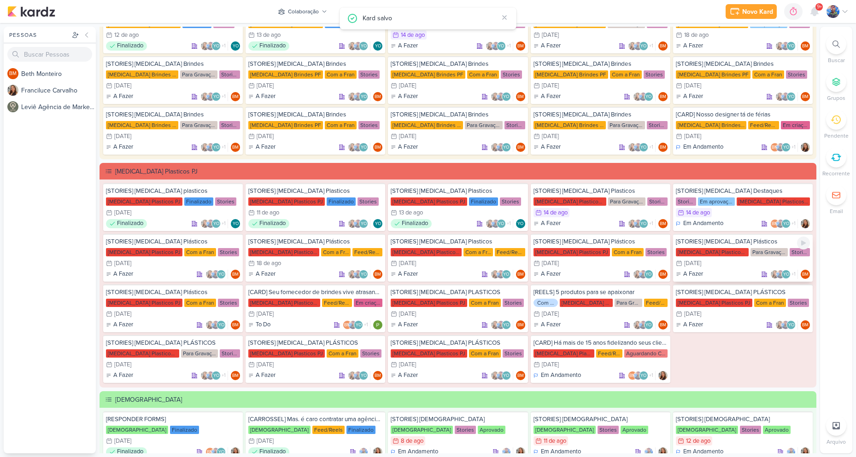
click at [697, 259] on div "21/8 21 de ago" at bounding box center [688, 263] width 25 height 9
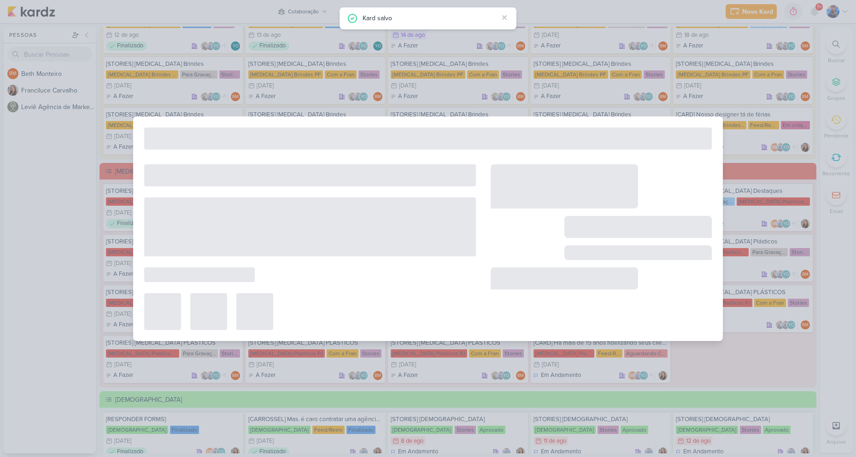
type input "[DATE] 23:59"
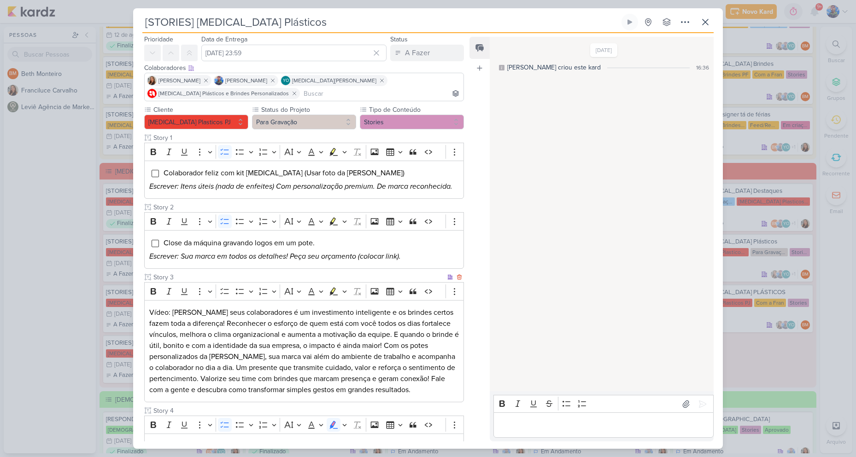
scroll to position [259, 0]
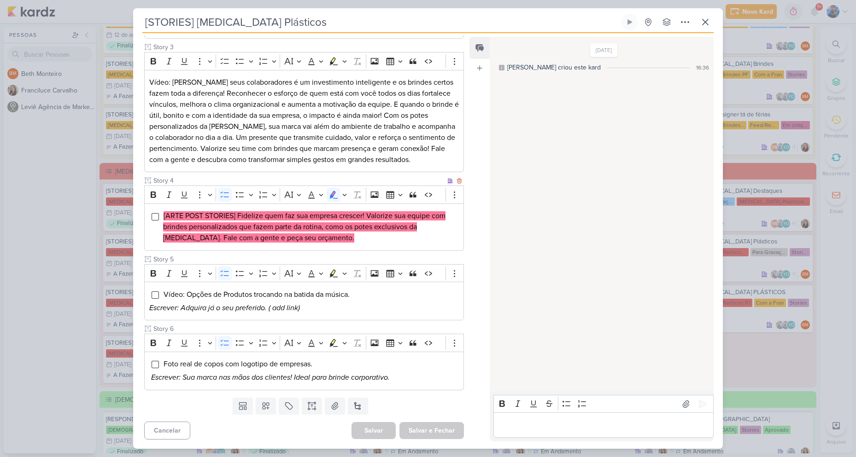
click at [232, 218] on mark "[ARTE POST STORIES] Fidelize quem faz sua empresa crescer! Valorize sua equipe …" at bounding box center [304, 226] width 282 height 31
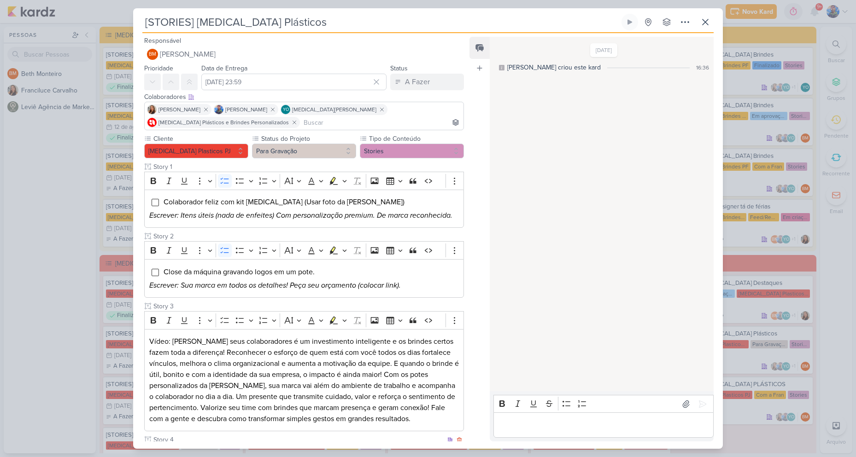
scroll to position [92, 0]
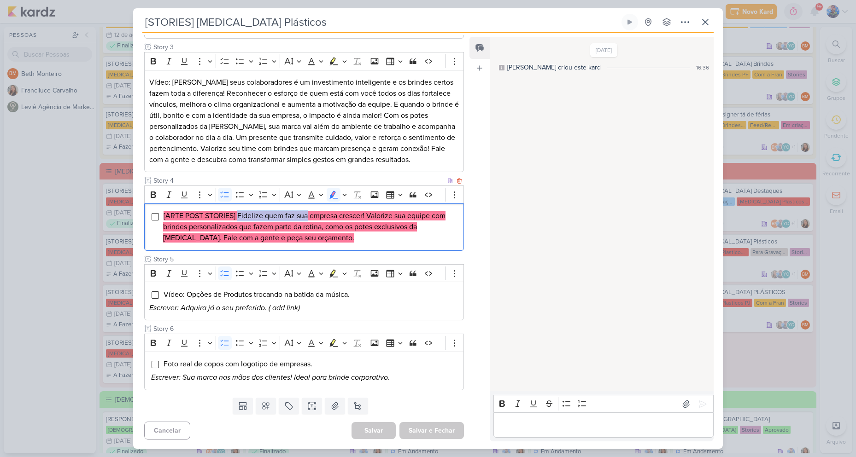
click at [308, 217] on mark "[ARTE POST STORIES] Fidelize quem faz sua empresa crescer! Valorize sua equipe …" at bounding box center [304, 226] width 282 height 31
click at [312, 214] on mark "[ARTE POST STORIES] Fidelize quem faz sua empresa crescer! Valorize sua equipe …" at bounding box center [304, 226] width 282 height 31
drag, startPoint x: 310, startPoint y: 214, endPoint x: 366, endPoint y: 218, distance: 56.3
click at [366, 218] on mark "[ARTE POST STORIES] Fidelize quem faz sua empresa crescer! Valorize sua equipe …" at bounding box center [304, 226] width 282 height 31
copy mark "empresa crescer!"
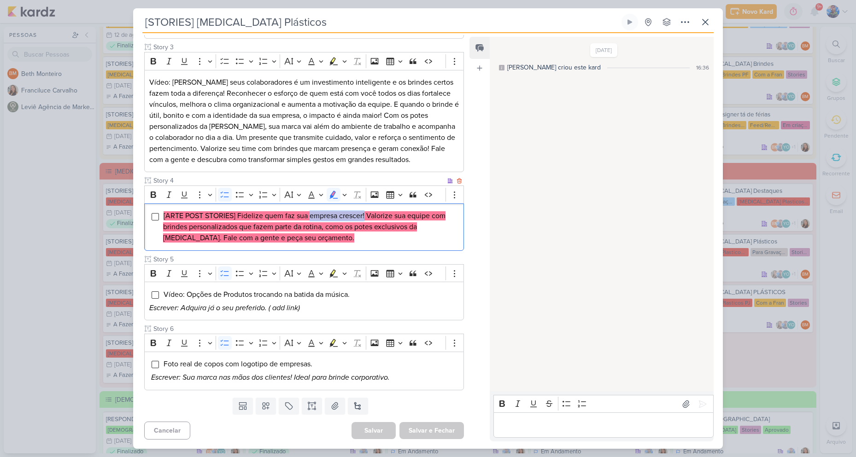
click at [337, 218] on mark "[ARTE POST STORIES] Fidelize quem faz sua empresa crescer! Valorize sua equipe …" at bounding box center [304, 226] width 282 height 31
drag, startPoint x: 311, startPoint y: 216, endPoint x: 365, endPoint y: 220, distance: 54.1
click at [365, 220] on mark "[ARTE POST STORIES] Fidelize quem faz sua empresa crescer! Valorize sua equipe …" at bounding box center [304, 226] width 282 height 31
copy mark "empresa crescer!"
click at [396, 215] on mark "[ARTE POST STORIES] Fidelize quem faz sua empresa crescer! Valorize sua equipe …" at bounding box center [304, 226] width 282 height 31
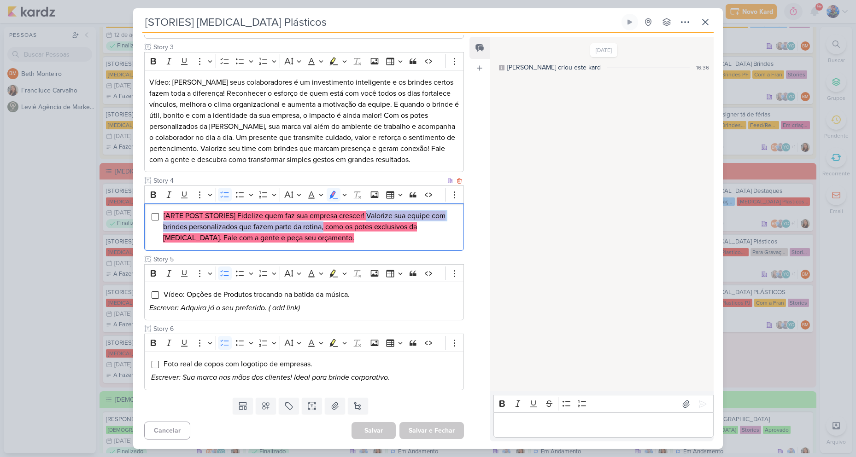
drag, startPoint x: 368, startPoint y: 213, endPoint x: 324, endPoint y: 227, distance: 46.3
click at [324, 227] on mark "[ARTE POST STORIES] Fidelize quem faz sua empresa crescer! Valorize sua equipe …" at bounding box center [304, 226] width 282 height 31
copy mark "Valorize sua equipe com brindes personalizados que fazem parte da rotina,"
click at [347, 232] on li "[ARTE POST STORIES] Fidelize quem faz sua empresa crescer! Valorize sua equipe …" at bounding box center [311, 227] width 296 height 33
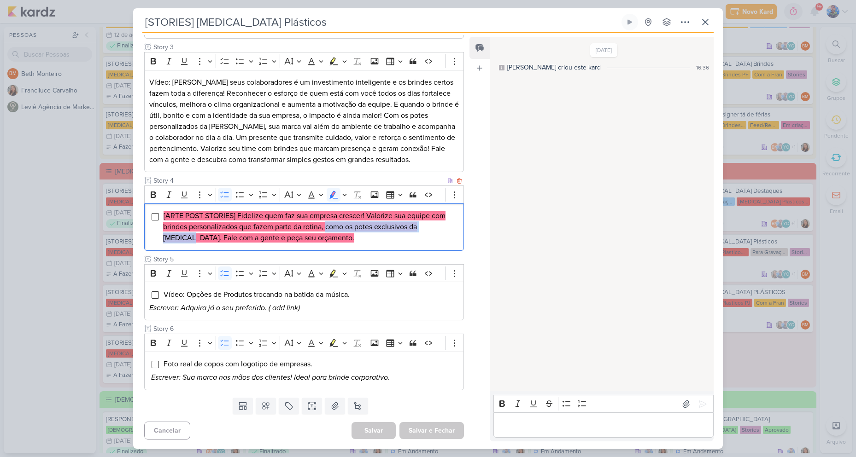
drag, startPoint x: 326, startPoint y: 229, endPoint x: 451, endPoint y: 227, distance: 125.8
click at [451, 227] on li "[ARTE POST STORIES] Fidelize quem faz sua empresa crescer! Valorize sua equipe …" at bounding box center [311, 227] width 296 height 33
copy mark "como os potes exclusivos da [MEDICAL_DATA]."
click at [342, 245] on div "[ARTE POST STORIES] Fidelize quem faz sua empresa crescer! Valorize sua equipe …" at bounding box center [304, 227] width 320 height 47
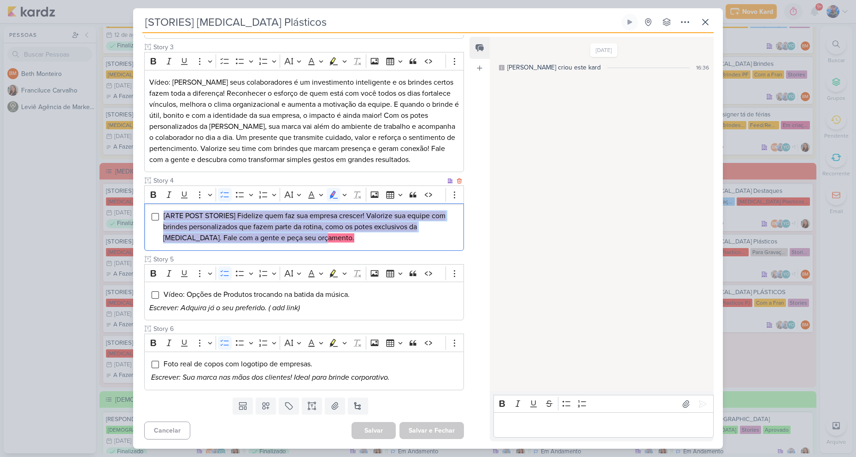
drag, startPoint x: 363, startPoint y: 244, endPoint x: 164, endPoint y: 208, distance: 202.2
click at [164, 208] on div "[ARTE POST STORIES] Fidelize quem faz sua empresa crescer! Valorize sua equipe …" at bounding box center [304, 227] width 320 height 47
click at [347, 194] on button "Highlight" at bounding box center [344, 195] width 8 height 14
click at [291, 208] on icon "Text highlight toolbar" at bounding box center [289, 210] width 5 height 7
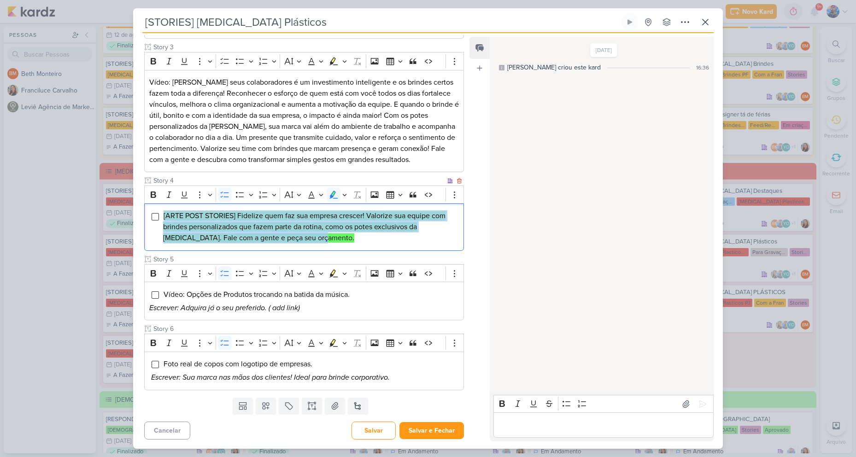
click at [390, 247] on div "[ARTE POST STORIES] Fidelize quem faz sua empresa crescer! Valorize sua equipe …" at bounding box center [304, 227] width 320 height 47
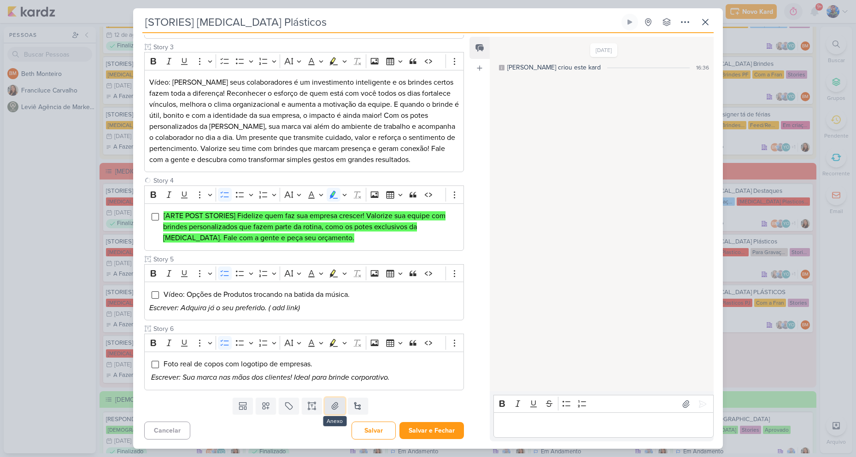
click at [341, 414] on button at bounding box center [335, 406] width 20 height 17
click at [340, 404] on button at bounding box center [335, 406] width 20 height 17
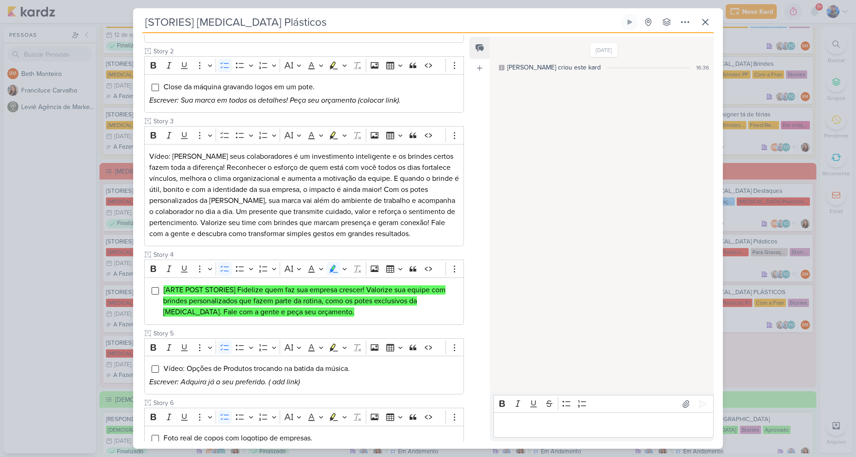
scroll to position [0, 0]
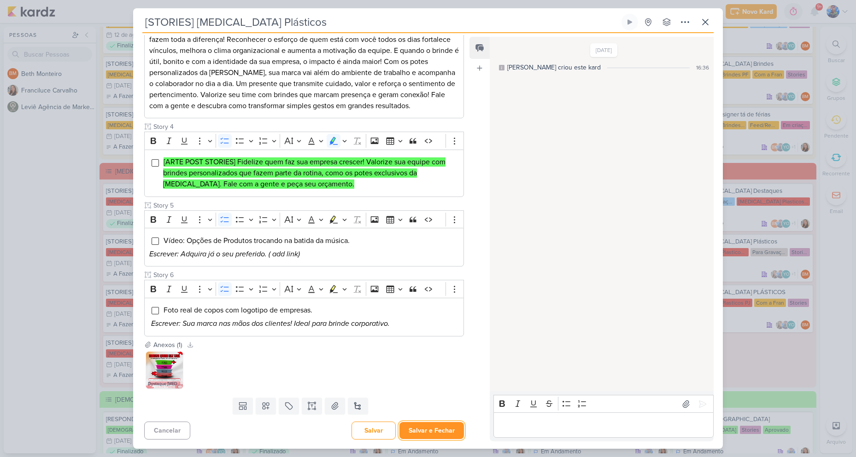
click at [427, 422] on button "Salvar e Fechar" at bounding box center [431, 430] width 64 height 17
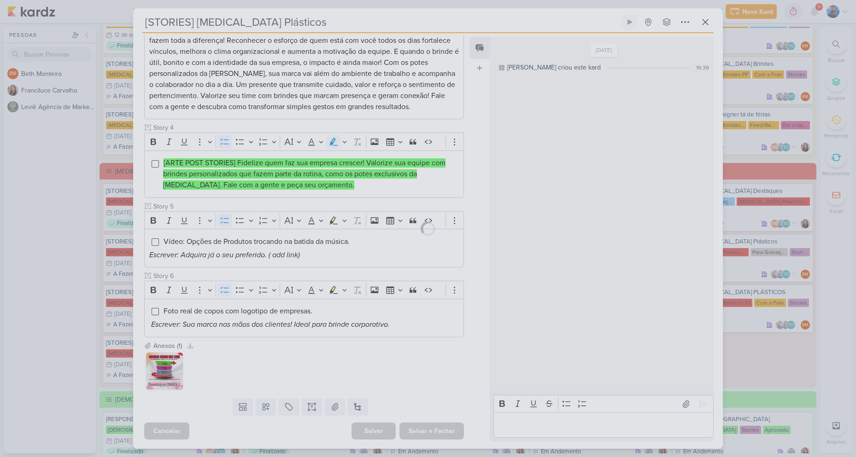
scroll to position [312, 0]
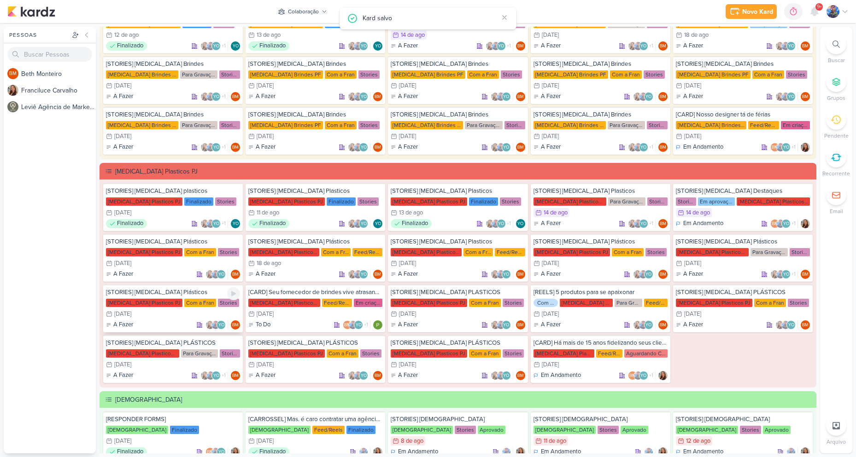
click at [154, 311] on div "22/8 [DATE]" at bounding box center [173, 314] width 134 height 9
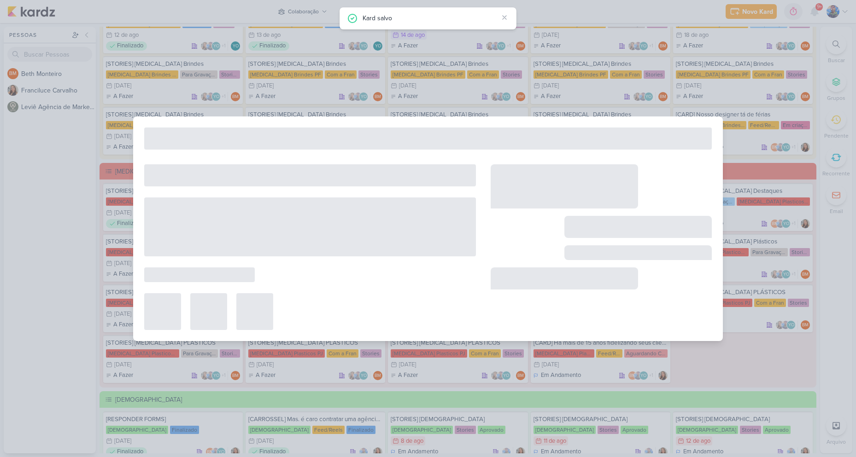
type input "[DATE] 23:59"
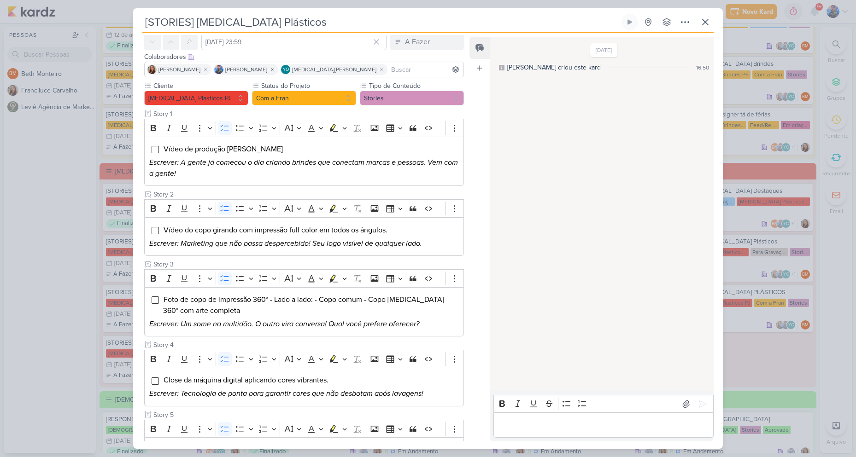
scroll to position [0, 0]
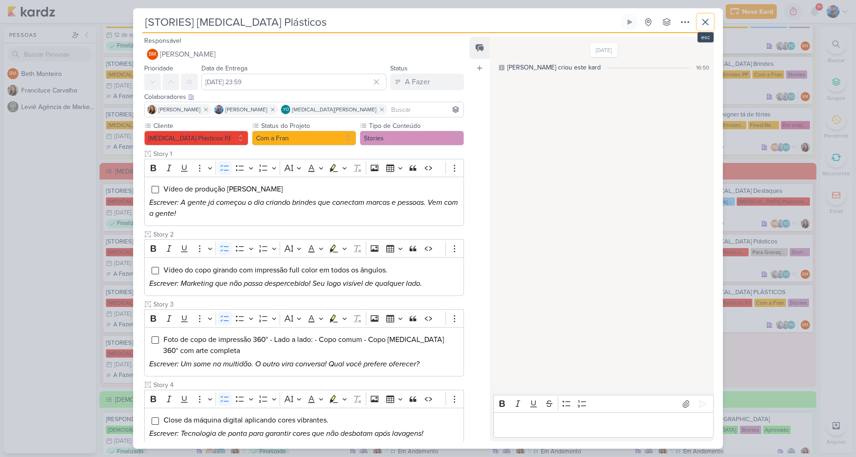
click at [703, 29] on button at bounding box center [705, 22] width 17 height 17
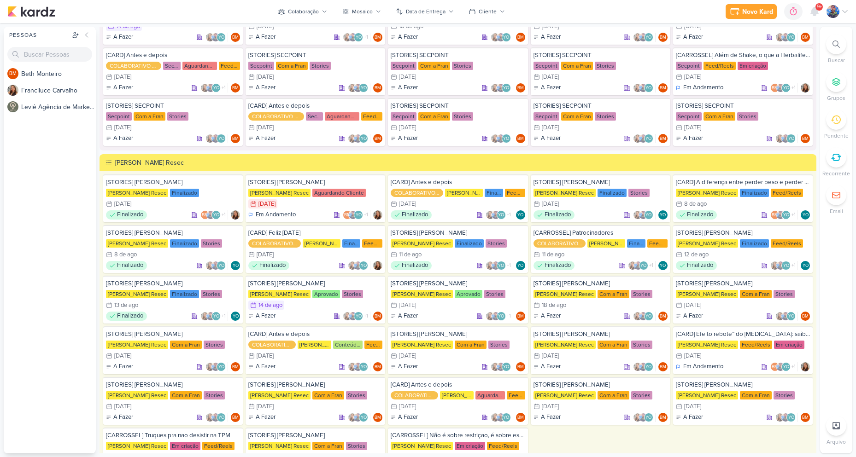
scroll to position [1611, 0]
